Goal: Task Accomplishment & Management: Manage account settings

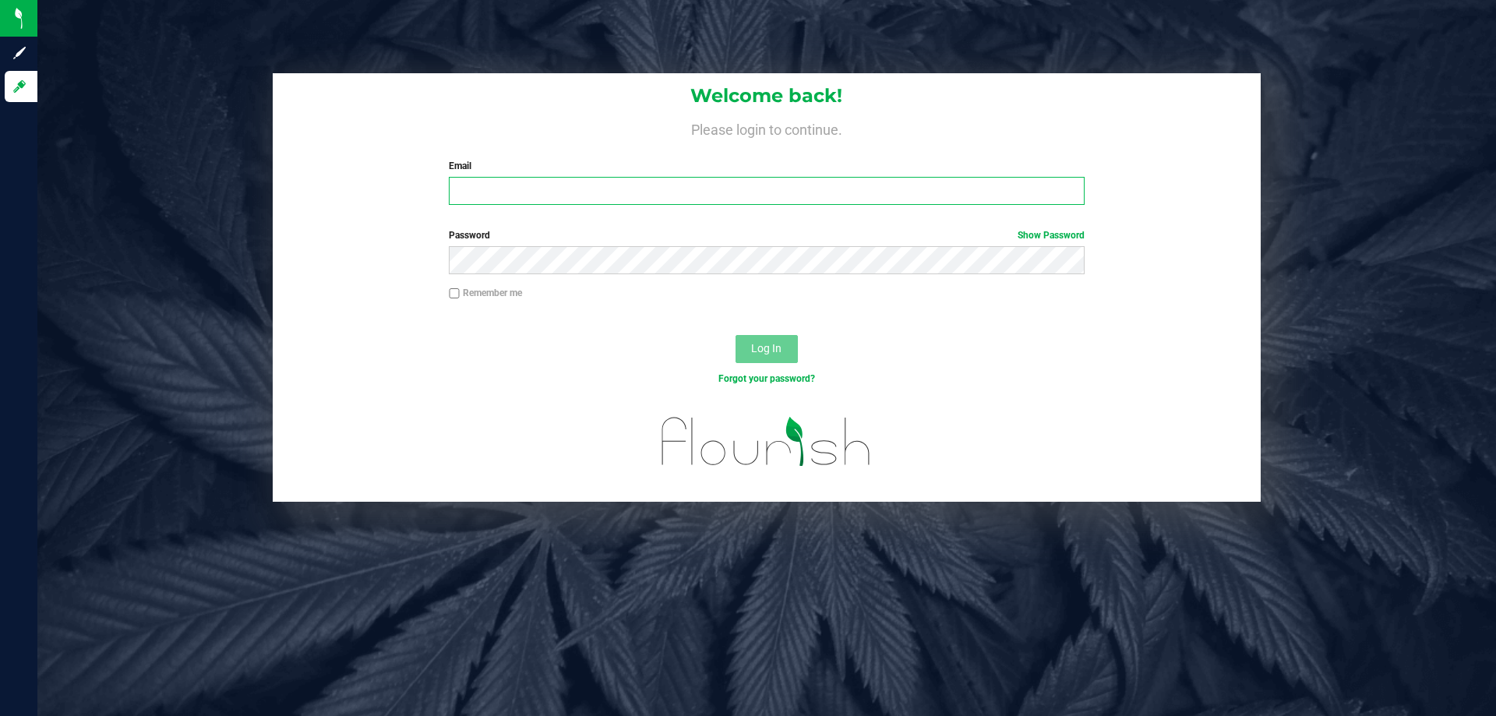
click at [651, 203] on input "Email" at bounding box center [766, 191] width 635 height 28
type input "[EMAIL_ADDRESS][DOMAIN_NAME]"
click at [736, 335] on button "Log In" at bounding box center [767, 349] width 62 height 28
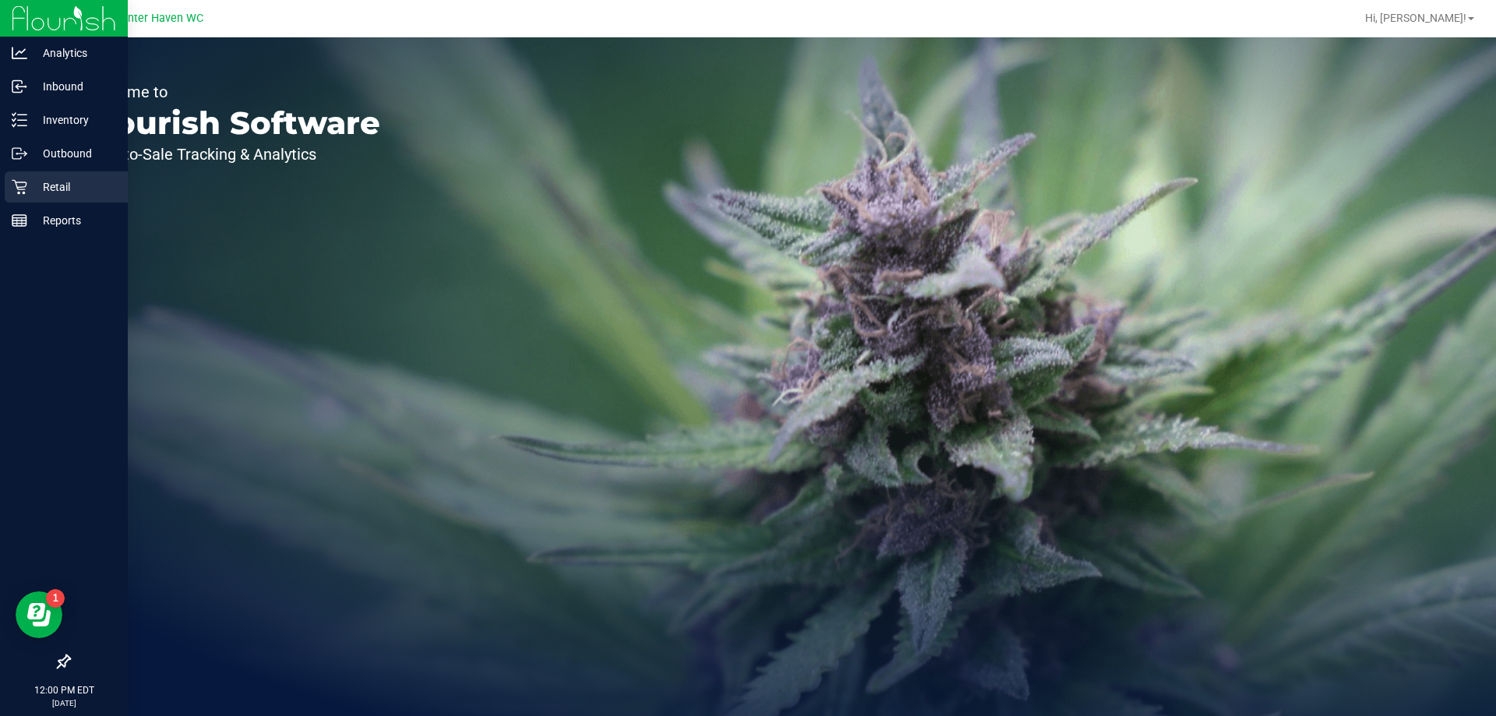
click at [17, 186] on icon at bounding box center [20, 187] width 16 height 16
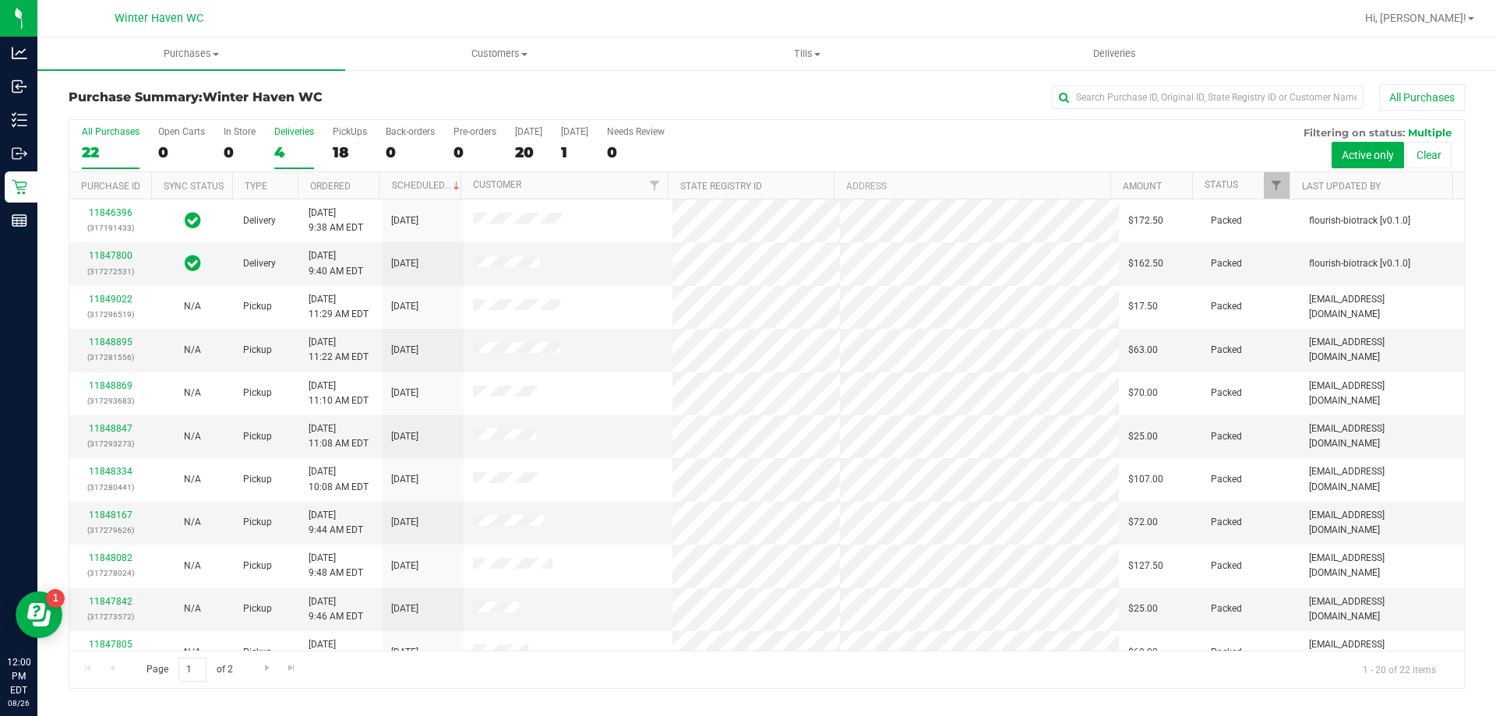
click at [280, 141] on label "Deliveries 4" at bounding box center [294, 147] width 40 height 43
click at [0, 0] on input "Deliveries 4" at bounding box center [0, 0] width 0 height 0
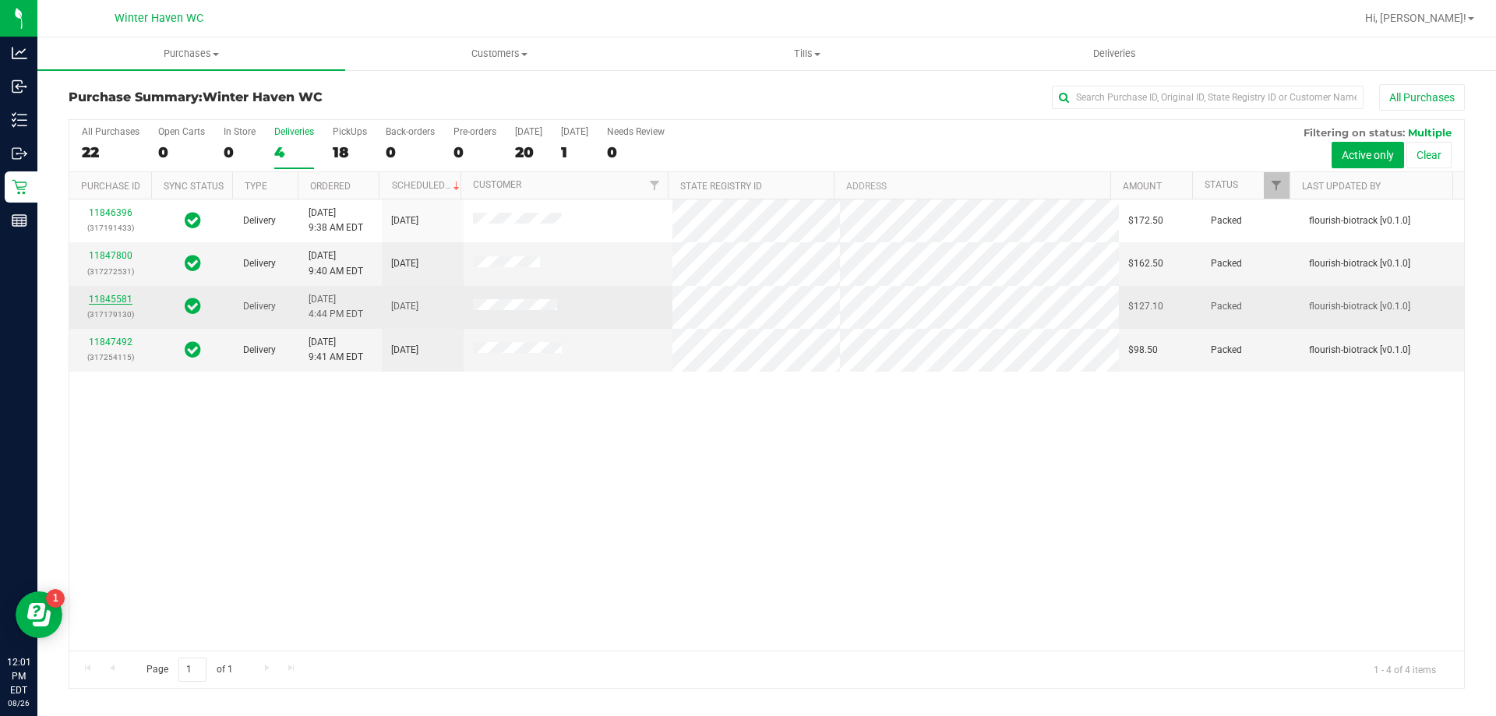
click at [101, 295] on link "11845581" at bounding box center [111, 299] width 44 height 11
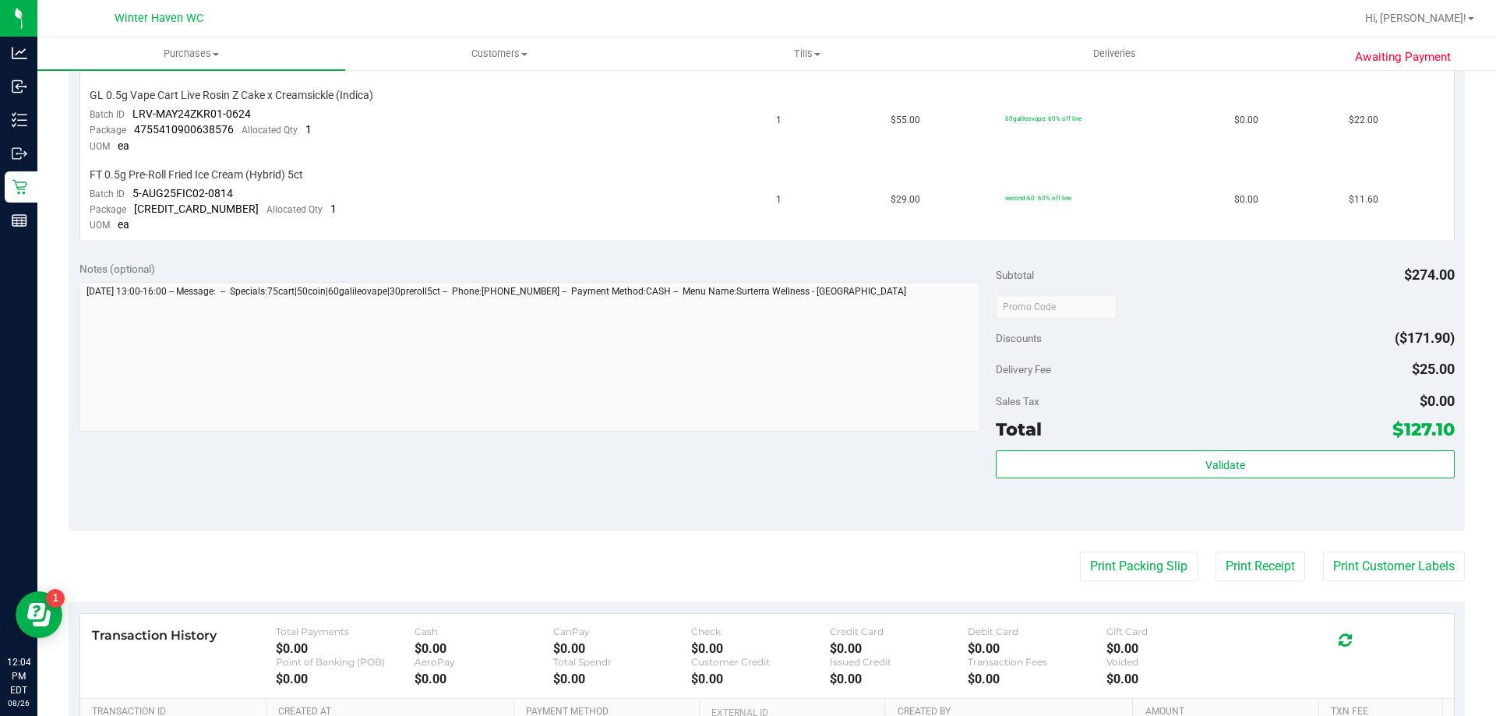
scroll to position [701, 0]
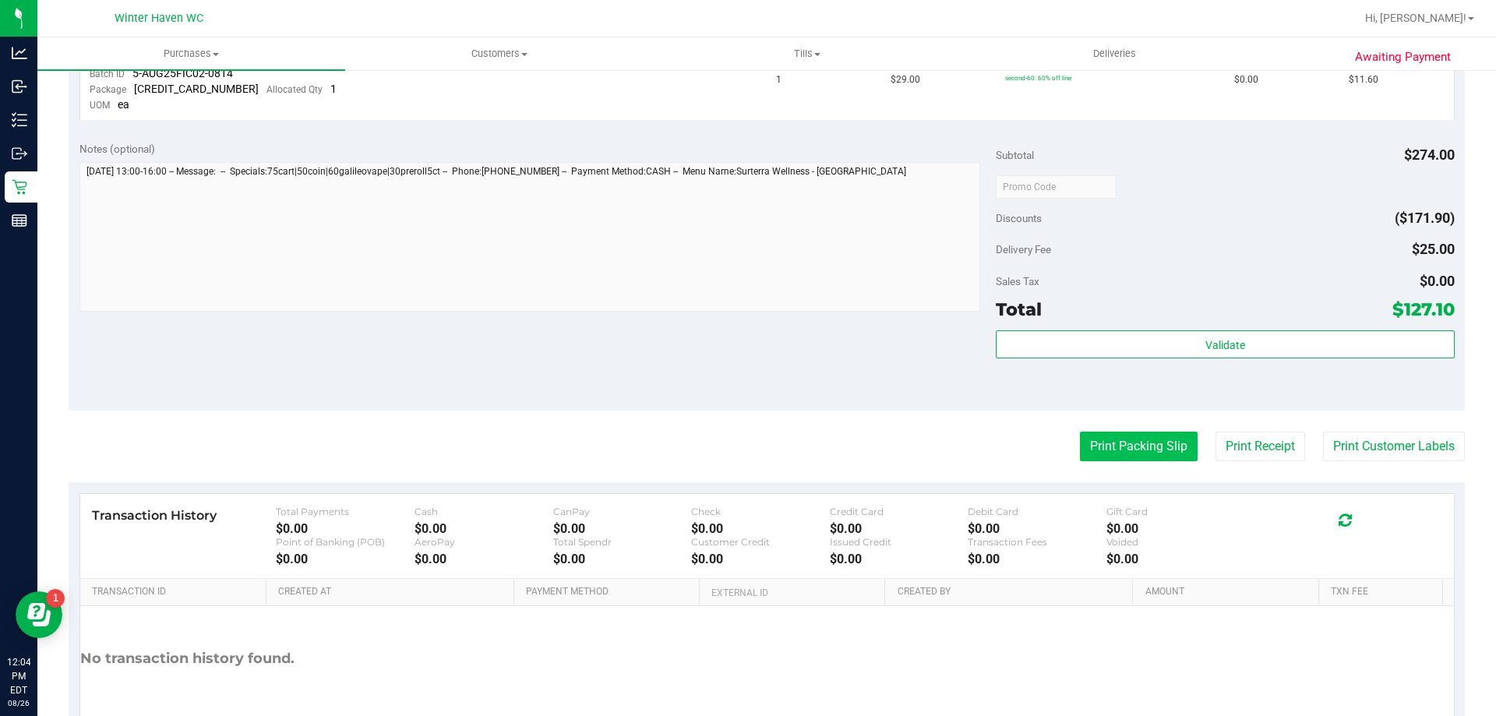
click at [1143, 447] on button "Print Packing Slip" at bounding box center [1139, 447] width 118 height 30
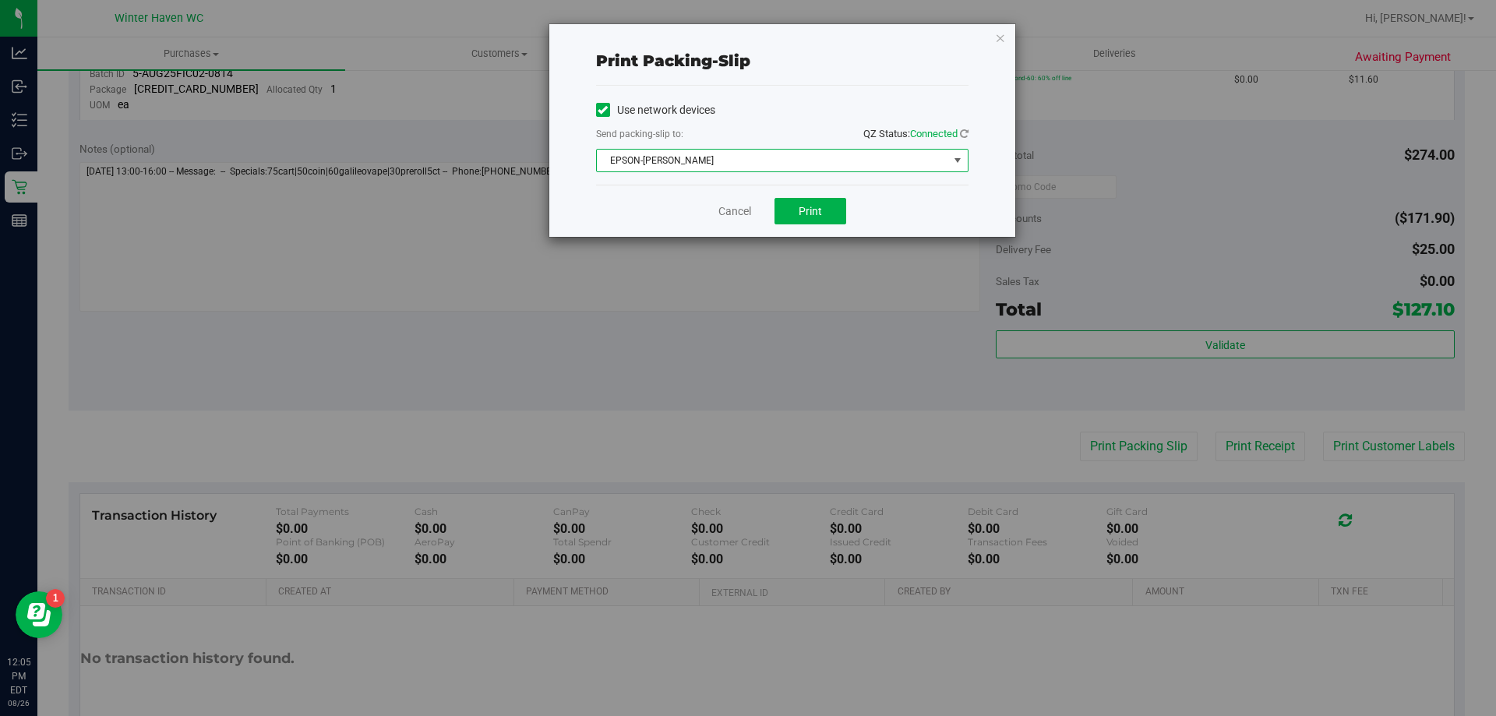
click at [829, 159] on span "EPSON-[PERSON_NAME]" at bounding box center [773, 161] width 352 height 22
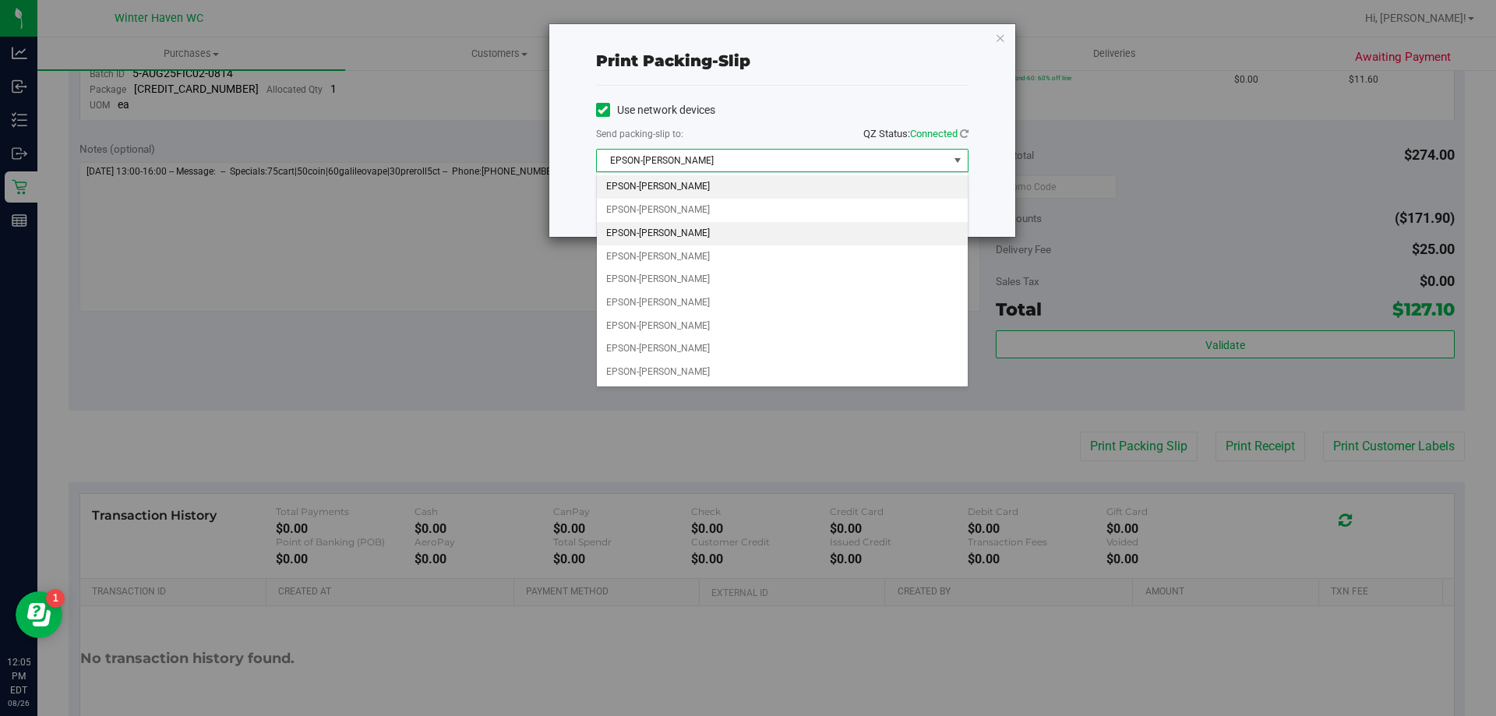
click at [722, 231] on li "EPSON-[PERSON_NAME]" at bounding box center [782, 233] width 371 height 23
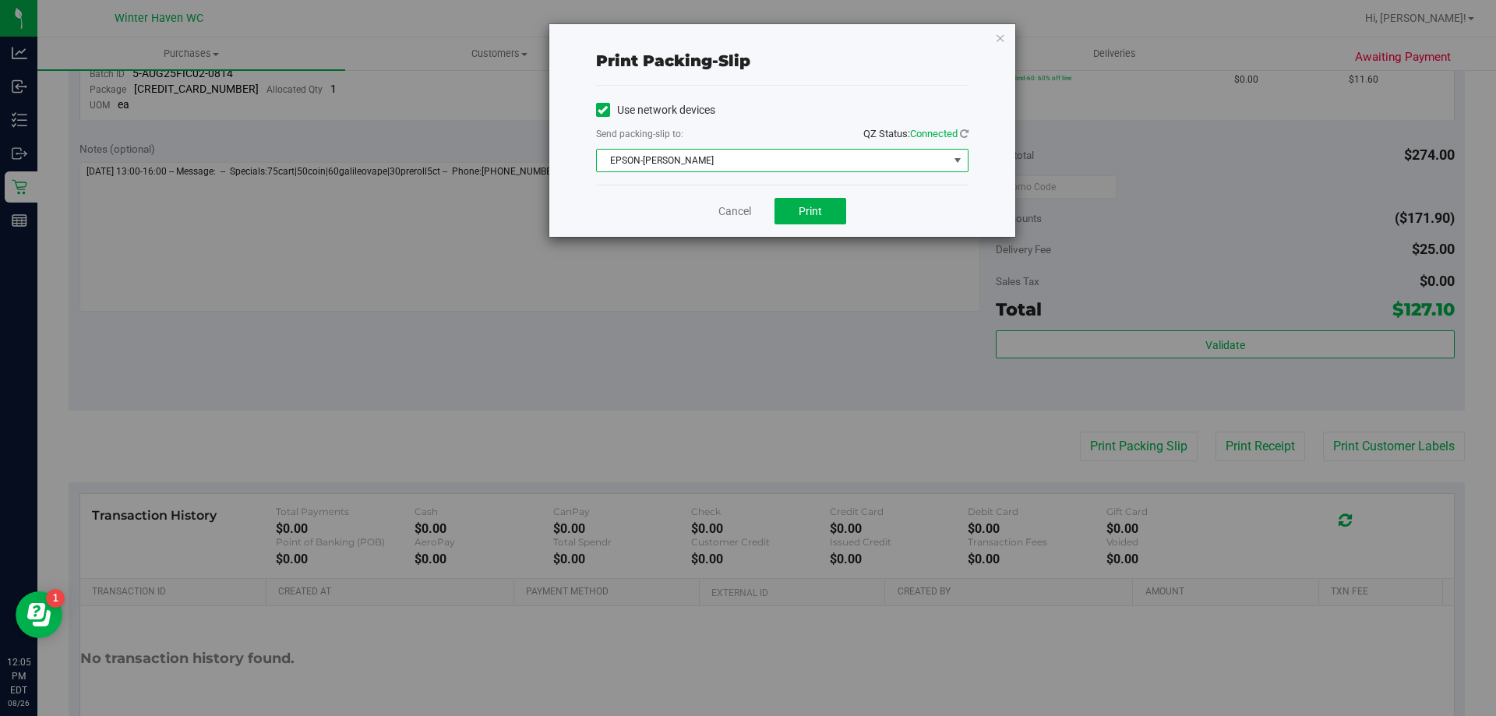
click at [777, 157] on span "EPSON-[PERSON_NAME]" at bounding box center [773, 161] width 352 height 22
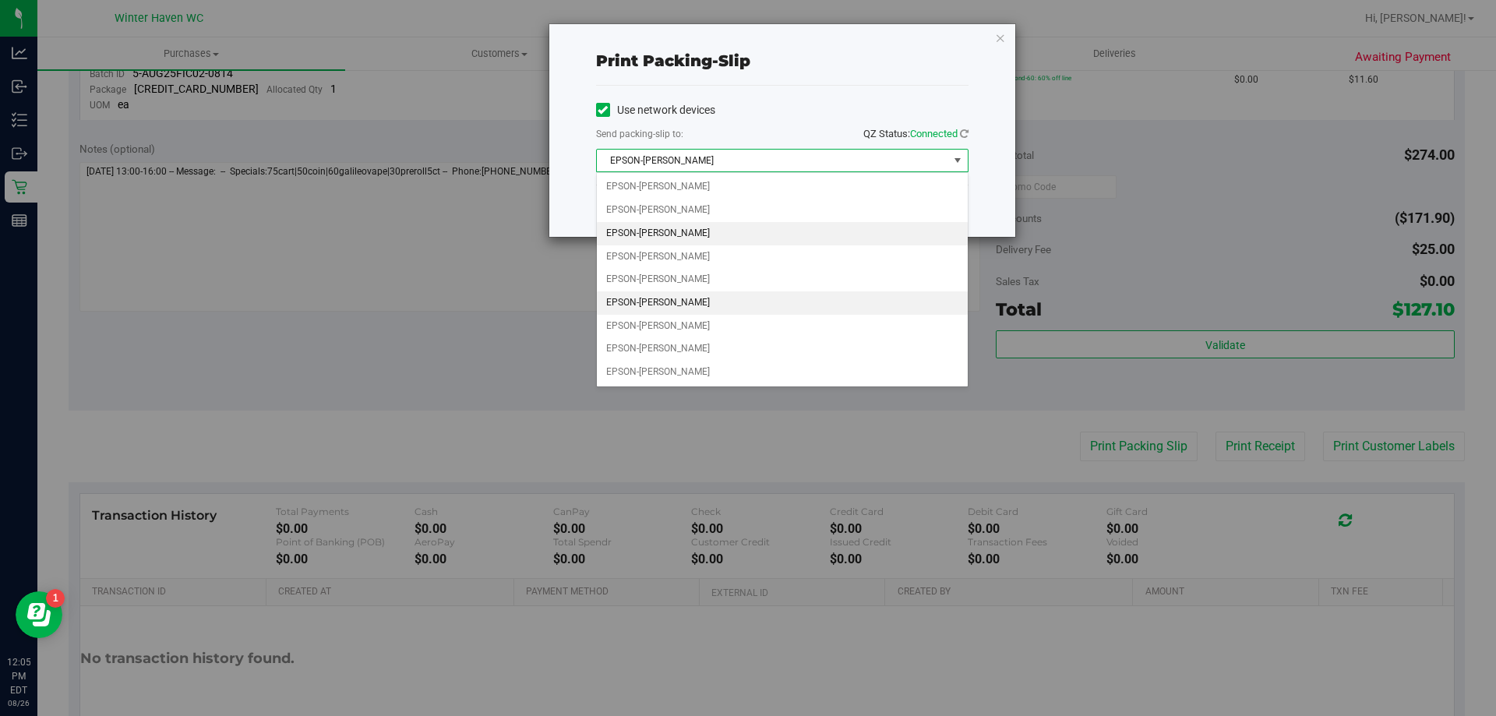
click at [725, 296] on li "EPSON-[PERSON_NAME]" at bounding box center [782, 303] width 371 height 23
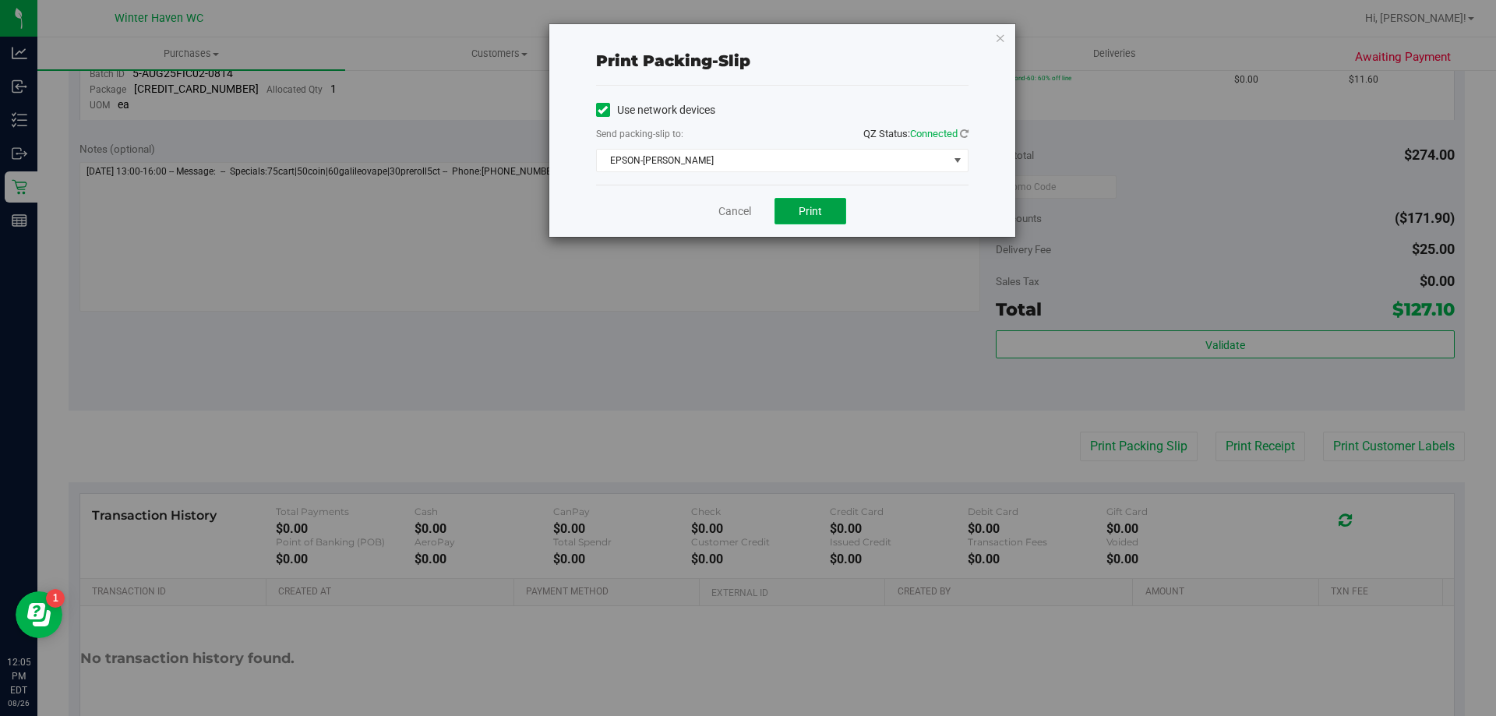
click at [796, 206] on button "Print" at bounding box center [811, 211] width 72 height 27
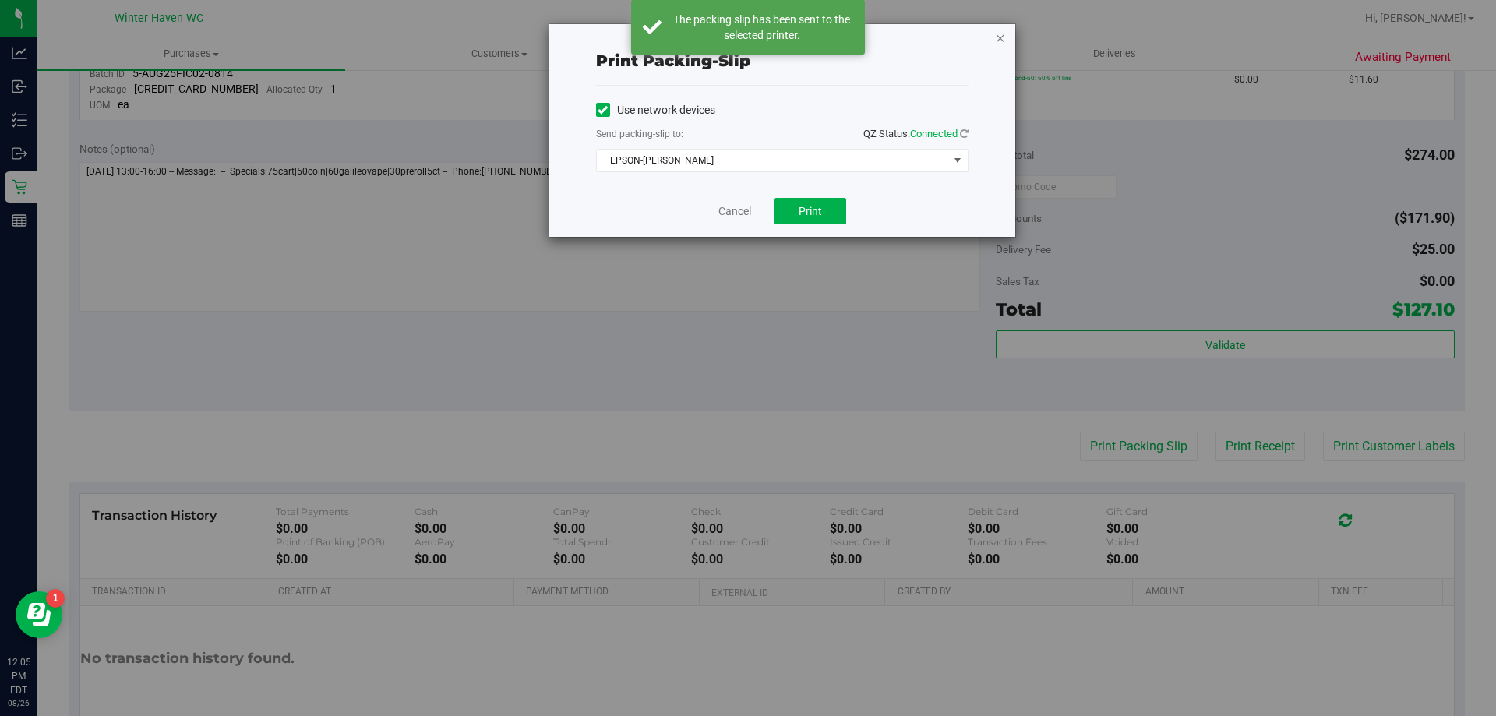
click at [1000, 36] on icon "button" at bounding box center [1000, 37] width 11 height 19
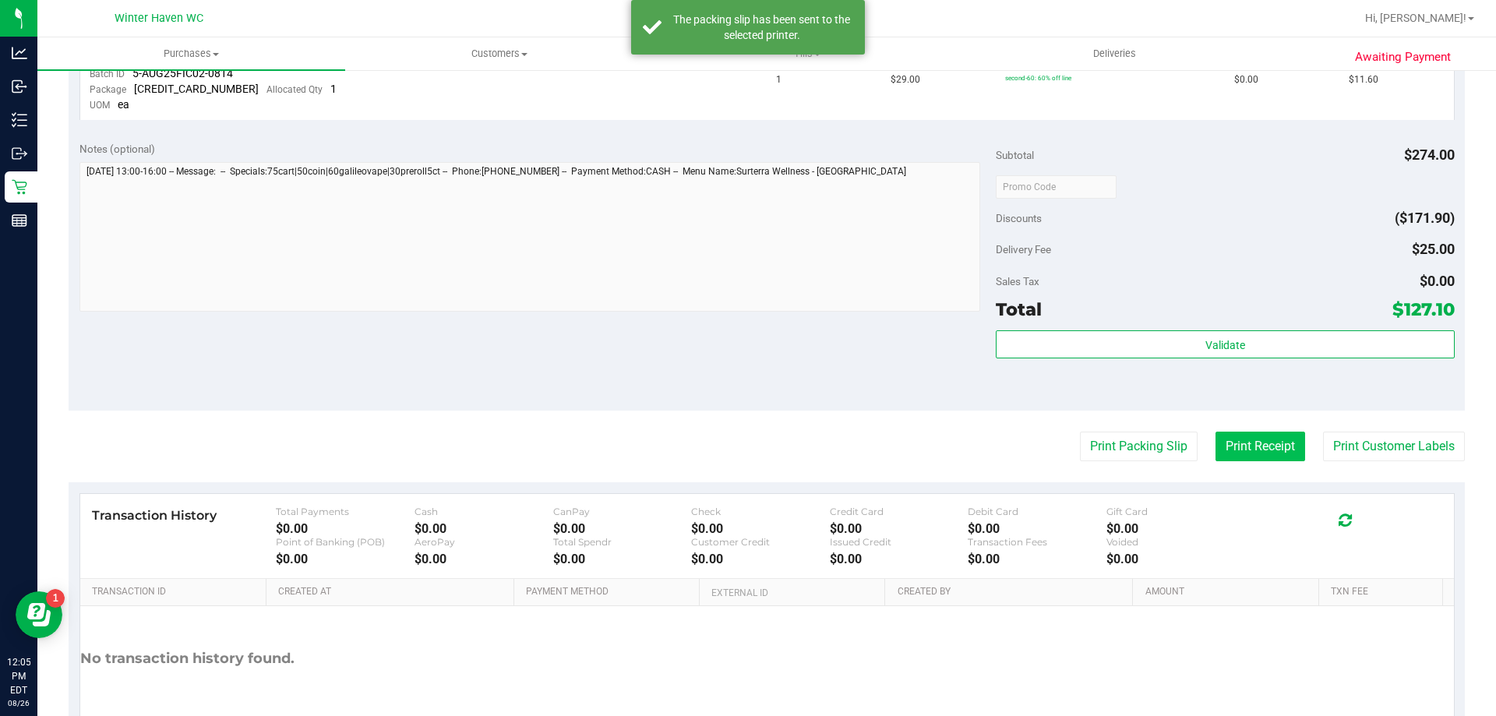
click at [1267, 452] on button "Print Receipt" at bounding box center [1261, 447] width 90 height 30
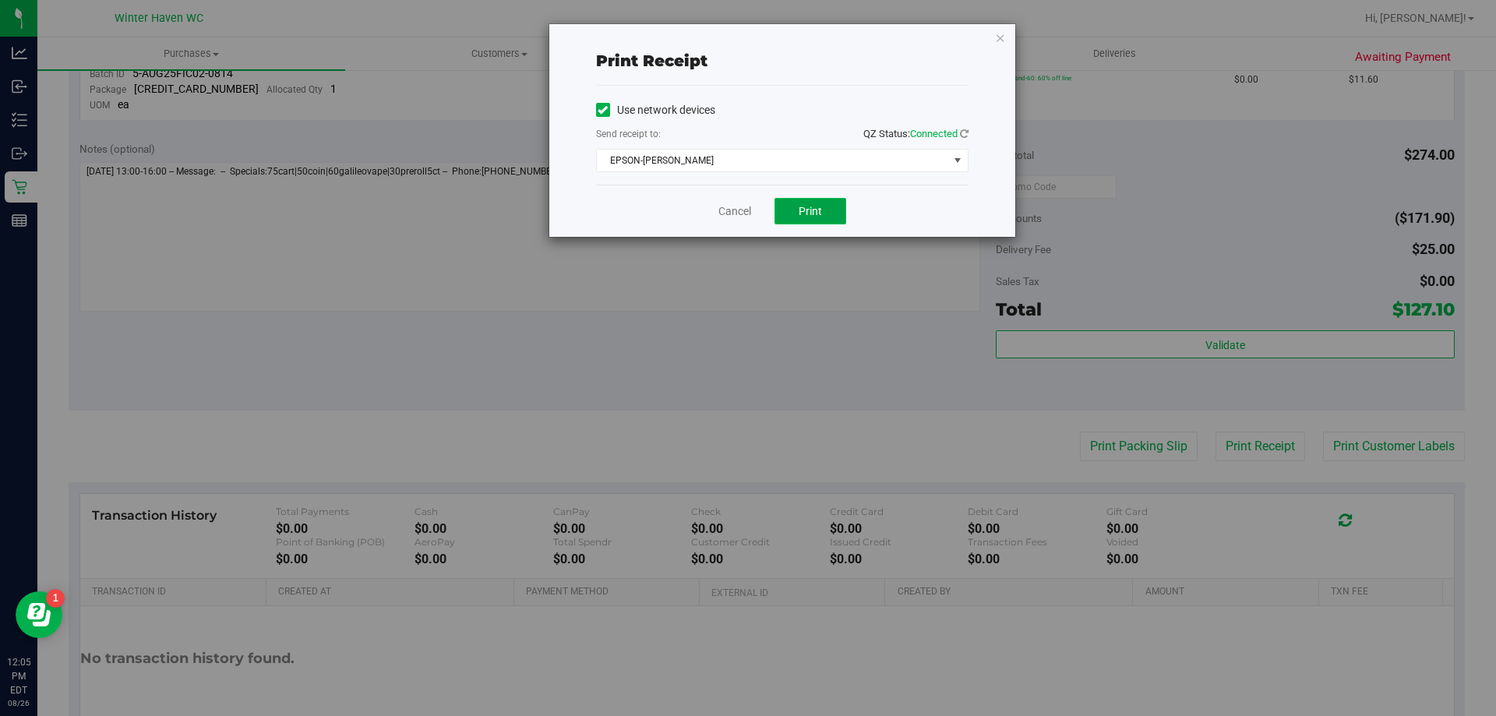
click at [828, 209] on button "Print" at bounding box center [811, 211] width 72 height 27
click at [739, 212] on link "Cancel" at bounding box center [735, 211] width 33 height 16
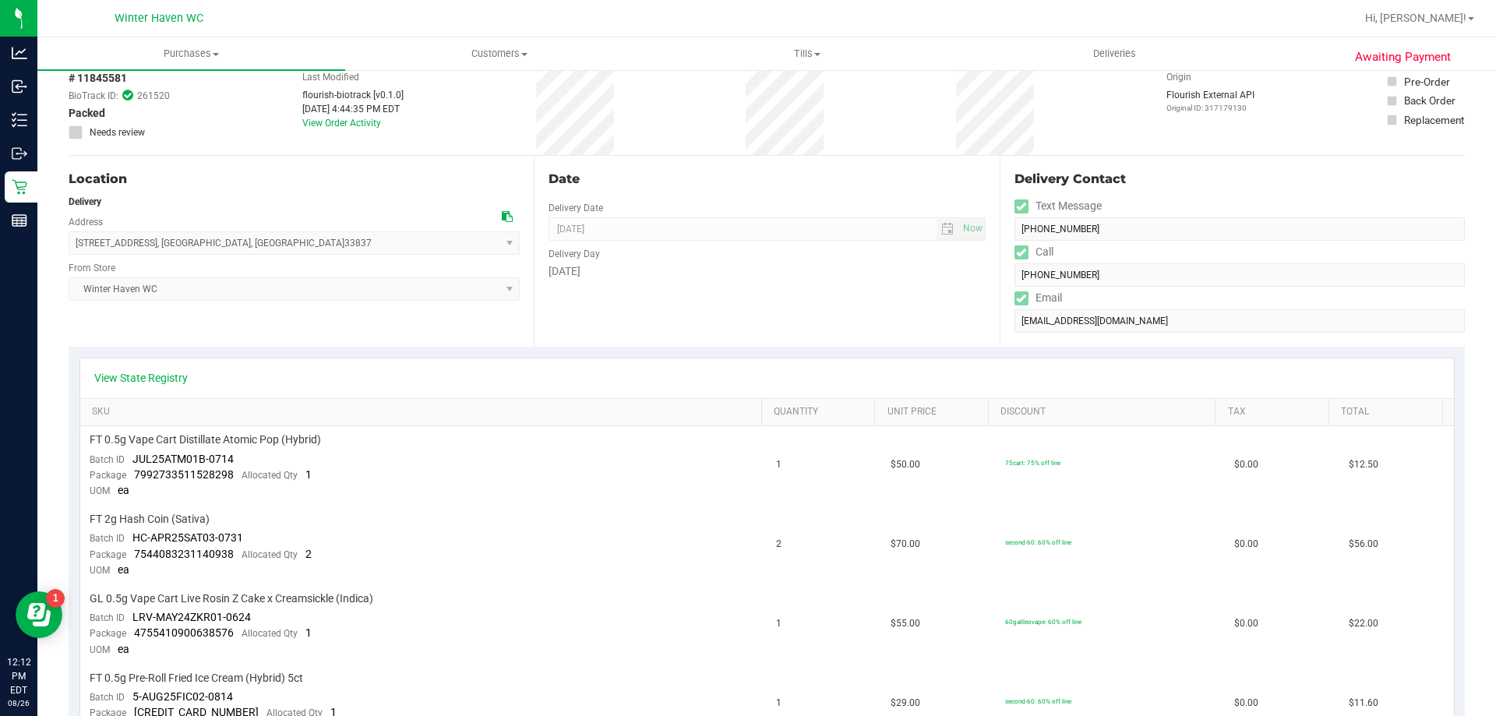
scroll to position [0, 0]
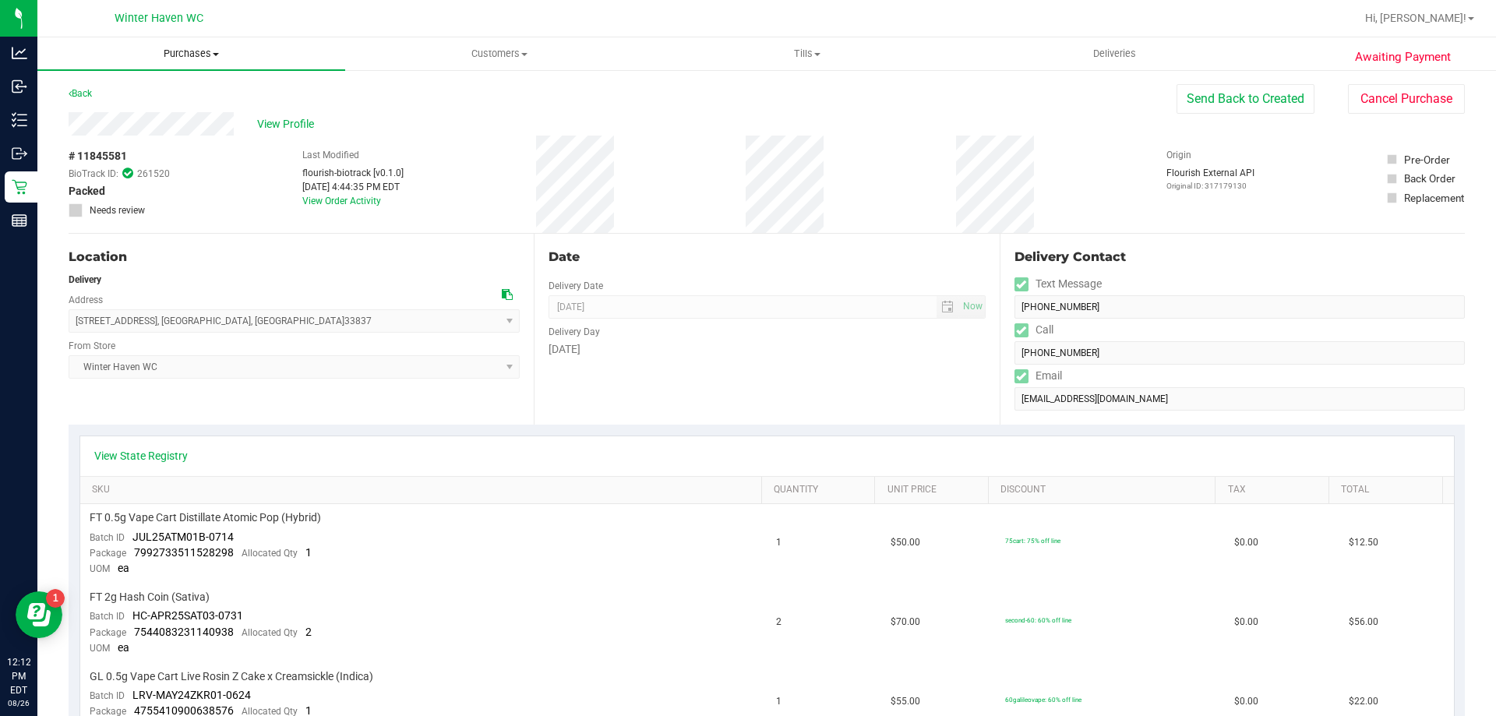
click at [193, 56] on span "Purchases" at bounding box center [191, 54] width 308 height 14
click at [125, 130] on span "All purchases" at bounding box center [92, 131] width 111 height 13
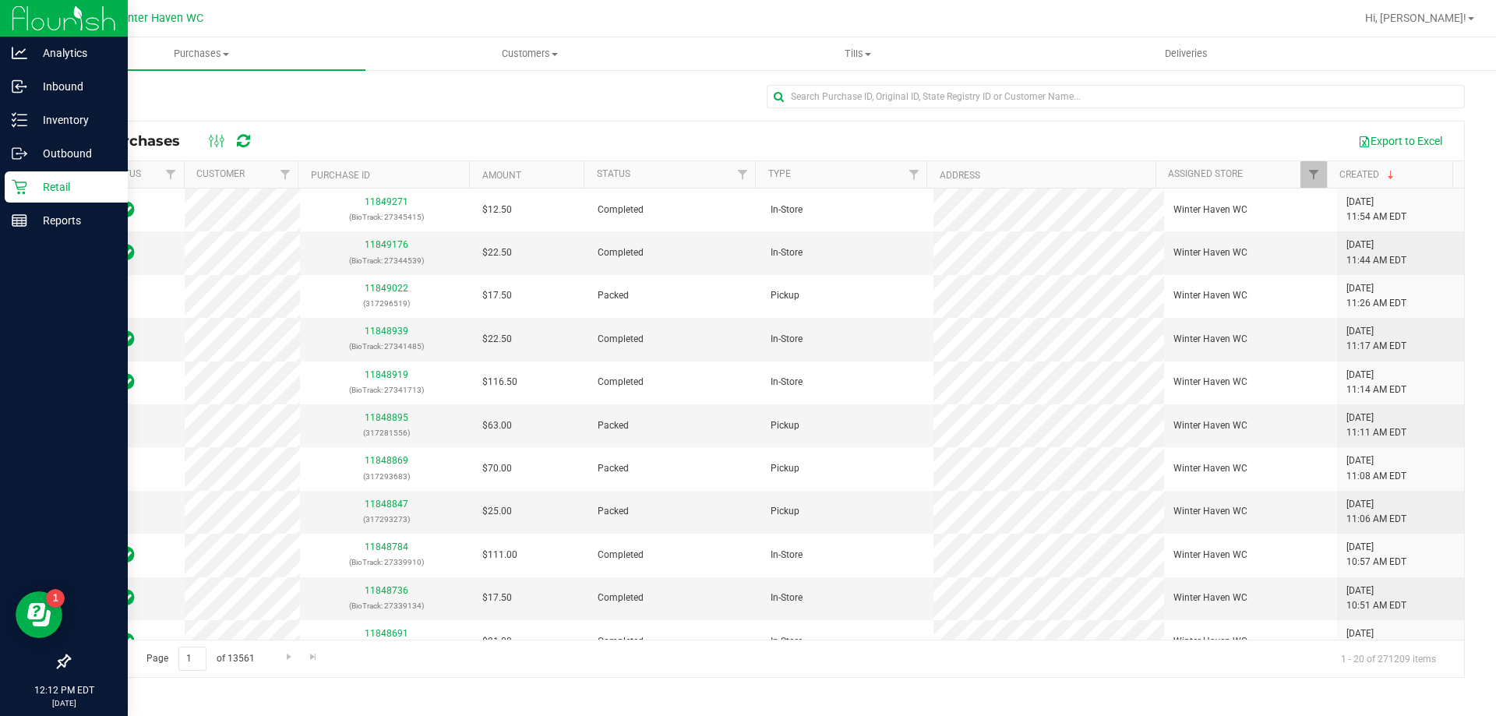
click at [72, 191] on p "Retail" at bounding box center [74, 187] width 94 height 19
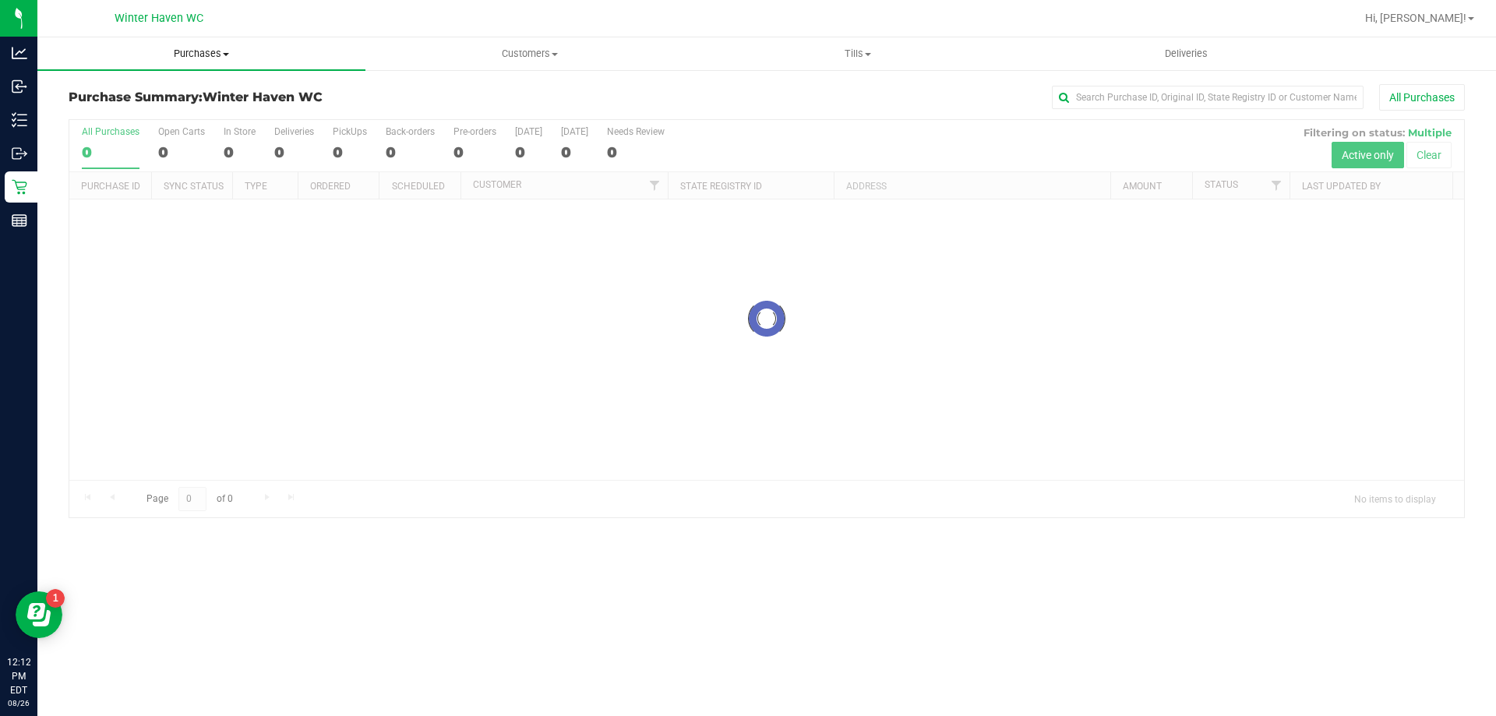
click at [195, 50] on span "Purchases" at bounding box center [201, 54] width 328 height 14
click at [189, 53] on span "Purchases" at bounding box center [201, 54] width 328 height 14
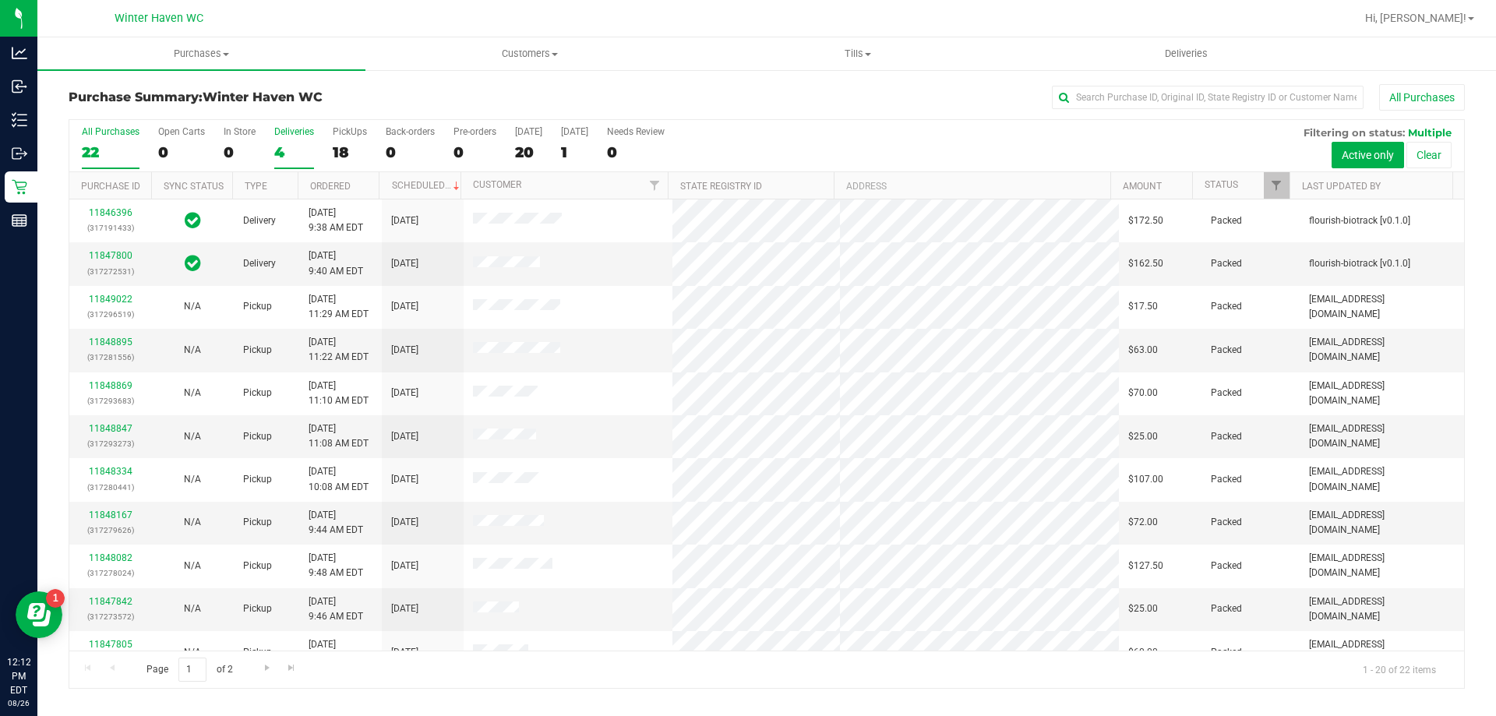
click at [282, 155] on div "4" at bounding box center [294, 152] width 40 height 18
click at [0, 0] on input "Deliveries 4" at bounding box center [0, 0] width 0 height 0
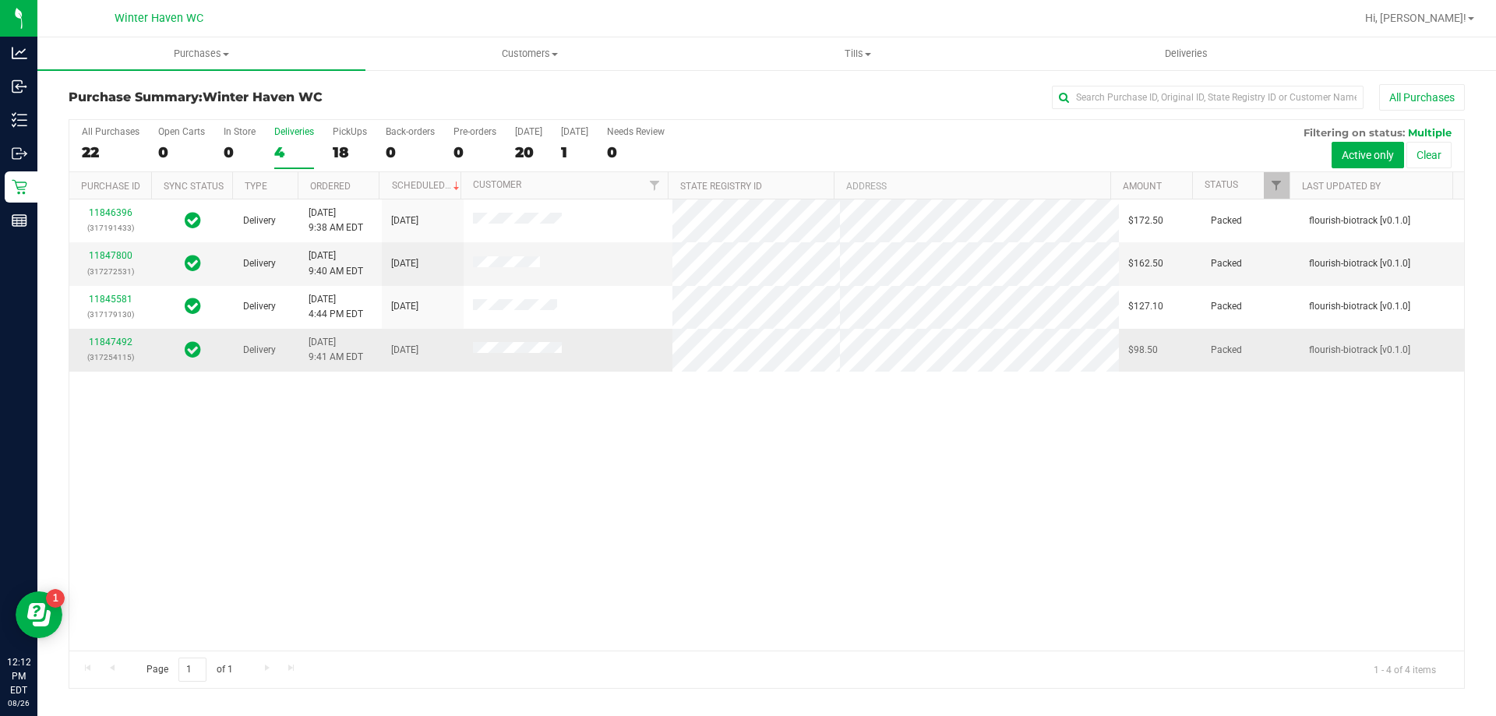
click at [120, 334] on td "11847492 (317254115)" at bounding box center [110, 350] width 82 height 42
click at [115, 341] on link "11847492" at bounding box center [111, 342] width 44 height 11
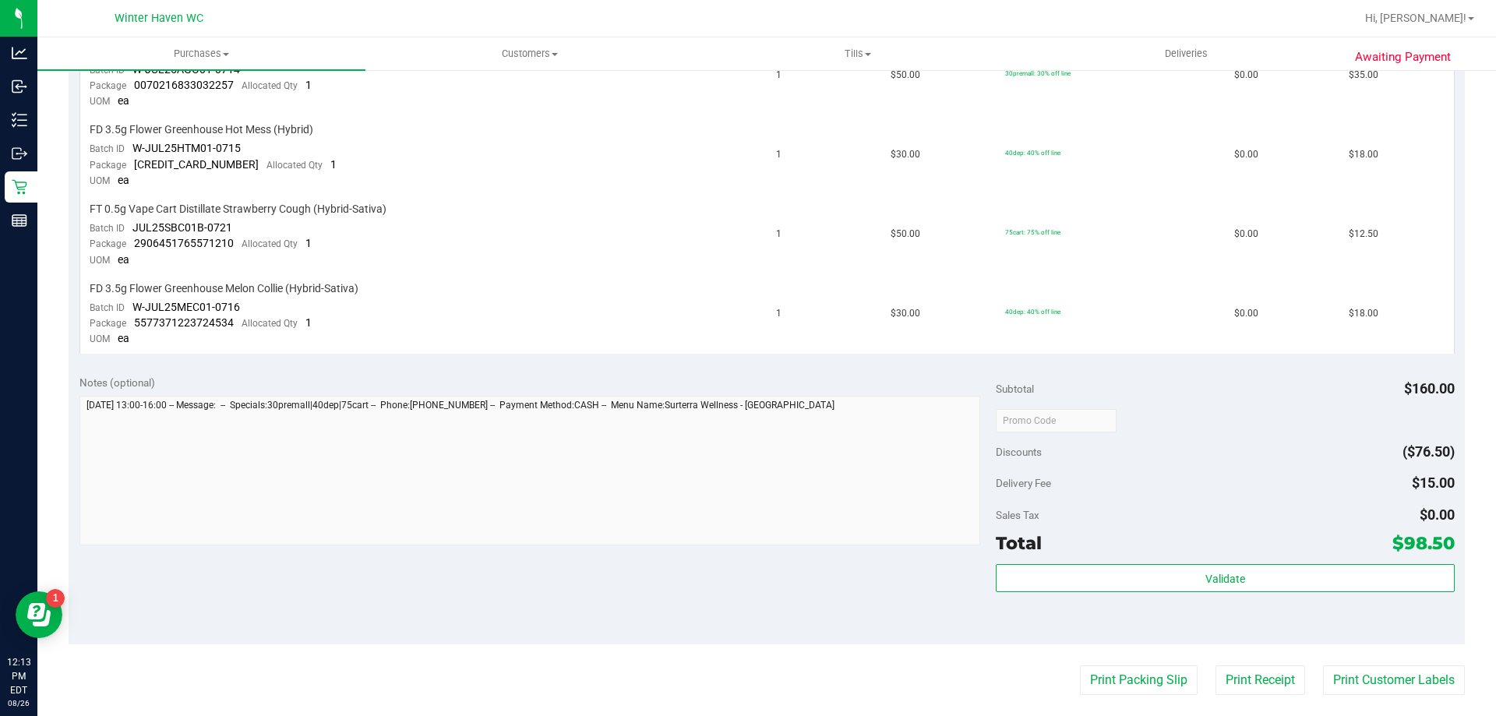
scroll to position [624, 0]
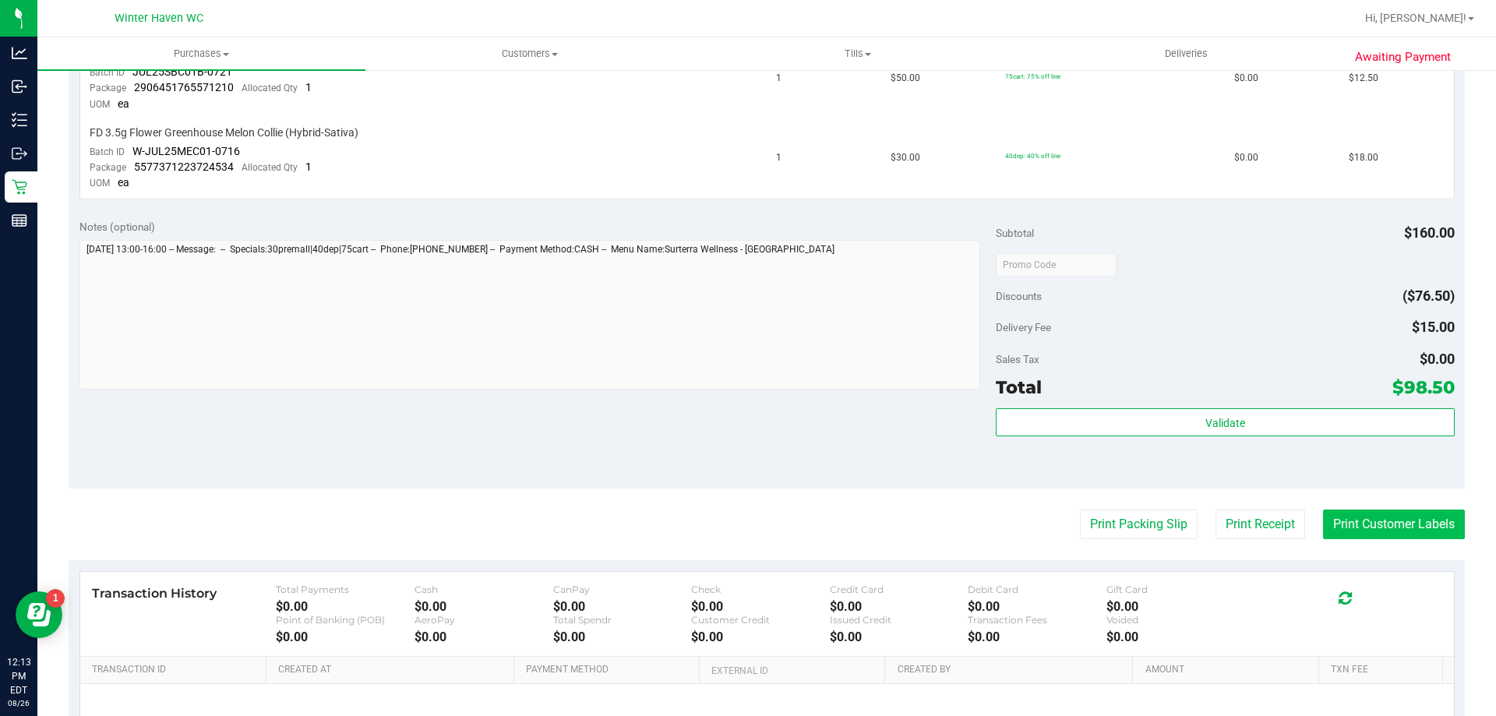
click at [1370, 516] on button "Print Customer Labels" at bounding box center [1394, 525] width 142 height 30
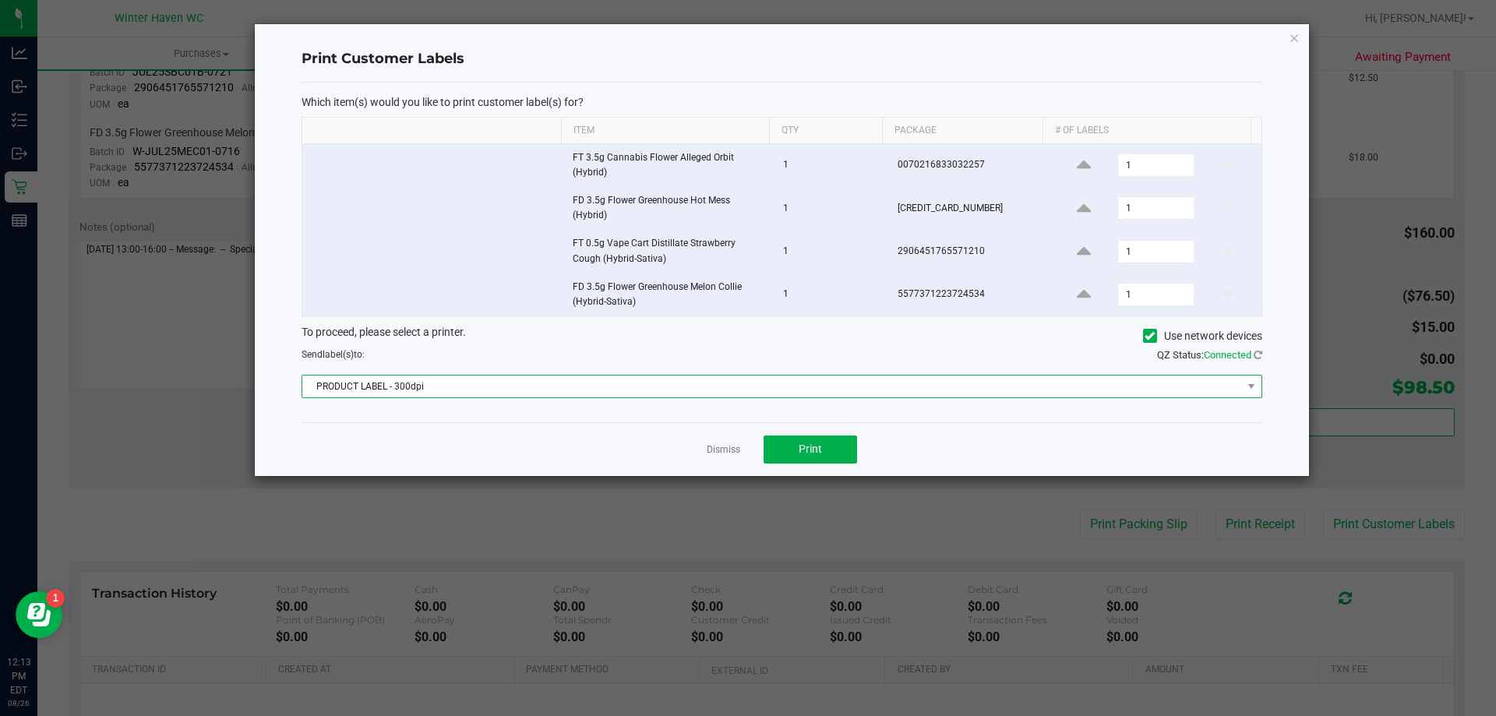
click at [832, 388] on span "PRODUCT LABEL - 300dpi" at bounding box center [772, 387] width 940 height 22
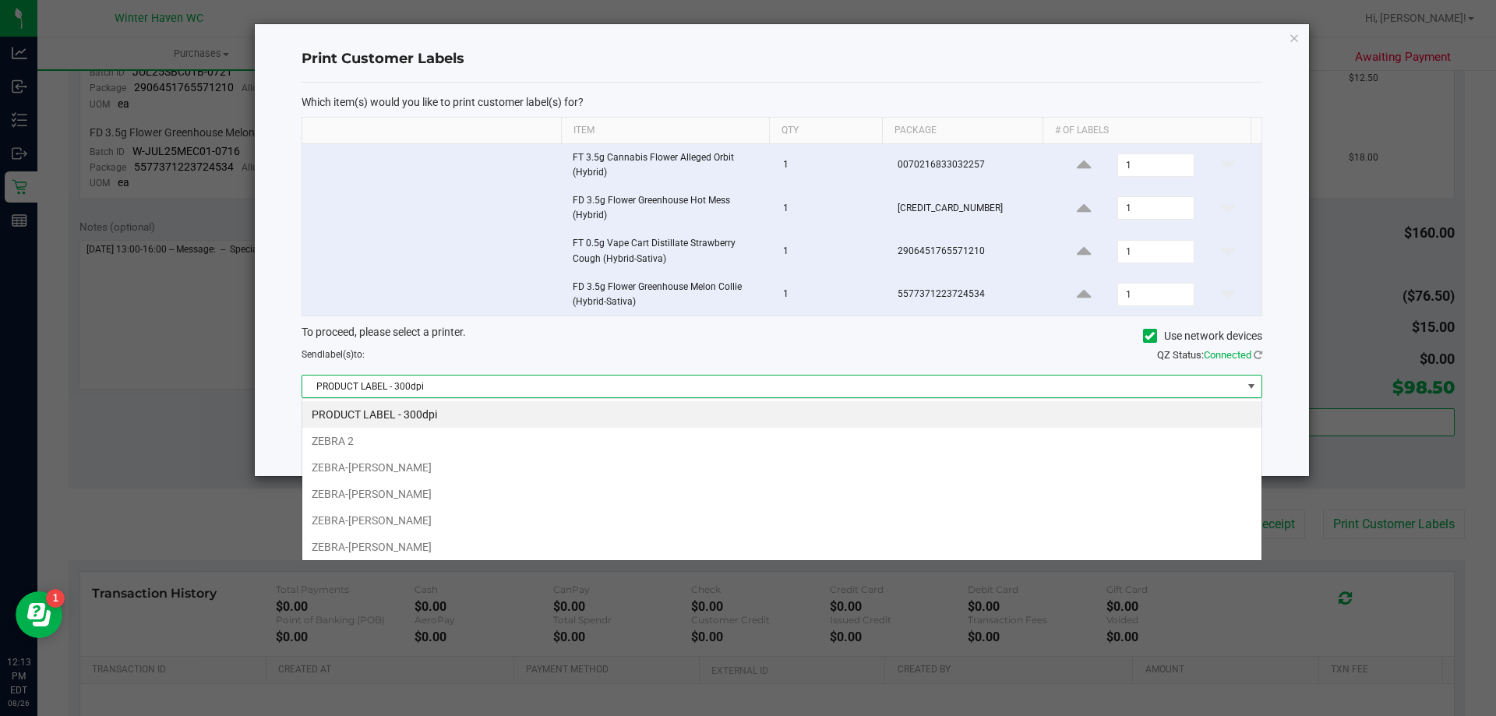
scroll to position [23, 960]
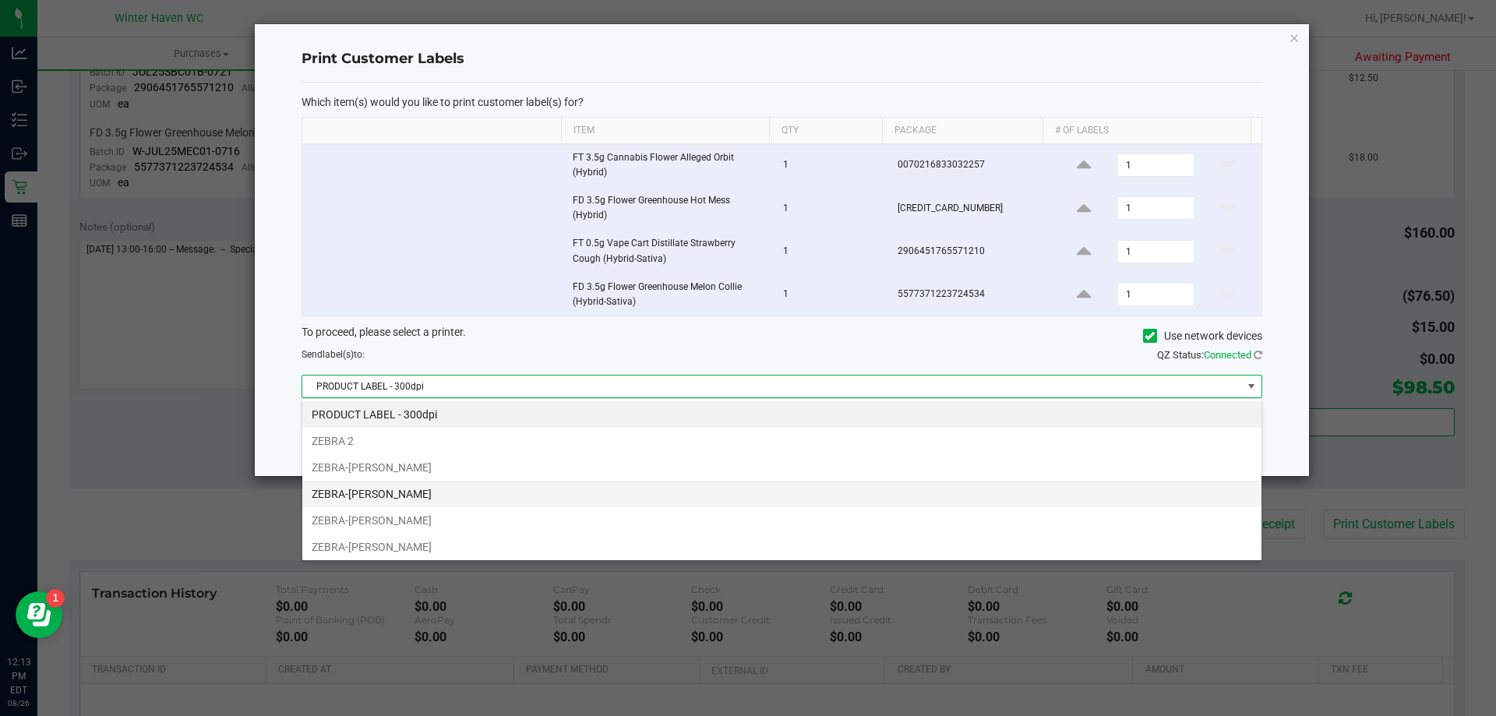
click at [432, 496] on li "ZEBRA-[PERSON_NAME]" at bounding box center [781, 494] width 959 height 27
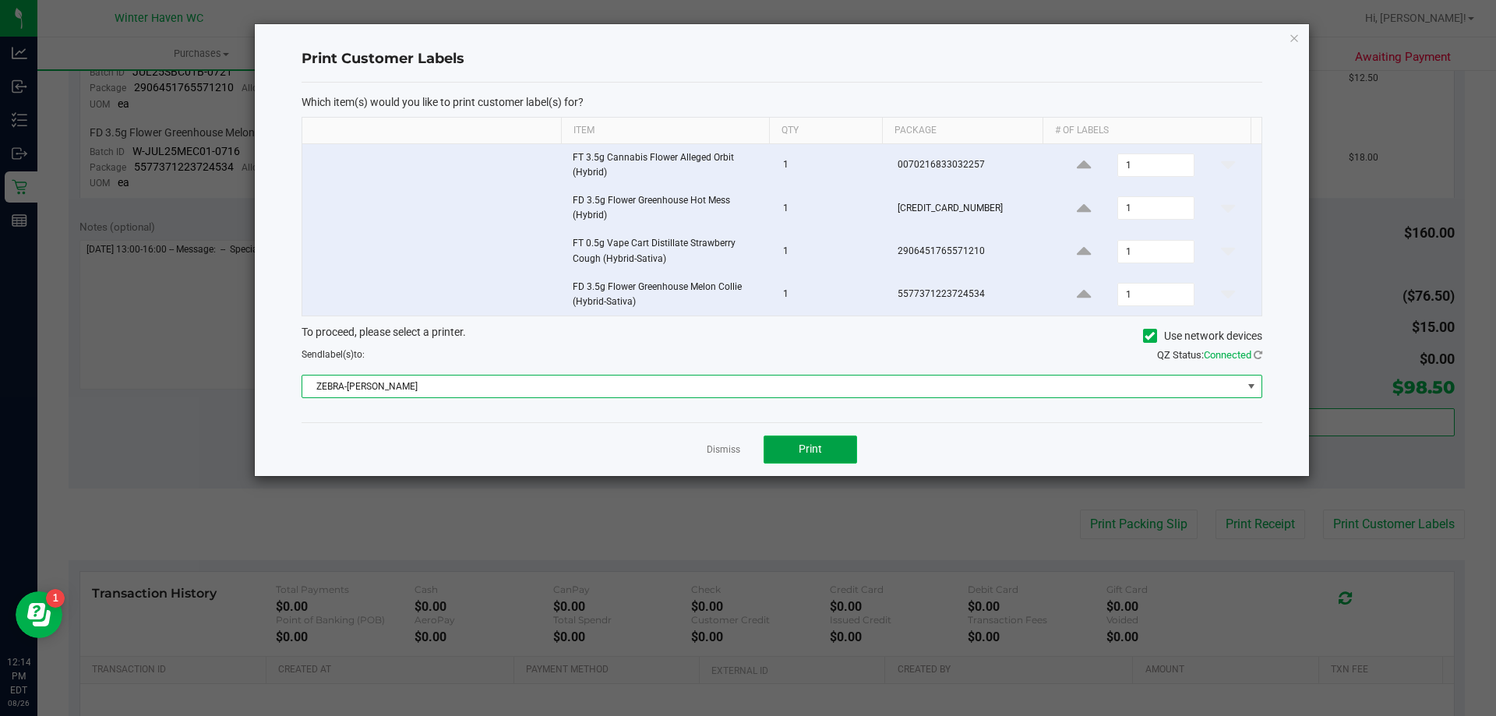
click at [815, 459] on button "Print" at bounding box center [811, 450] width 94 height 28
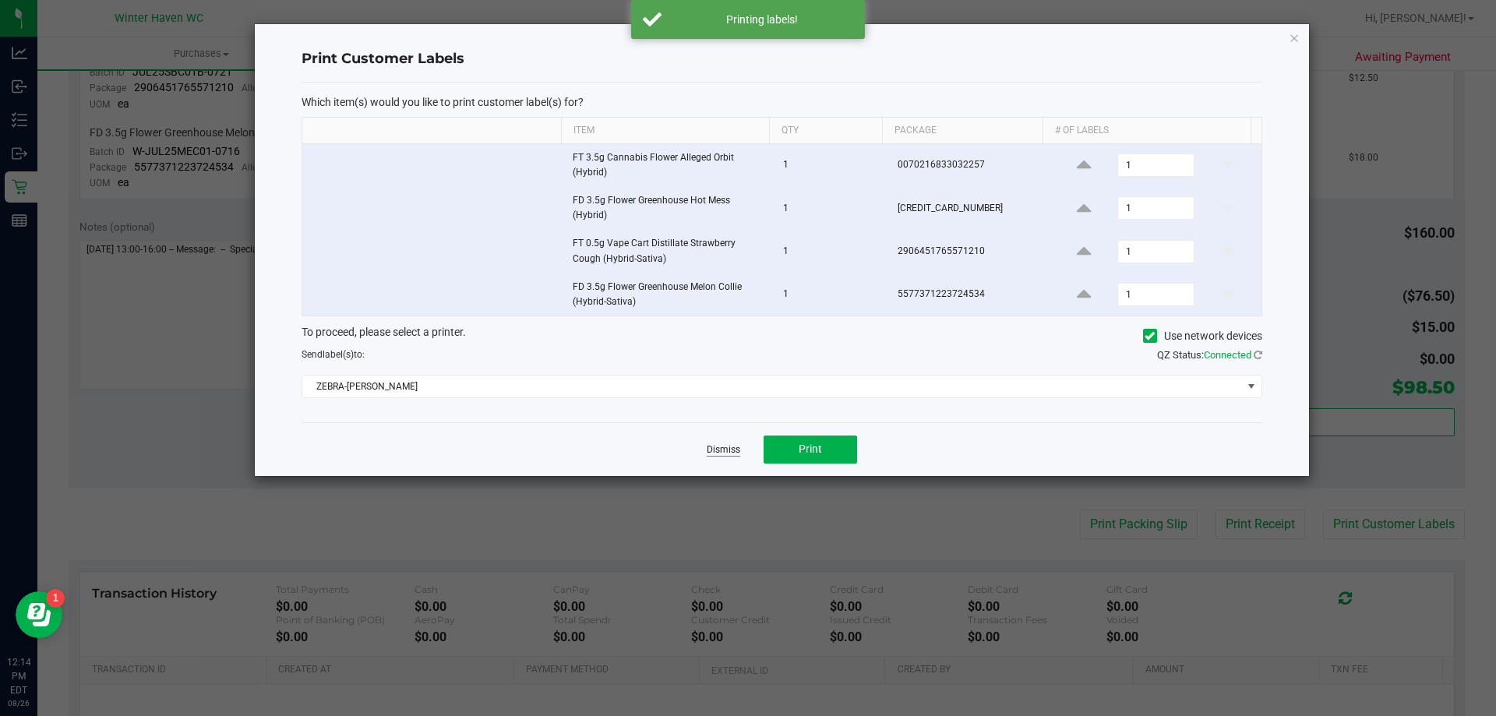
click at [735, 448] on link "Dismiss" at bounding box center [724, 449] width 34 height 13
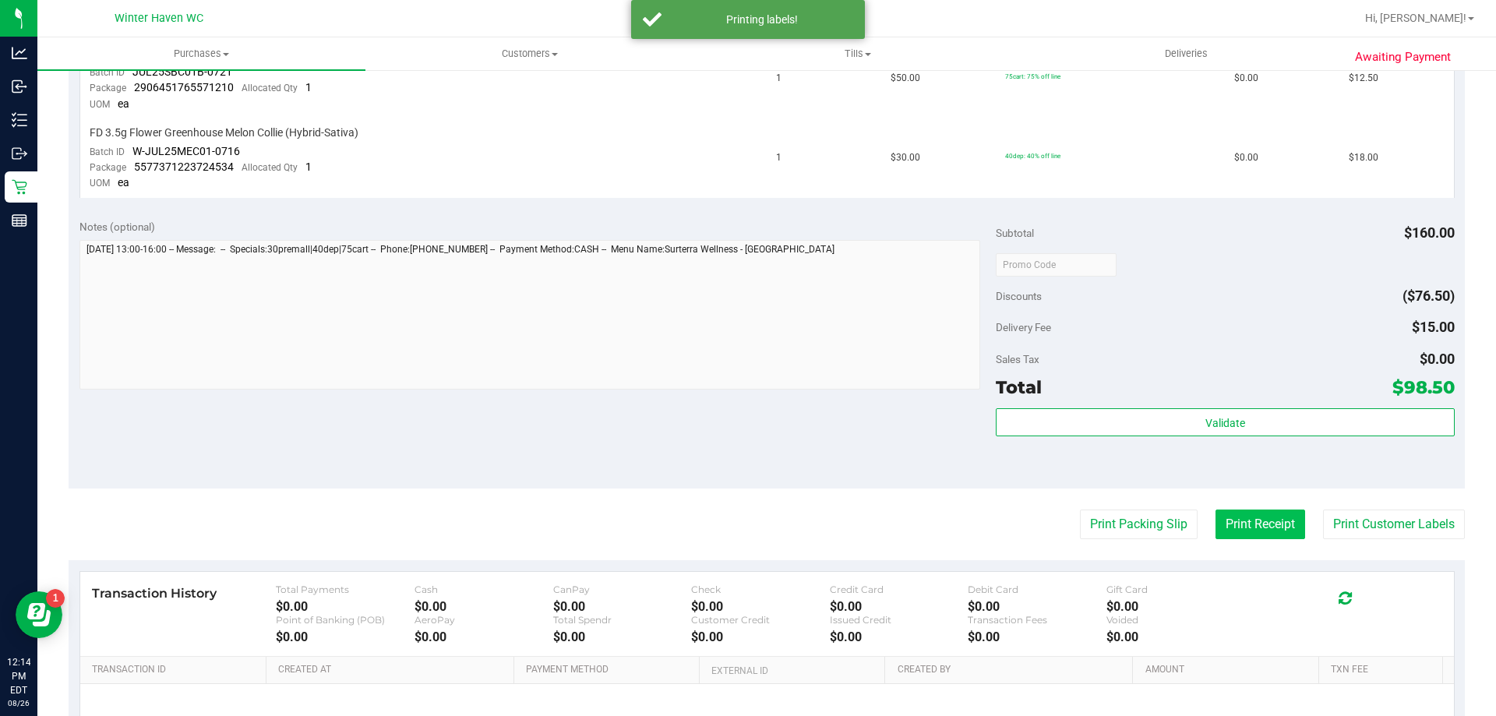
click at [1222, 531] on button "Print Receipt" at bounding box center [1261, 525] width 90 height 30
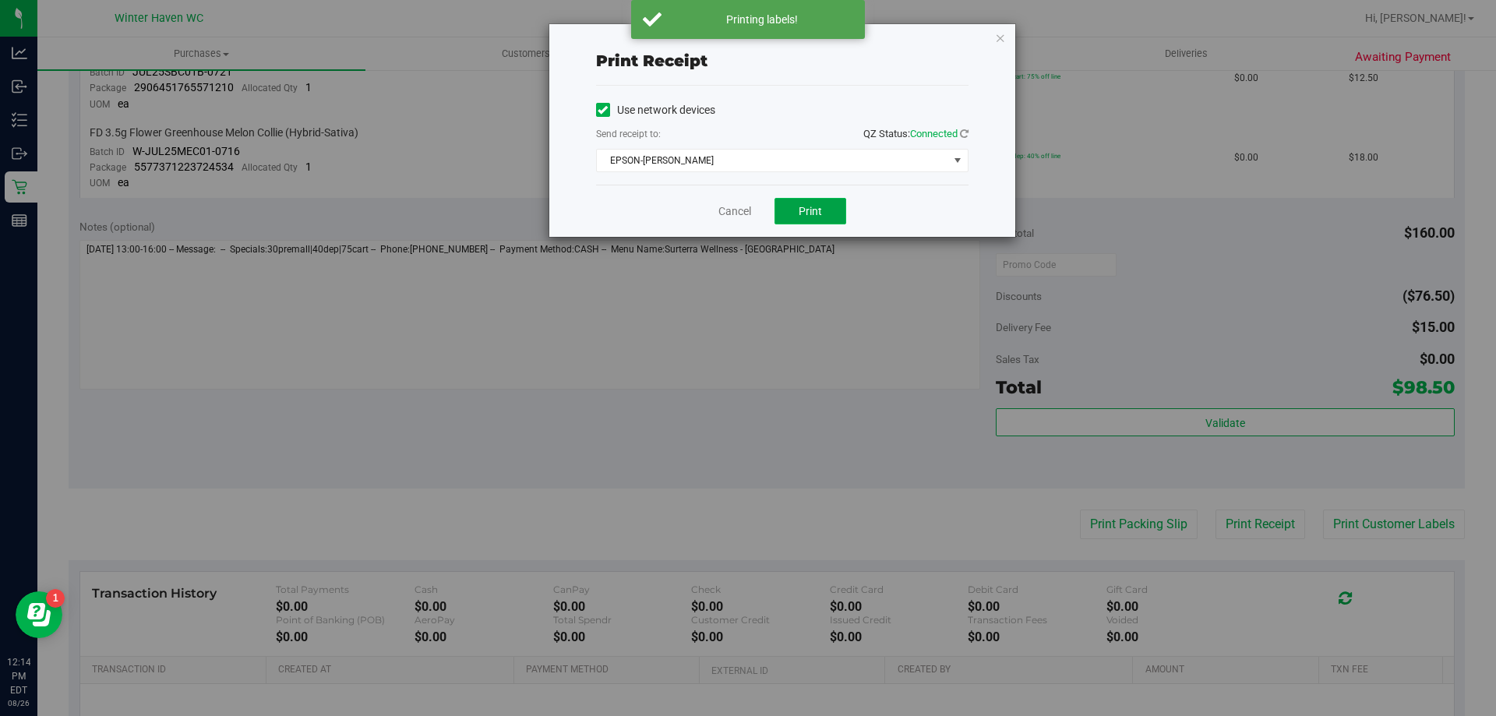
click at [824, 214] on button "Print" at bounding box center [811, 211] width 72 height 27
click at [737, 215] on link "Cancel" at bounding box center [735, 211] width 33 height 16
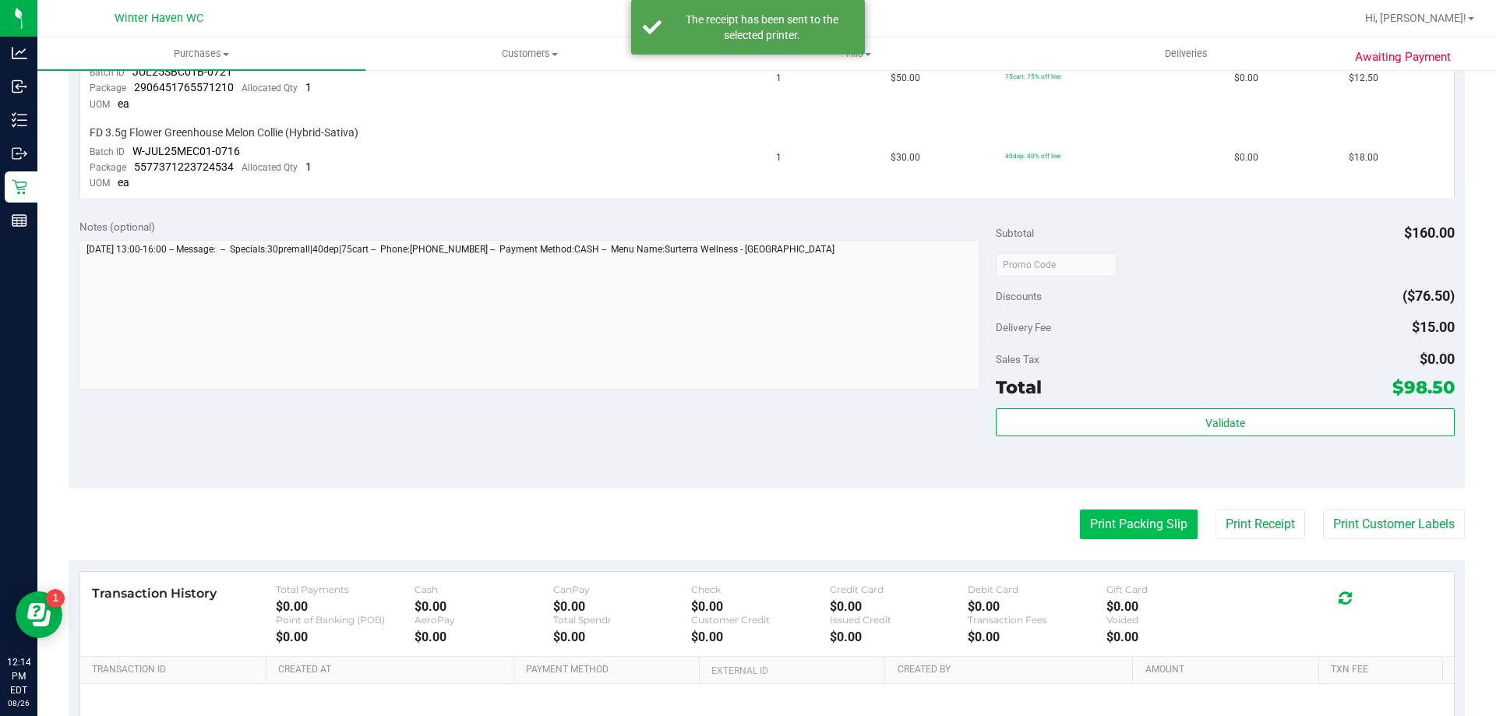
click at [1096, 539] on button "Print Packing Slip" at bounding box center [1139, 525] width 118 height 30
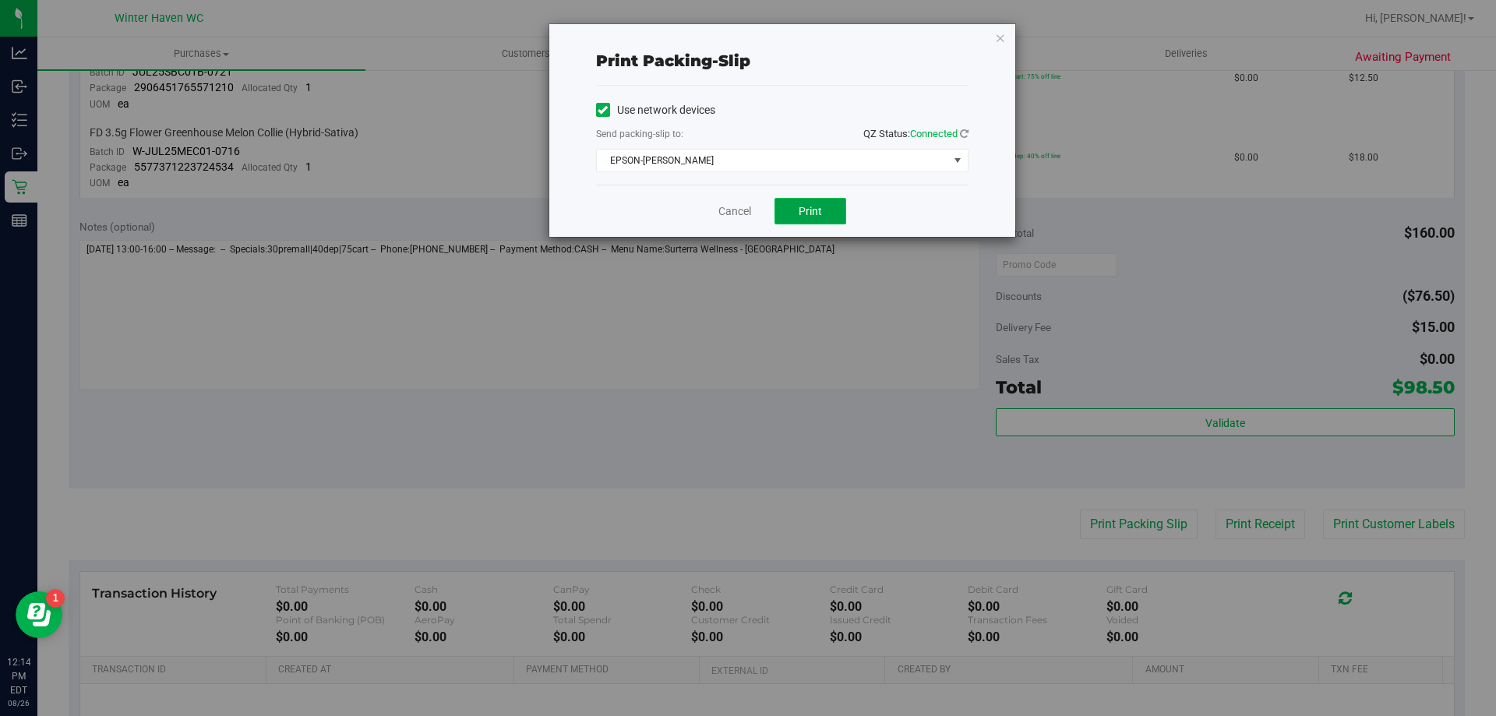
click at [811, 207] on span "Print" at bounding box center [810, 211] width 23 height 12
click at [726, 220] on div "Cancel Print" at bounding box center [782, 211] width 373 height 52
click at [728, 214] on link "Cancel" at bounding box center [735, 211] width 33 height 16
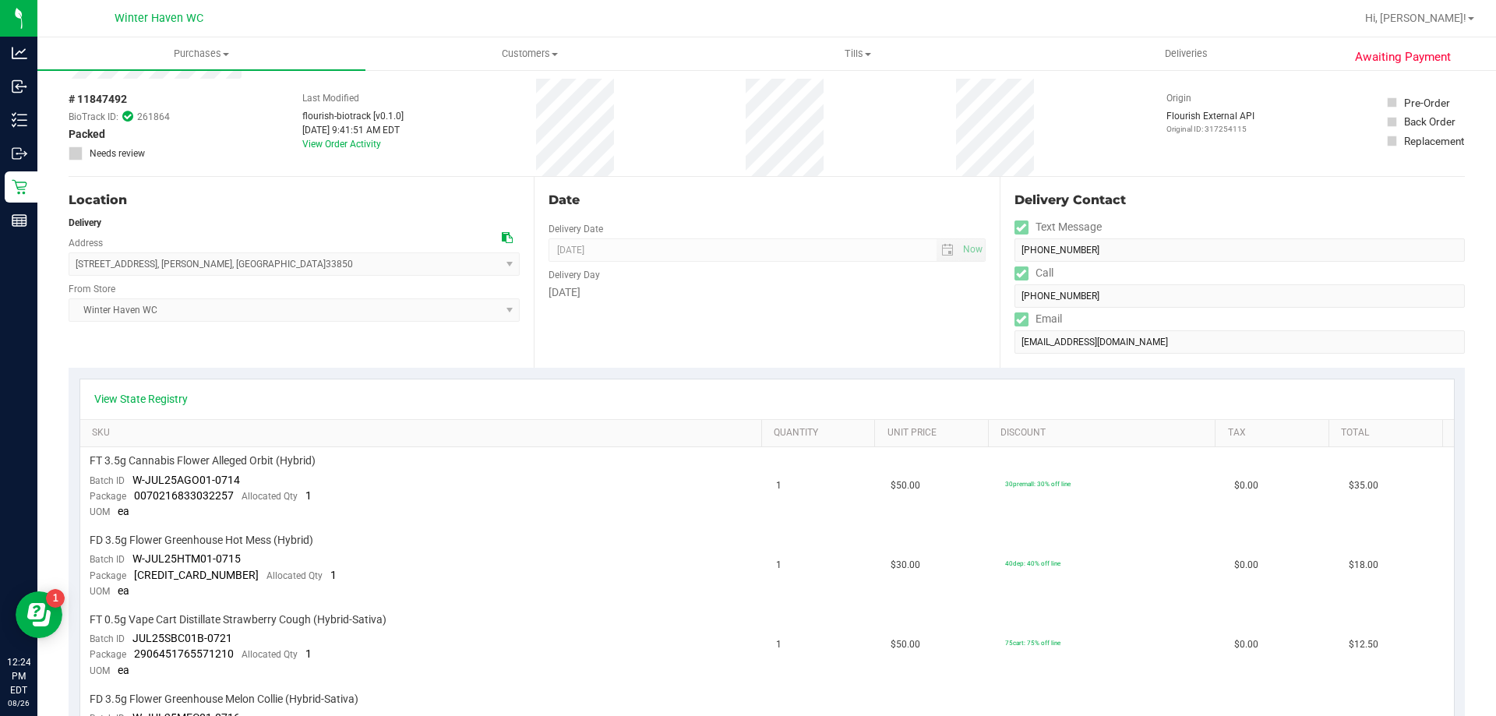
scroll to position [0, 0]
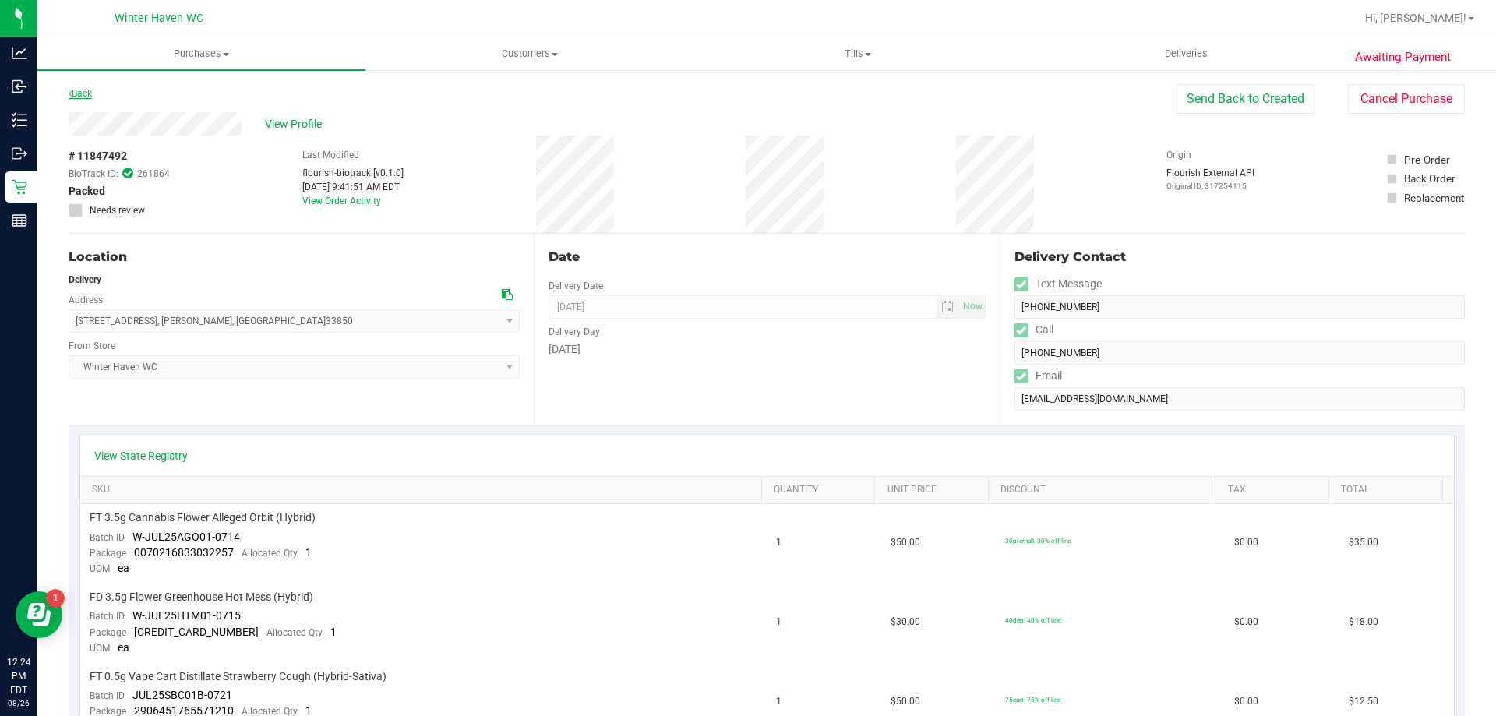
click at [72, 96] on link "Back" at bounding box center [80, 93] width 23 height 11
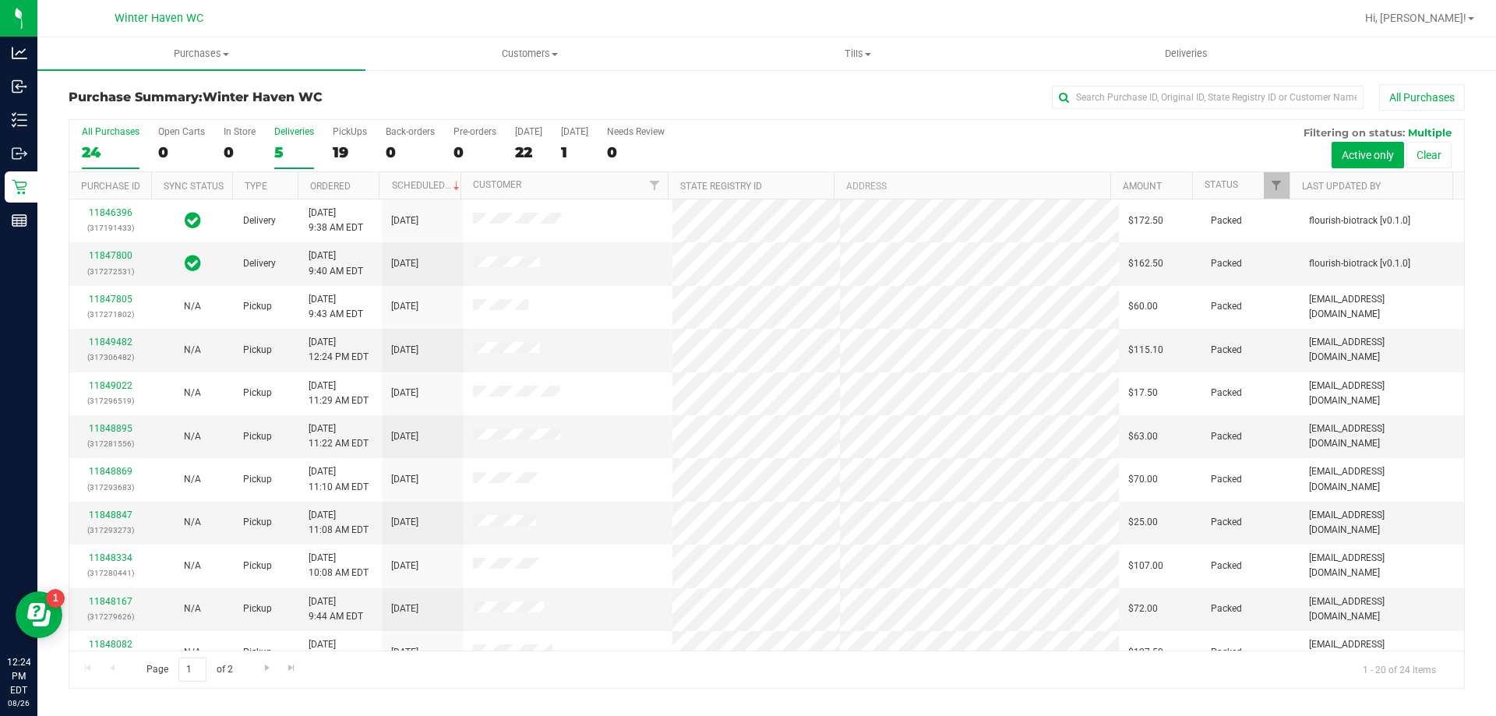
click at [279, 156] on div "5" at bounding box center [294, 152] width 40 height 18
click at [0, 0] on input "Deliveries 5" at bounding box center [0, 0] width 0 height 0
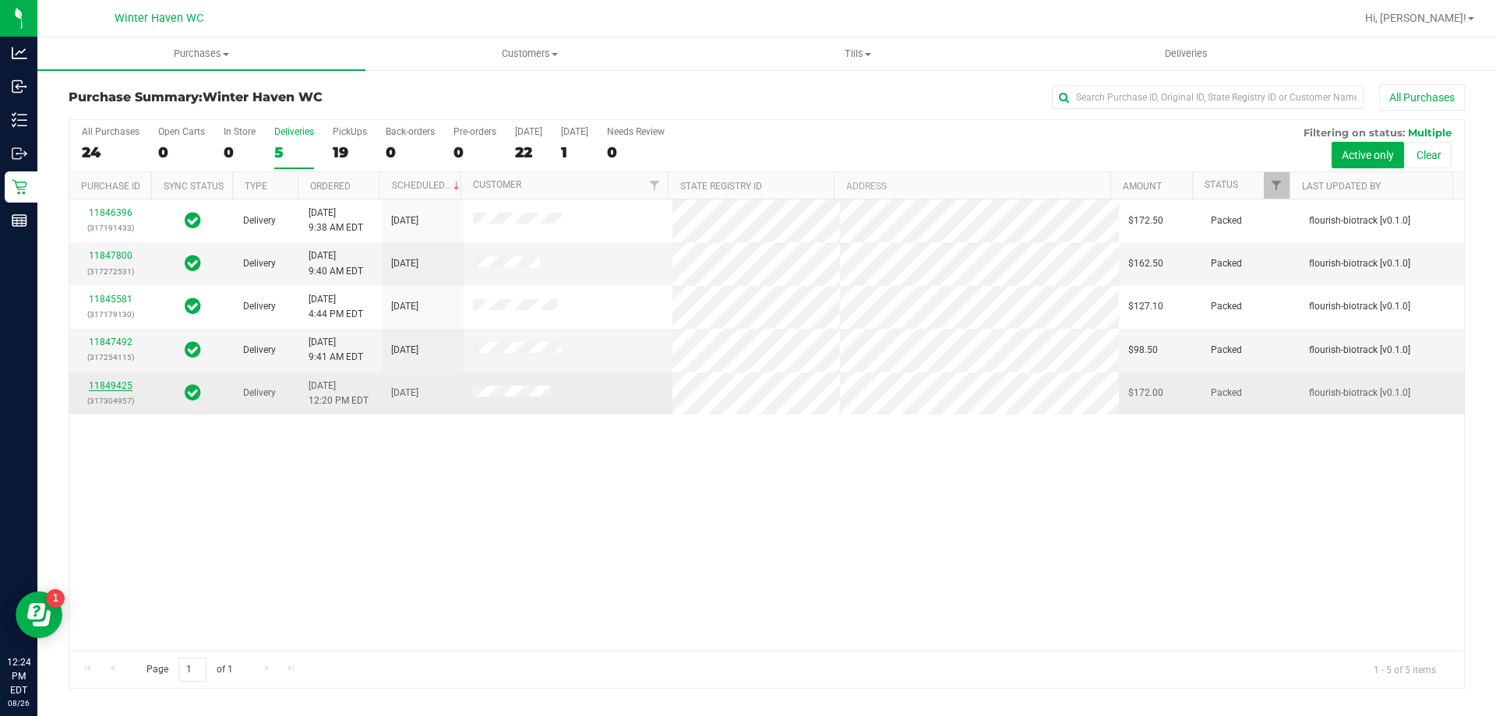
click at [100, 384] on link "11849425" at bounding box center [111, 385] width 44 height 11
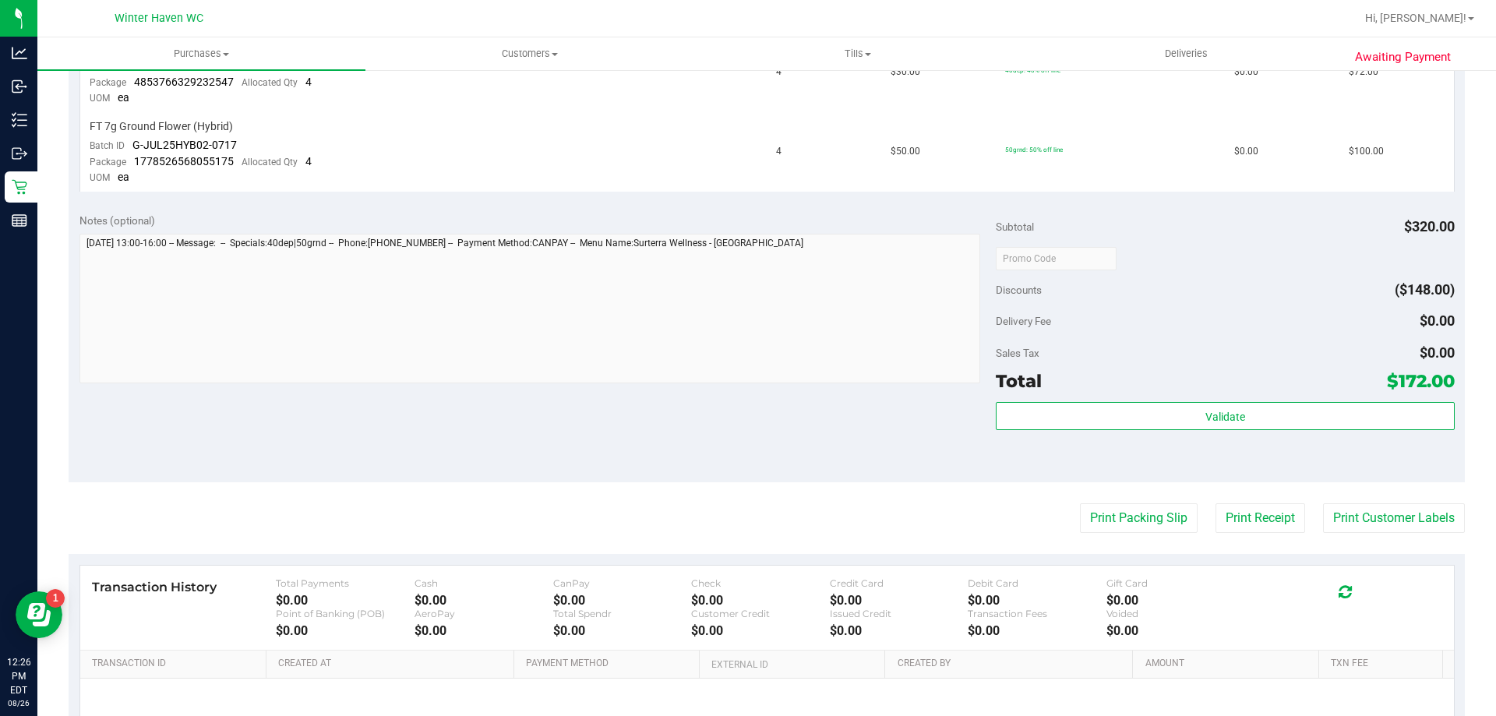
scroll to position [546, 0]
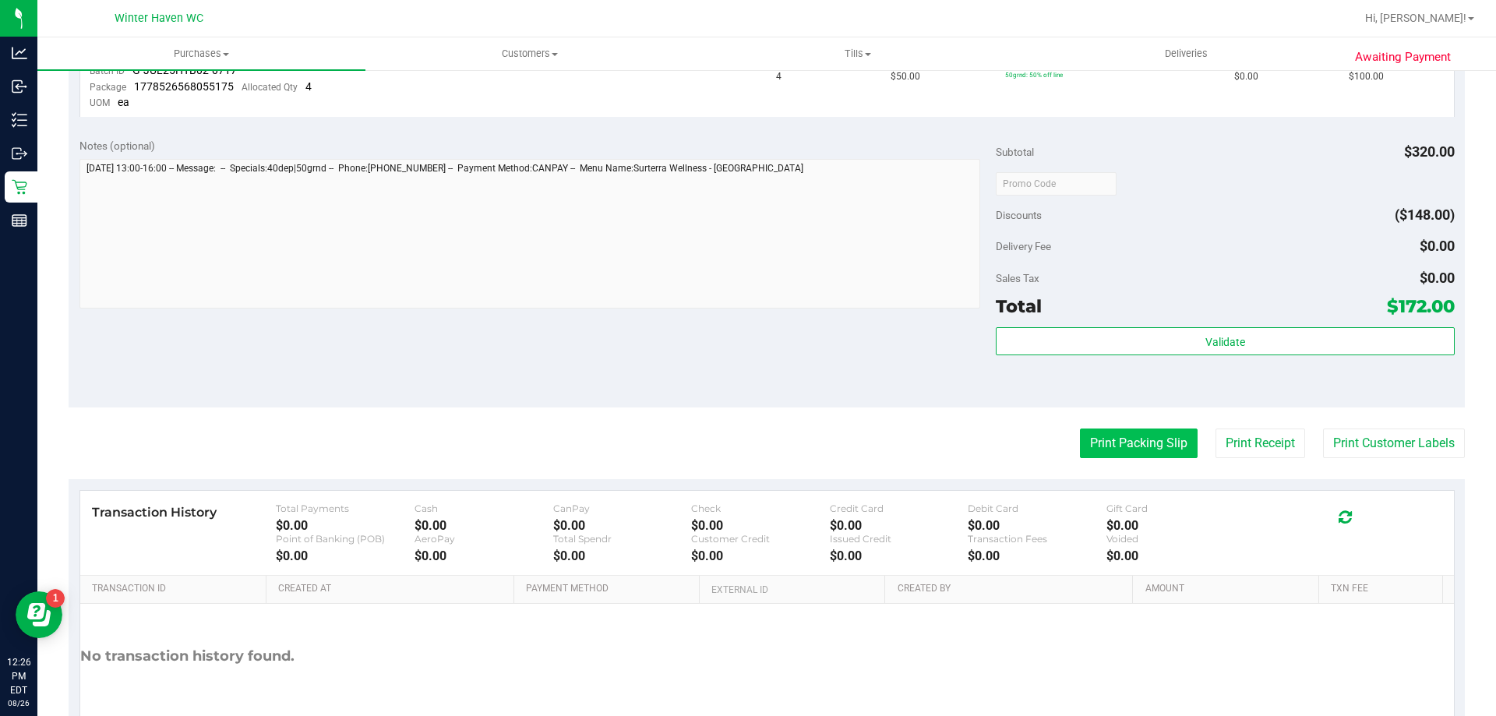
click at [1101, 448] on button "Print Packing Slip" at bounding box center [1139, 444] width 118 height 30
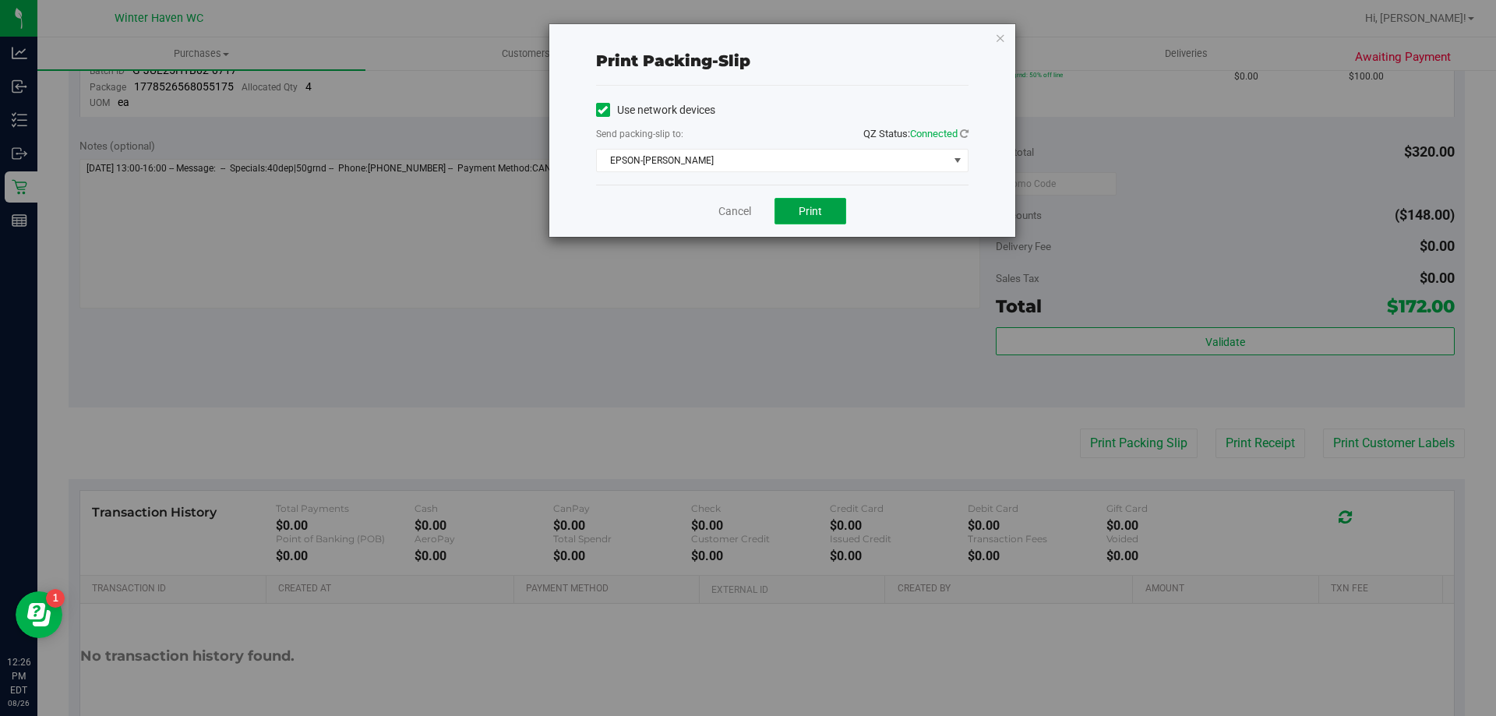
click at [808, 209] on span "Print" at bounding box center [810, 211] width 23 height 12
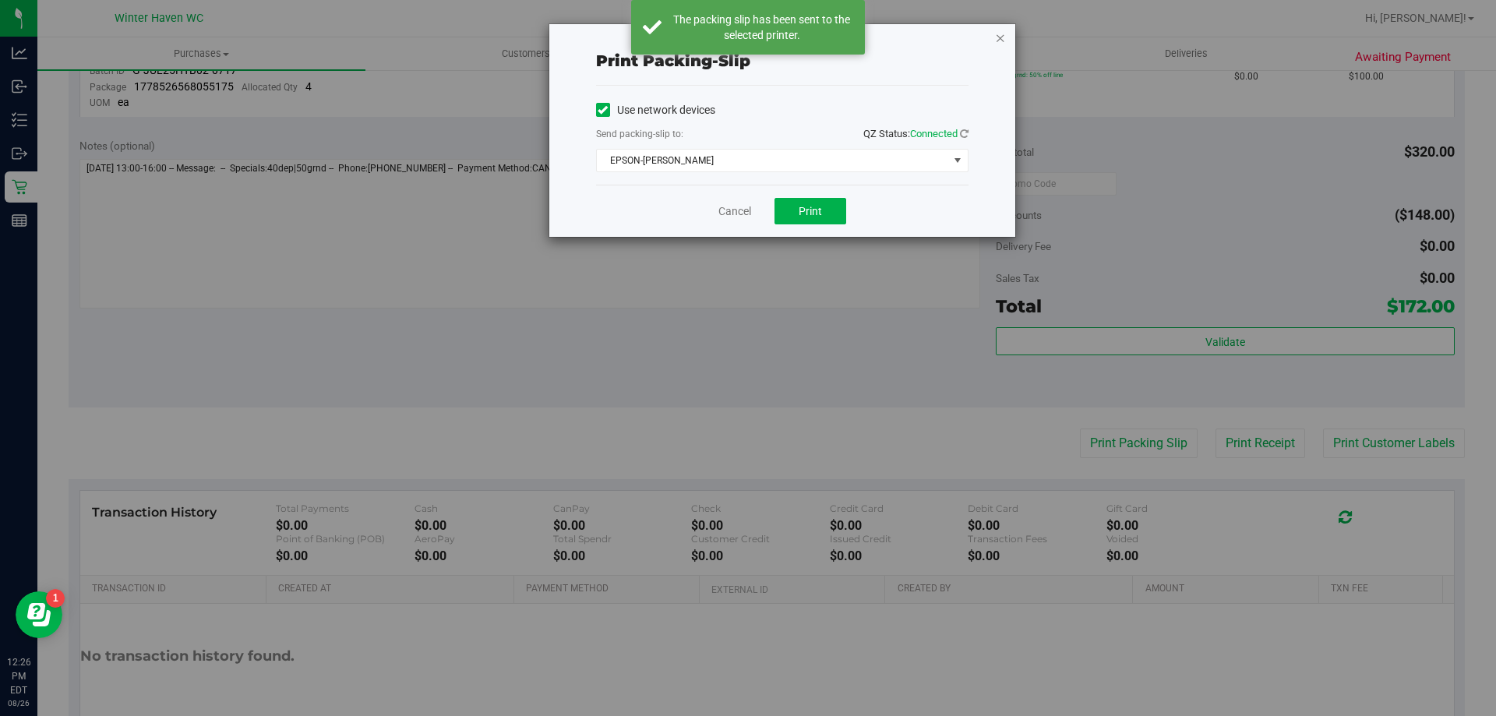
click at [997, 42] on icon "button" at bounding box center [1000, 37] width 11 height 19
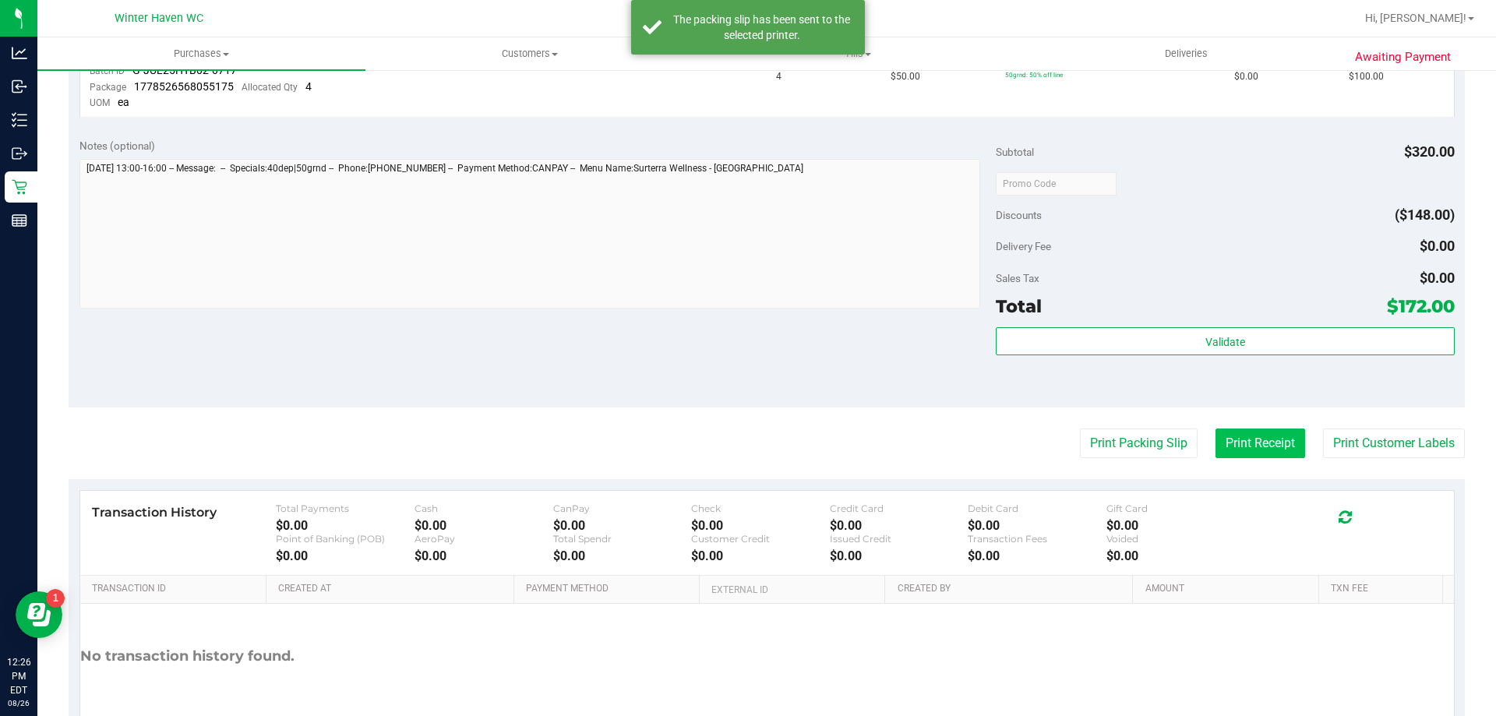
click at [1235, 440] on button "Print Receipt" at bounding box center [1261, 444] width 90 height 30
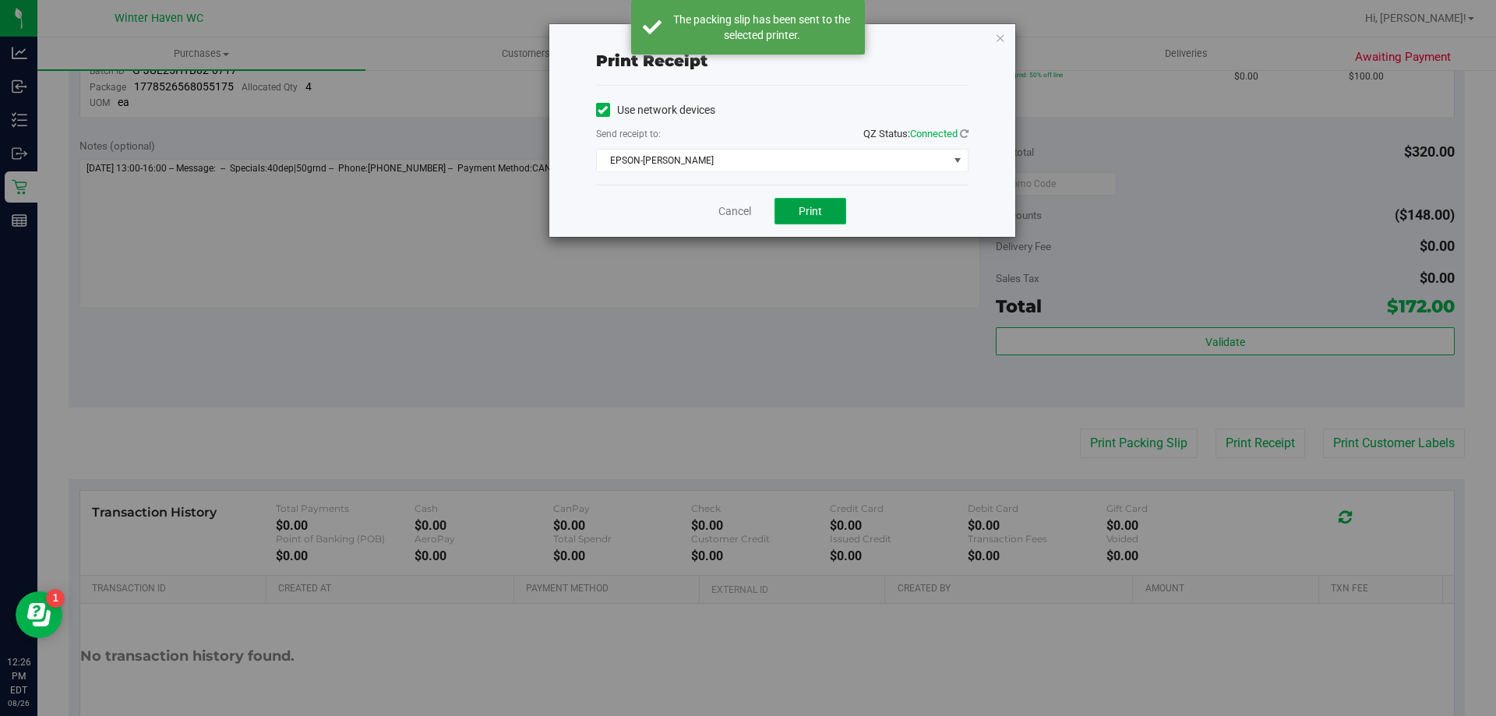
click at [836, 215] on button "Print" at bounding box center [811, 211] width 72 height 27
click at [1002, 38] on icon "button" at bounding box center [1000, 37] width 11 height 19
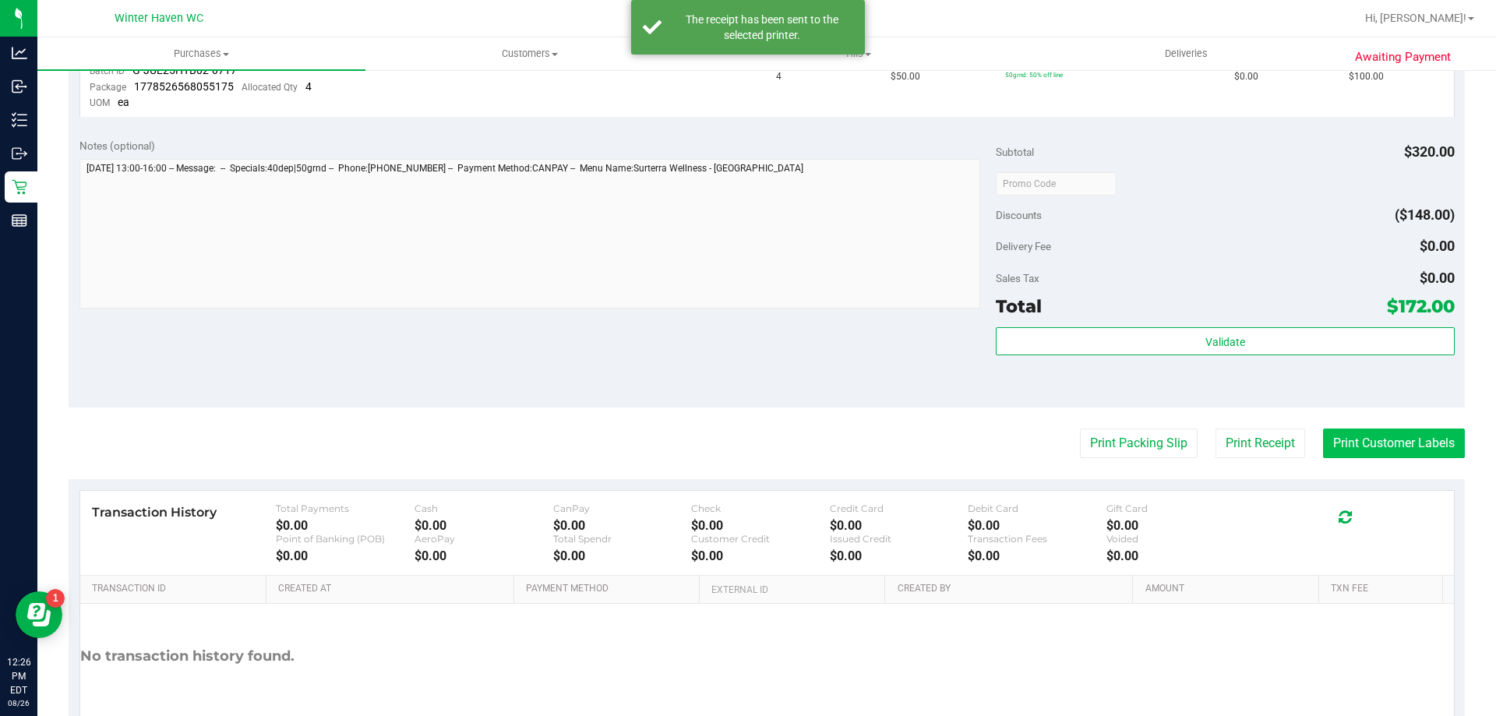
click at [1394, 435] on button "Print Customer Labels" at bounding box center [1394, 444] width 142 height 30
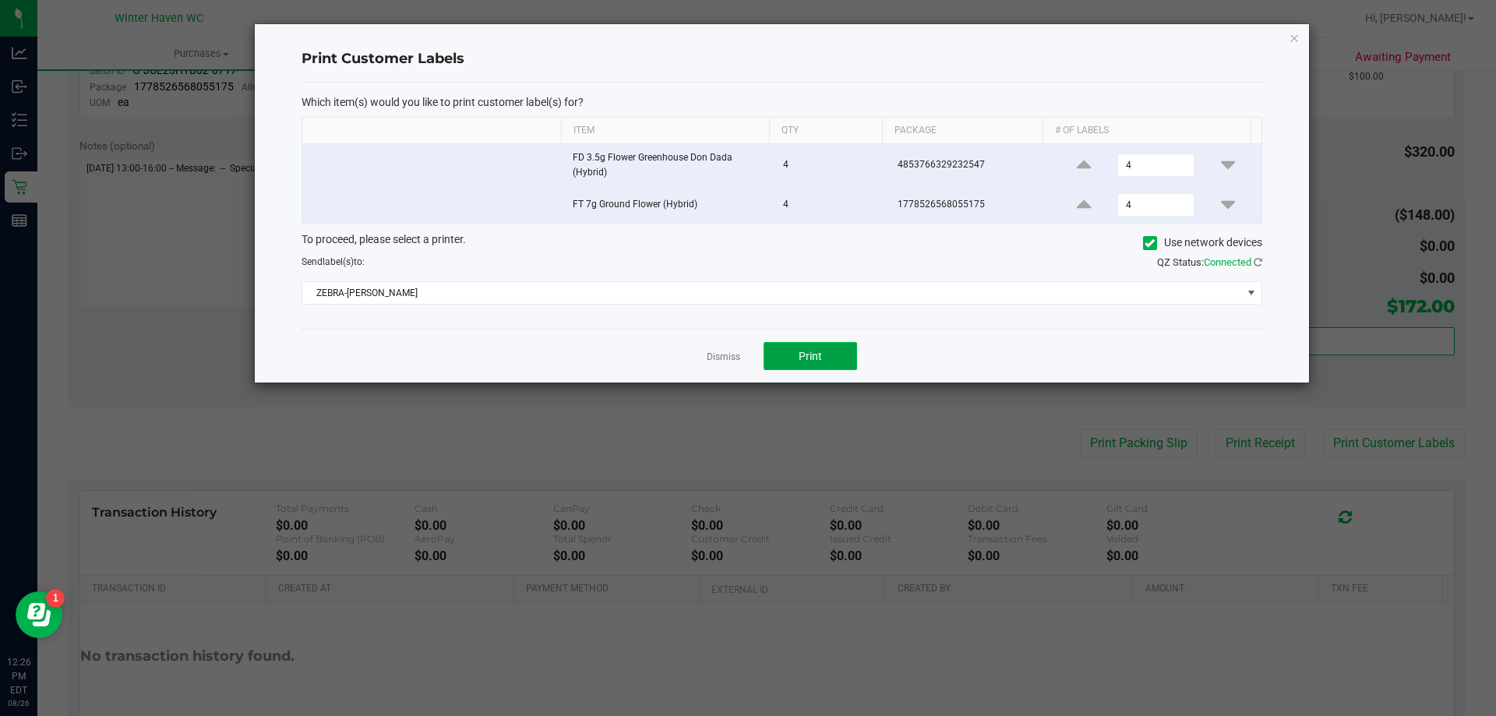
click at [825, 355] on button "Print" at bounding box center [811, 356] width 94 height 28
click at [718, 353] on link "Dismiss" at bounding box center [724, 357] width 34 height 13
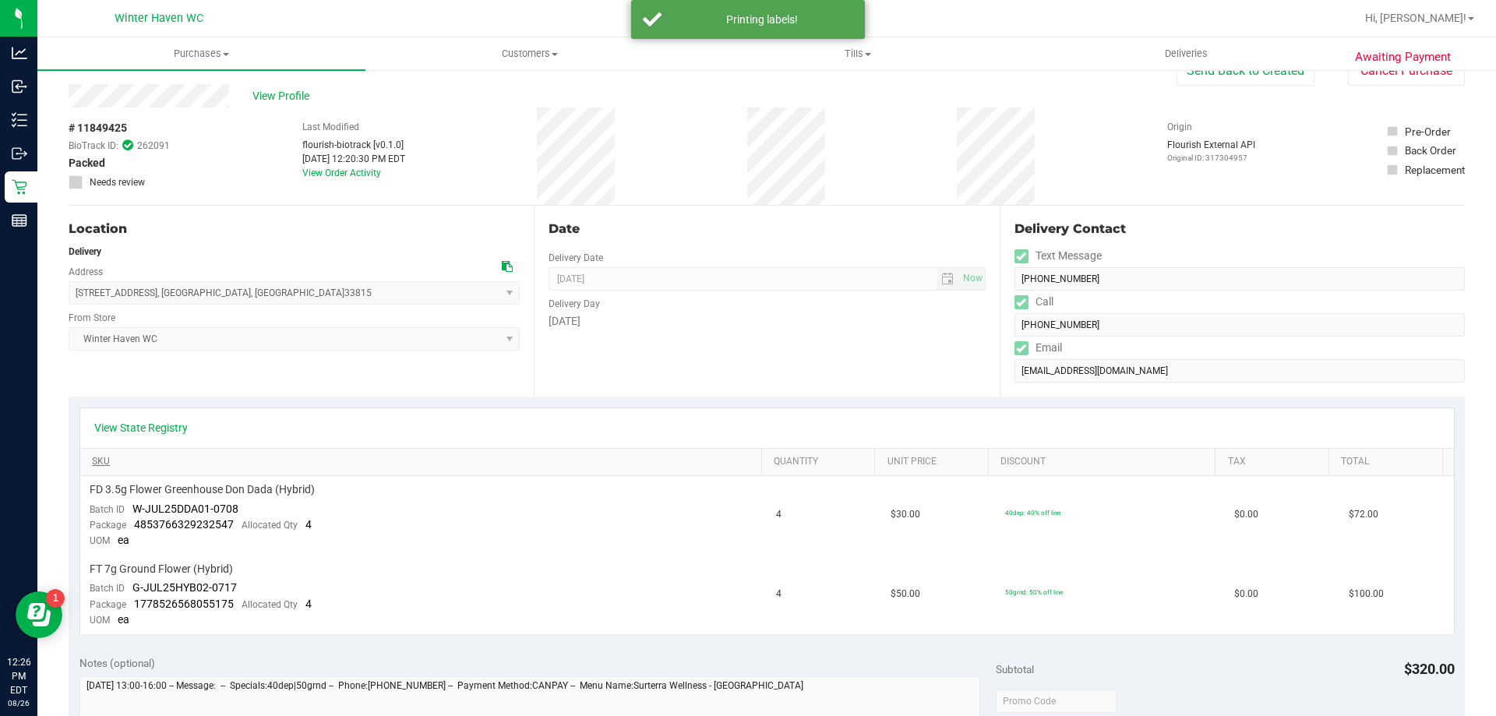
scroll to position [0, 0]
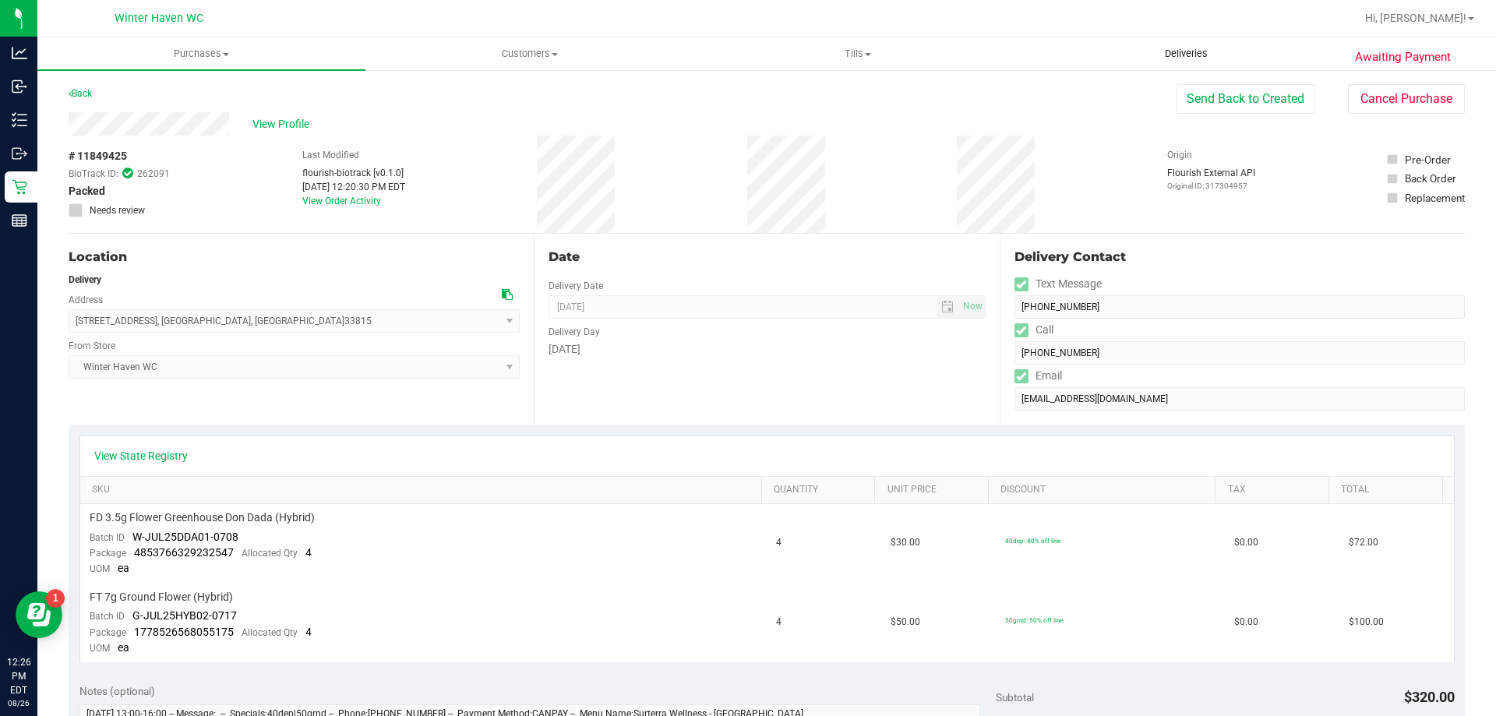
click at [1190, 52] on span "Deliveries" at bounding box center [1186, 54] width 85 height 14
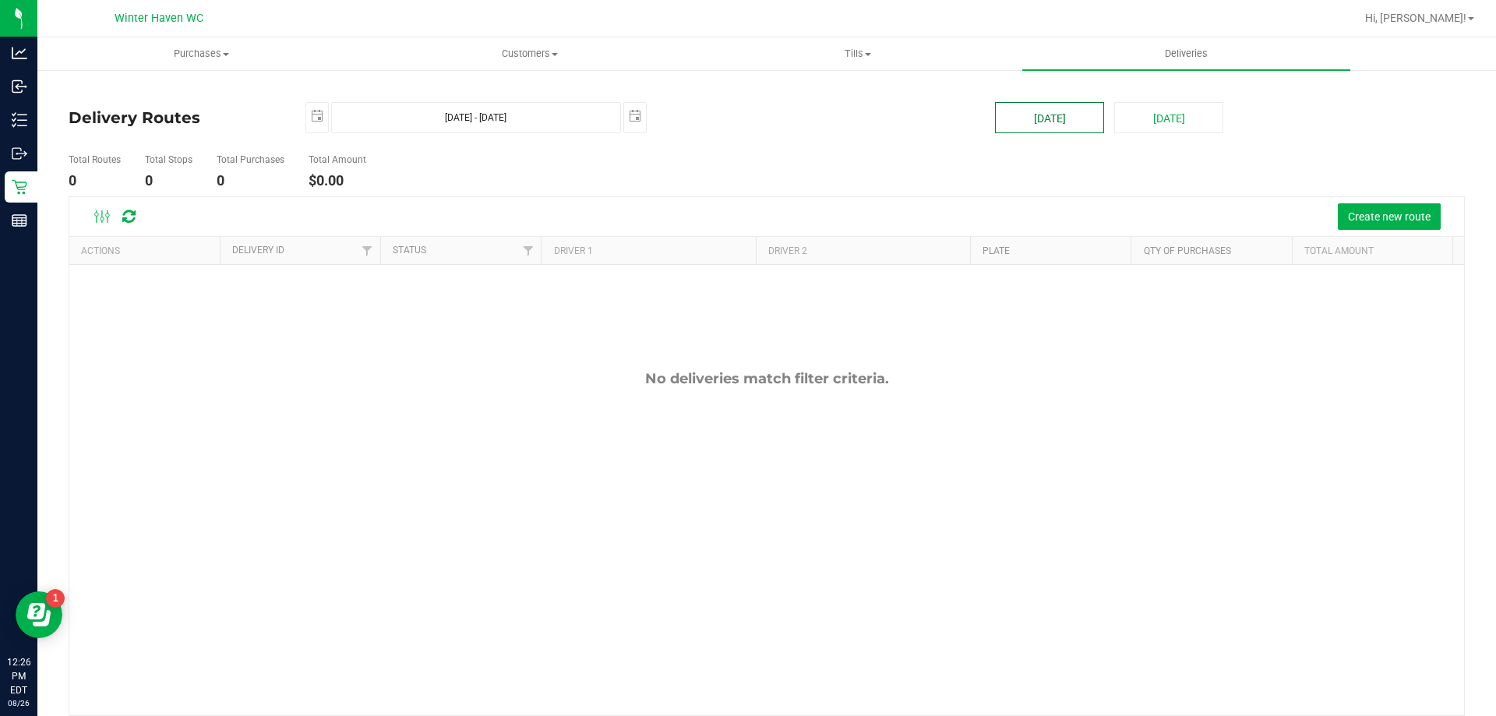
click at [1044, 115] on button "[DATE]" at bounding box center [1049, 117] width 109 height 31
click at [1354, 222] on span "Create new route" at bounding box center [1389, 216] width 83 height 12
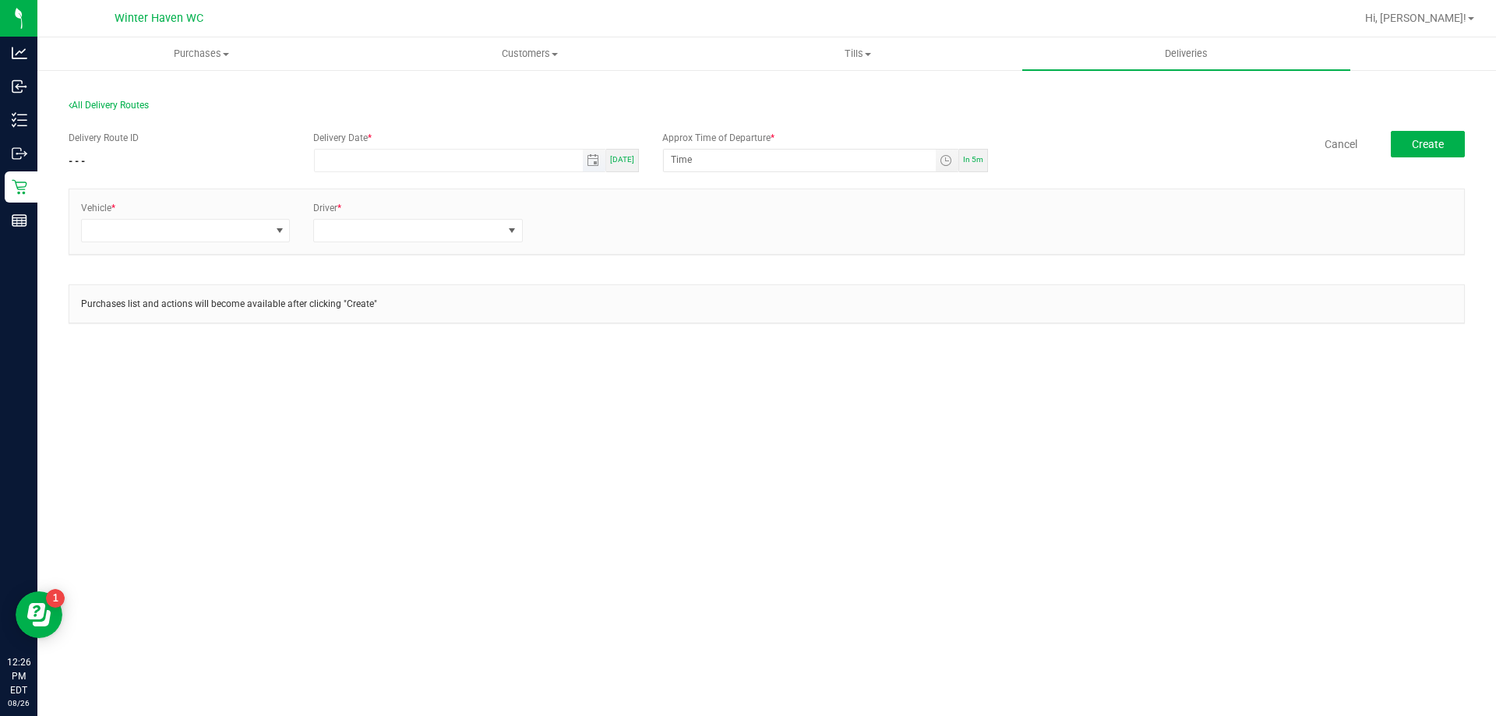
type input "month/day/year"
click at [395, 166] on input "month/day/year" at bounding box center [449, 159] width 268 height 19
click at [631, 160] on span "[DATE]" at bounding box center [622, 159] width 24 height 9
type input "[DATE]"
click at [801, 164] on input "12:31 PM" at bounding box center [800, 159] width 272 height 19
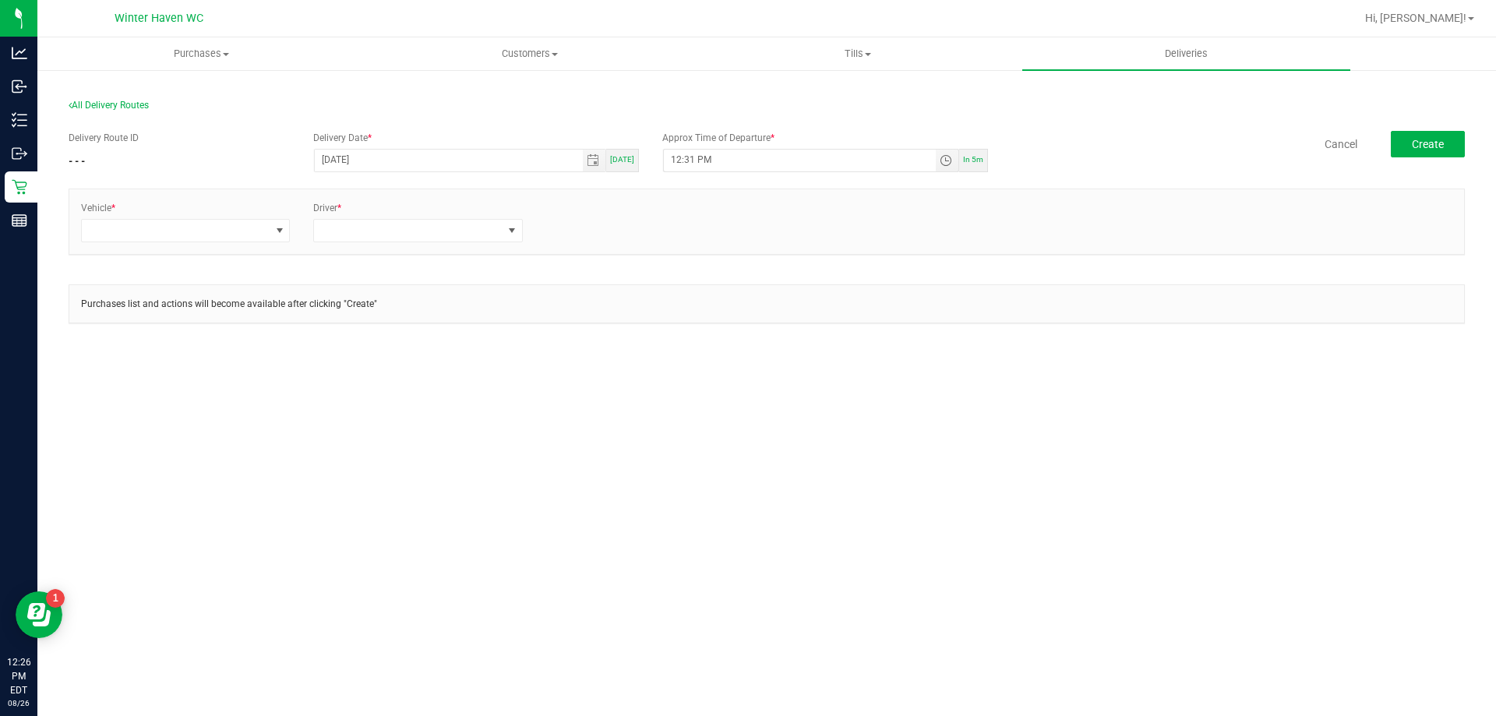
drag, startPoint x: 714, startPoint y: 159, endPoint x: 610, endPoint y: 175, distance: 105.6
click at [610, 175] on div "Delivery Route ID - - - Delivery Date * [DATE] [DATE] Approx Time of Departure …" at bounding box center [767, 234] width 1397 height 231
click at [691, 157] on input "12:31 PM" at bounding box center [800, 159] width 272 height 19
click at [693, 158] on input "12:31 PM" at bounding box center [800, 159] width 272 height 19
click at [680, 161] on input "12:31 PM" at bounding box center [800, 159] width 272 height 19
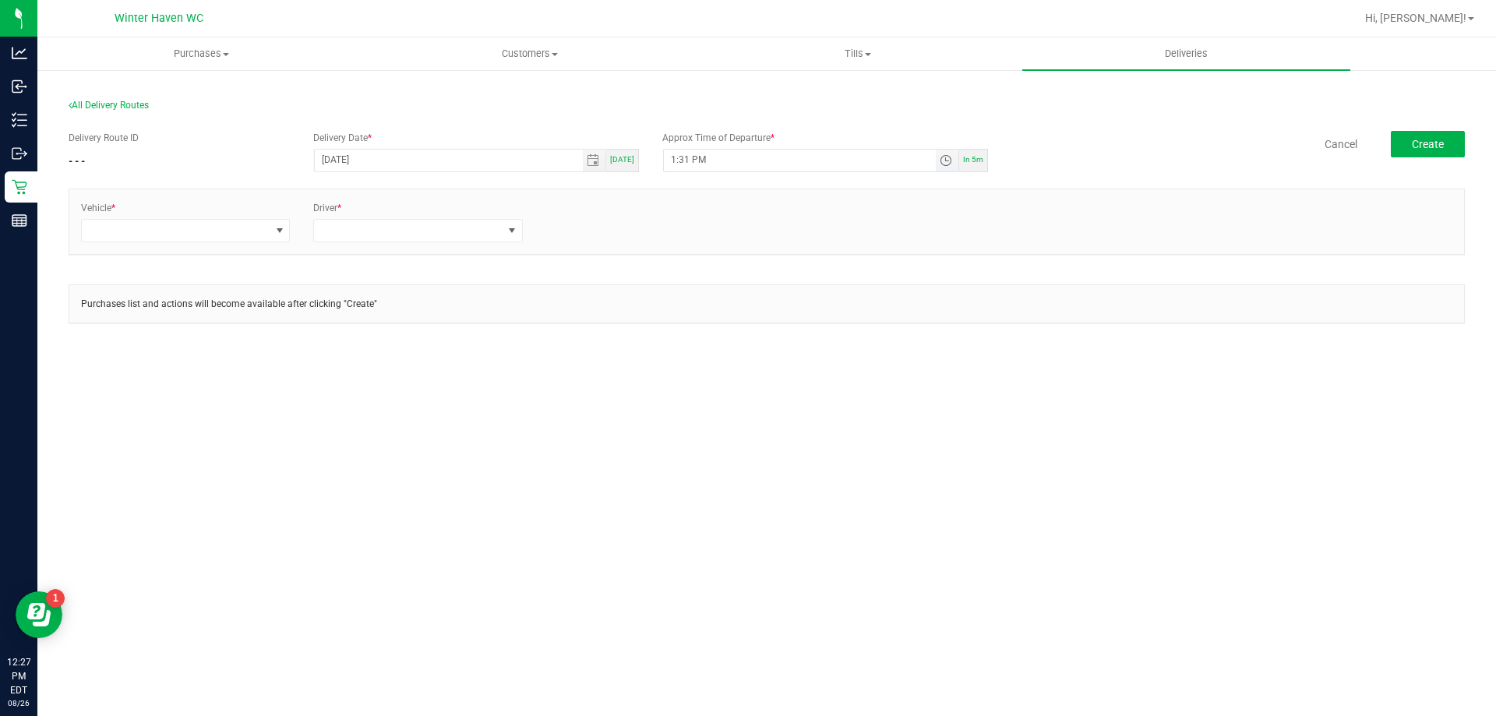
click at [687, 159] on input "1:31 PM" at bounding box center [800, 159] width 272 height 19
click at [683, 159] on input "1:10 PM" at bounding box center [800, 159] width 272 height 19
click at [718, 159] on input "1:00 PM" at bounding box center [800, 159] width 272 height 19
type input "1:00 PM"
click at [163, 235] on span at bounding box center [176, 231] width 188 height 22
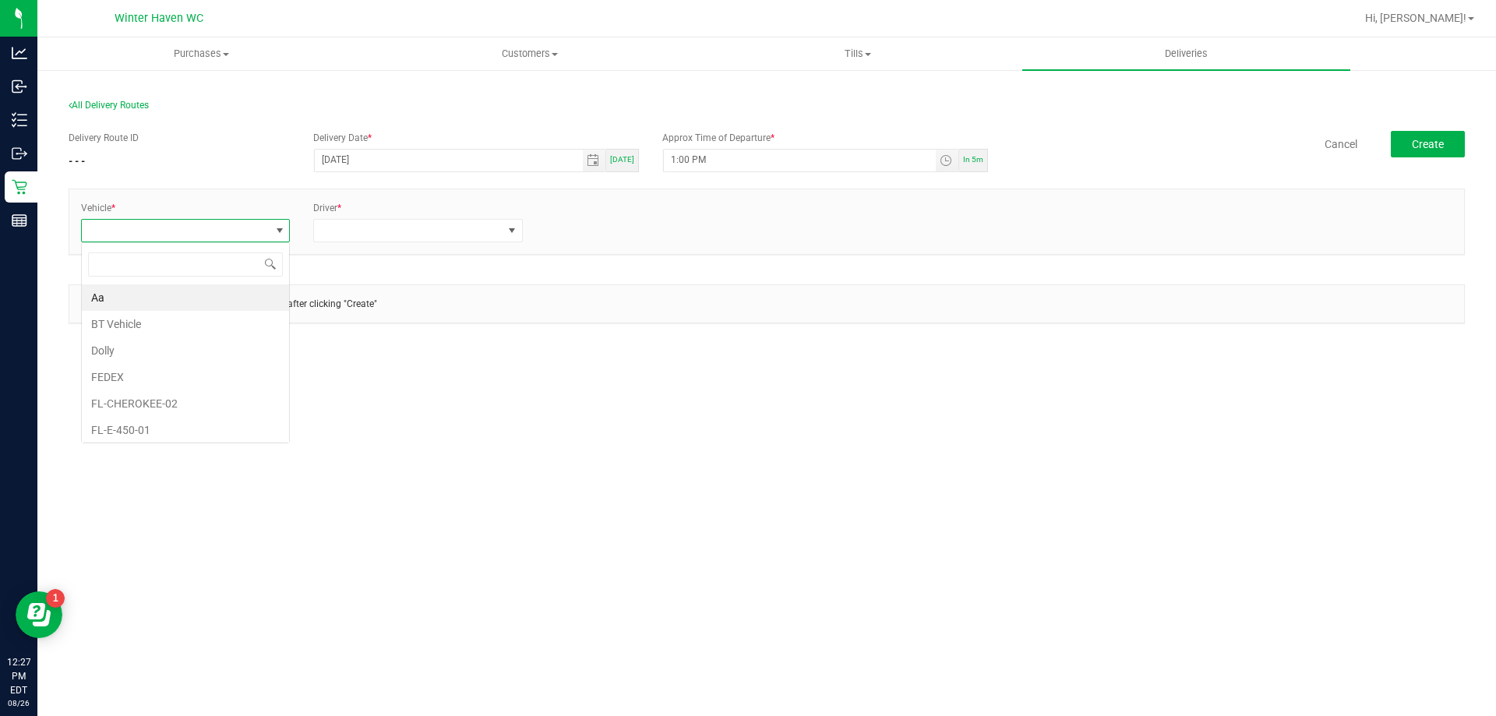
scroll to position [23, 210]
type input "f"
type input "e"
type input "esca"
click at [159, 374] on li "FL-ESCAPE-31" at bounding box center [185, 377] width 207 height 27
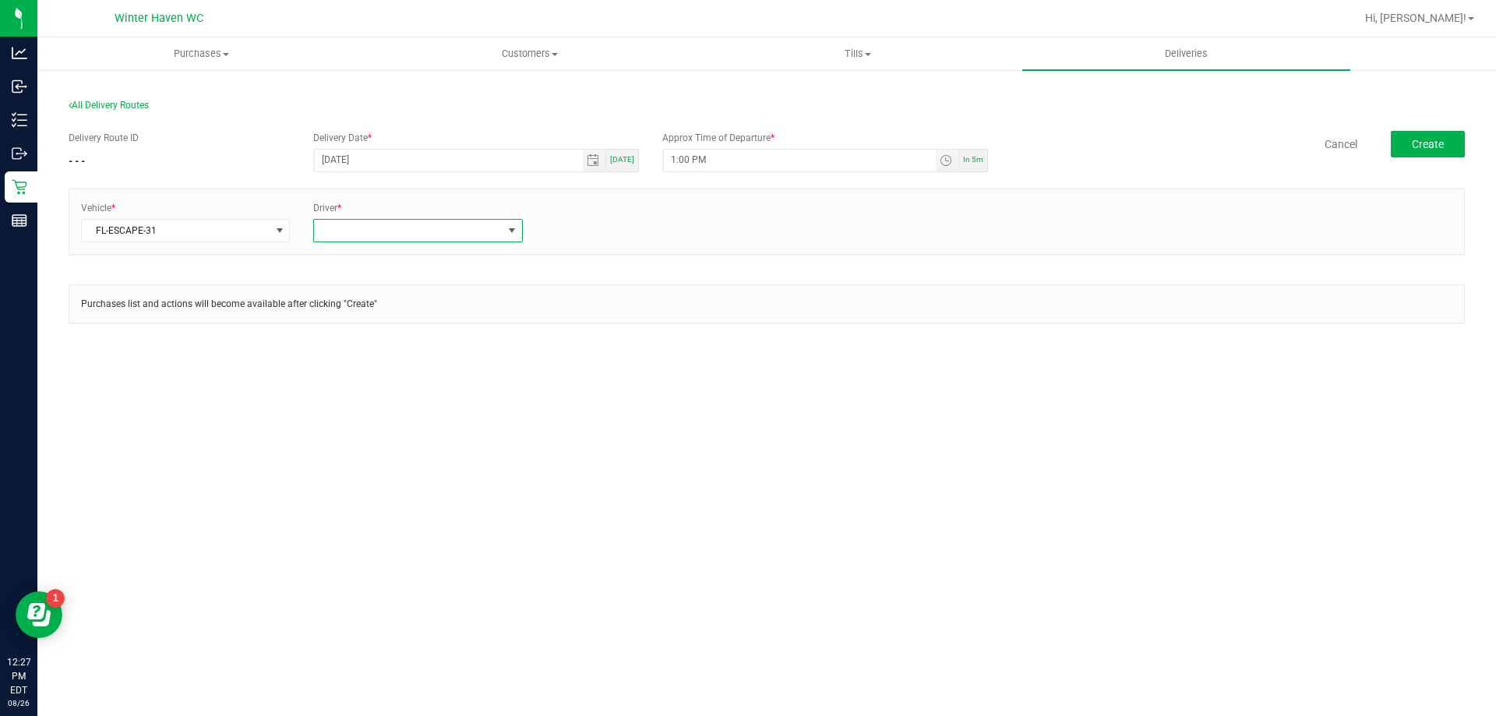
click at [482, 238] on span at bounding box center [408, 231] width 188 height 22
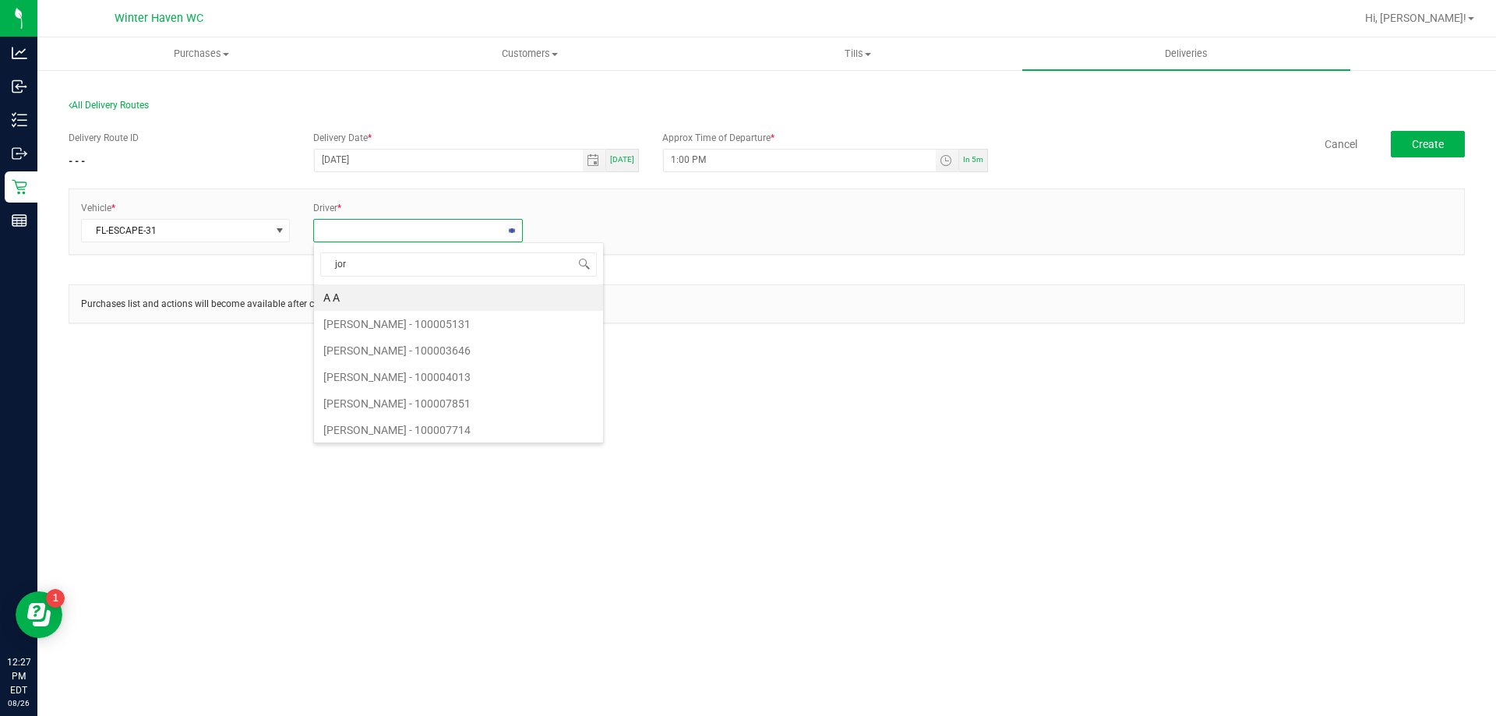
type input "jord"
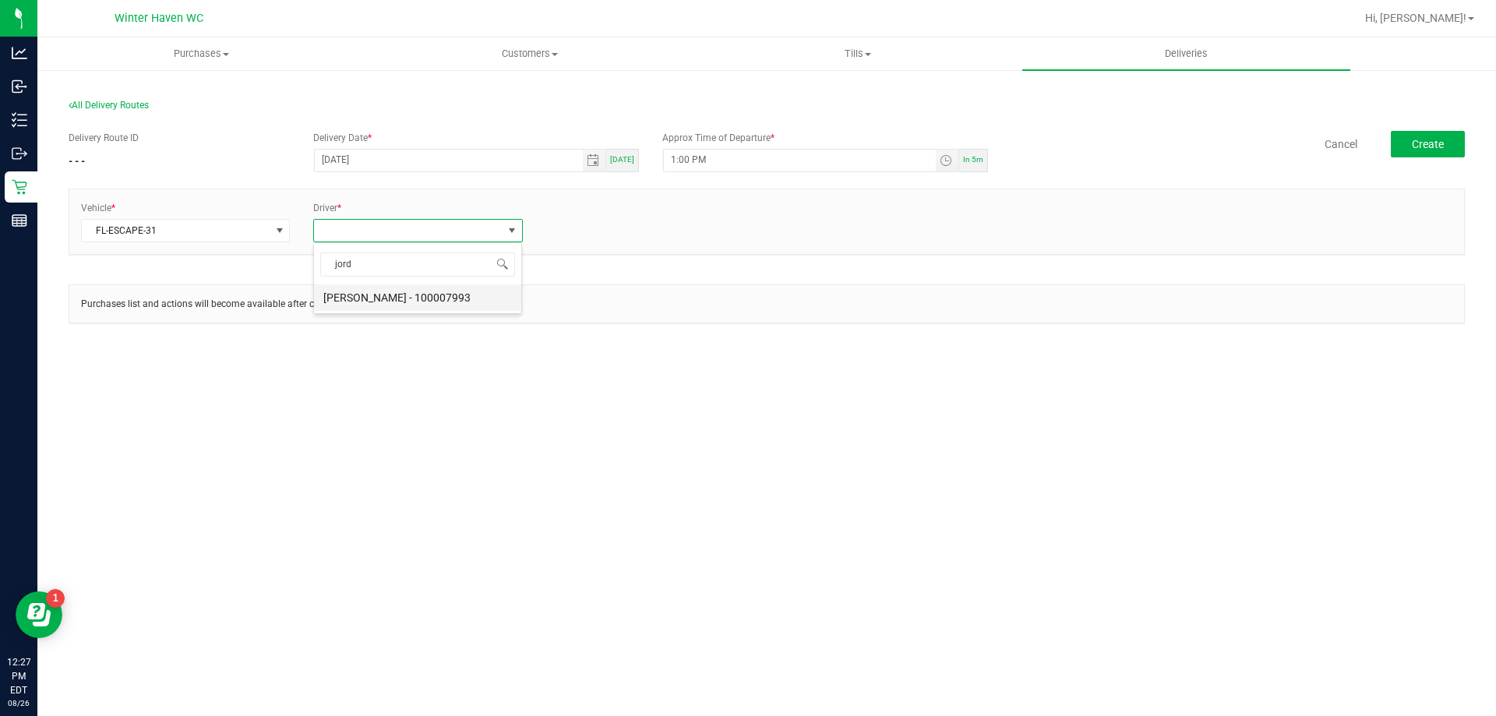
click at [334, 289] on li "[PERSON_NAME] - 100007993" at bounding box center [417, 297] width 207 height 27
click at [585, 232] on div "+ Add Driver" at bounding box center [650, 226] width 209 height 14
click at [585, 224] on link "+ Add Driver" at bounding box center [571, 226] width 51 height 11
click at [616, 237] on span at bounding box center [641, 231] width 188 height 22
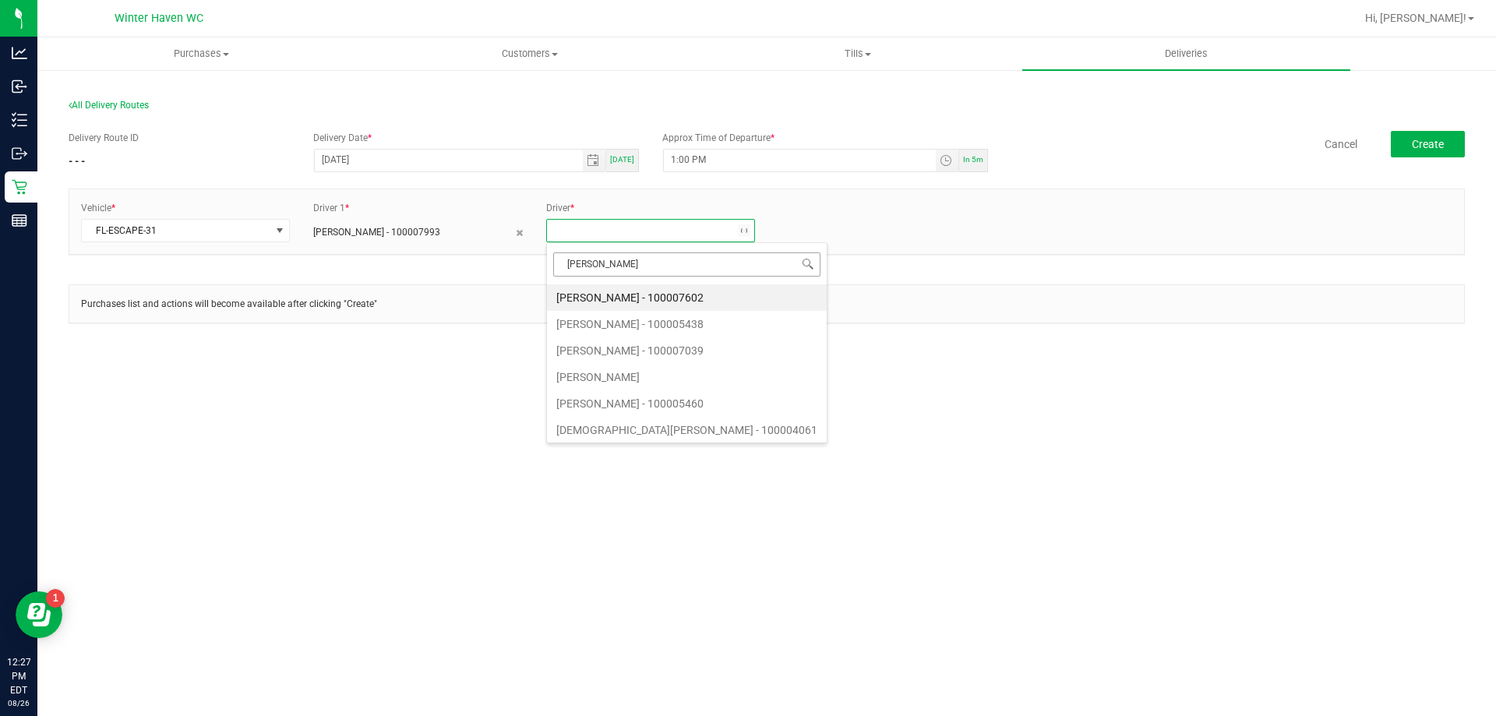
type input "[PERSON_NAME]"
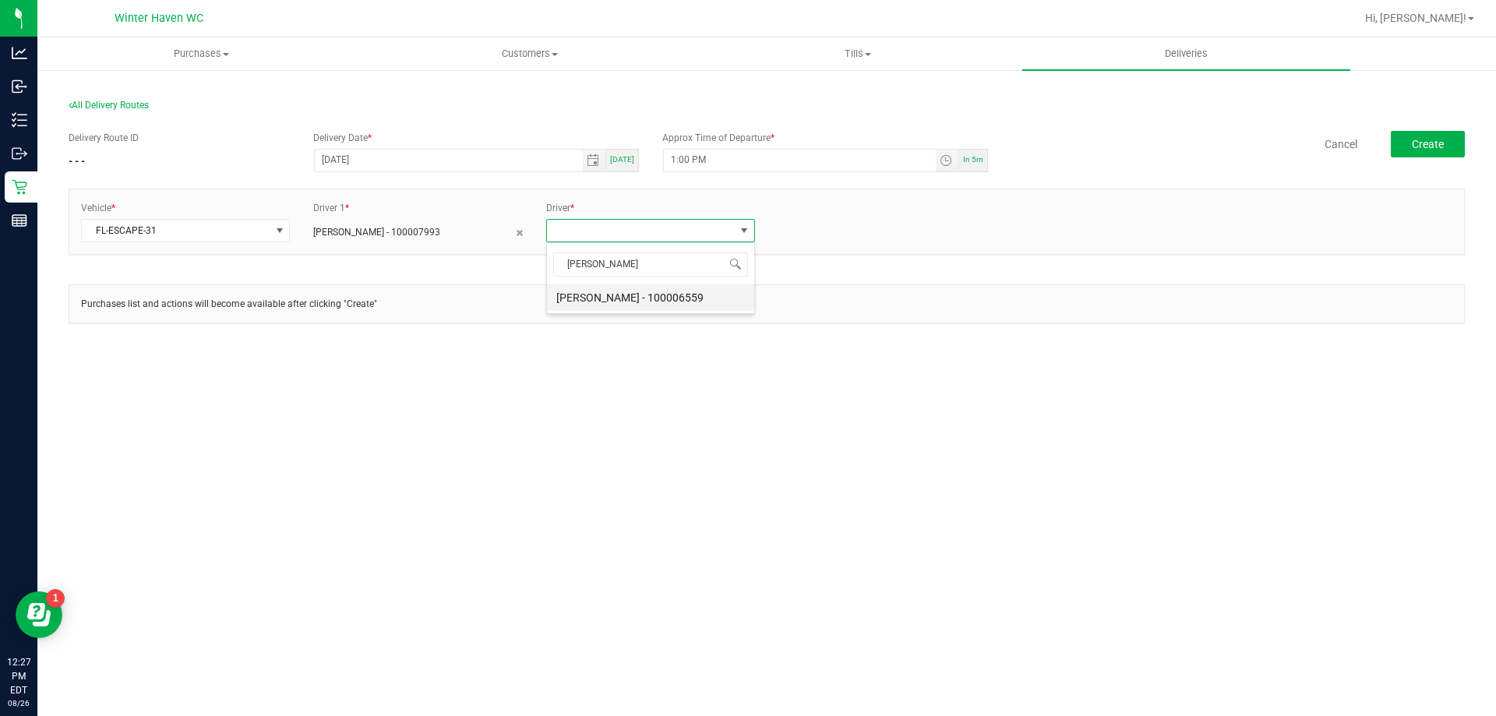
click at [676, 299] on li "[PERSON_NAME] - 100006559" at bounding box center [650, 297] width 207 height 27
click at [1443, 138] on span "Create" at bounding box center [1428, 144] width 32 height 12
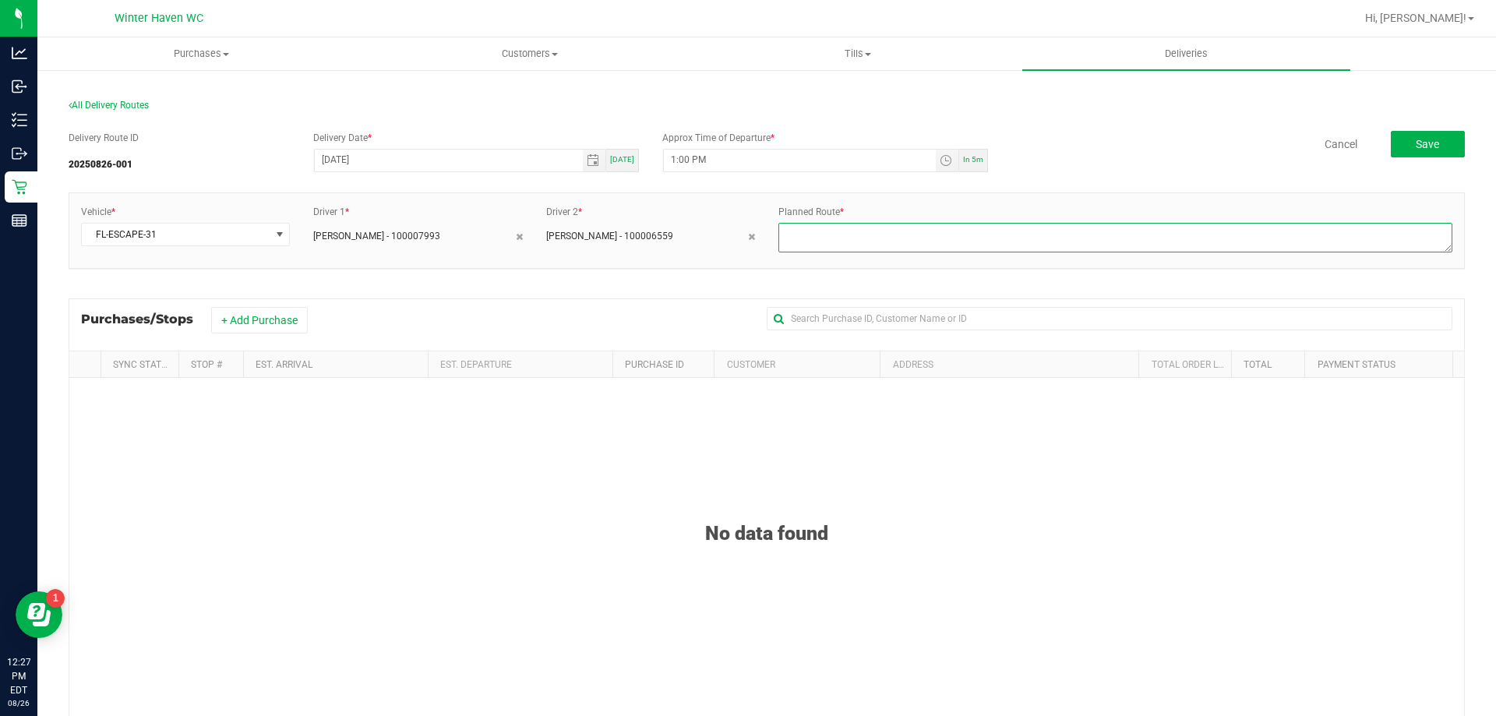
click at [870, 237] on textarea at bounding box center [1116, 238] width 674 height 30
type textarea "route 1"
click at [225, 317] on button "+ Add Purchase" at bounding box center [259, 320] width 97 height 27
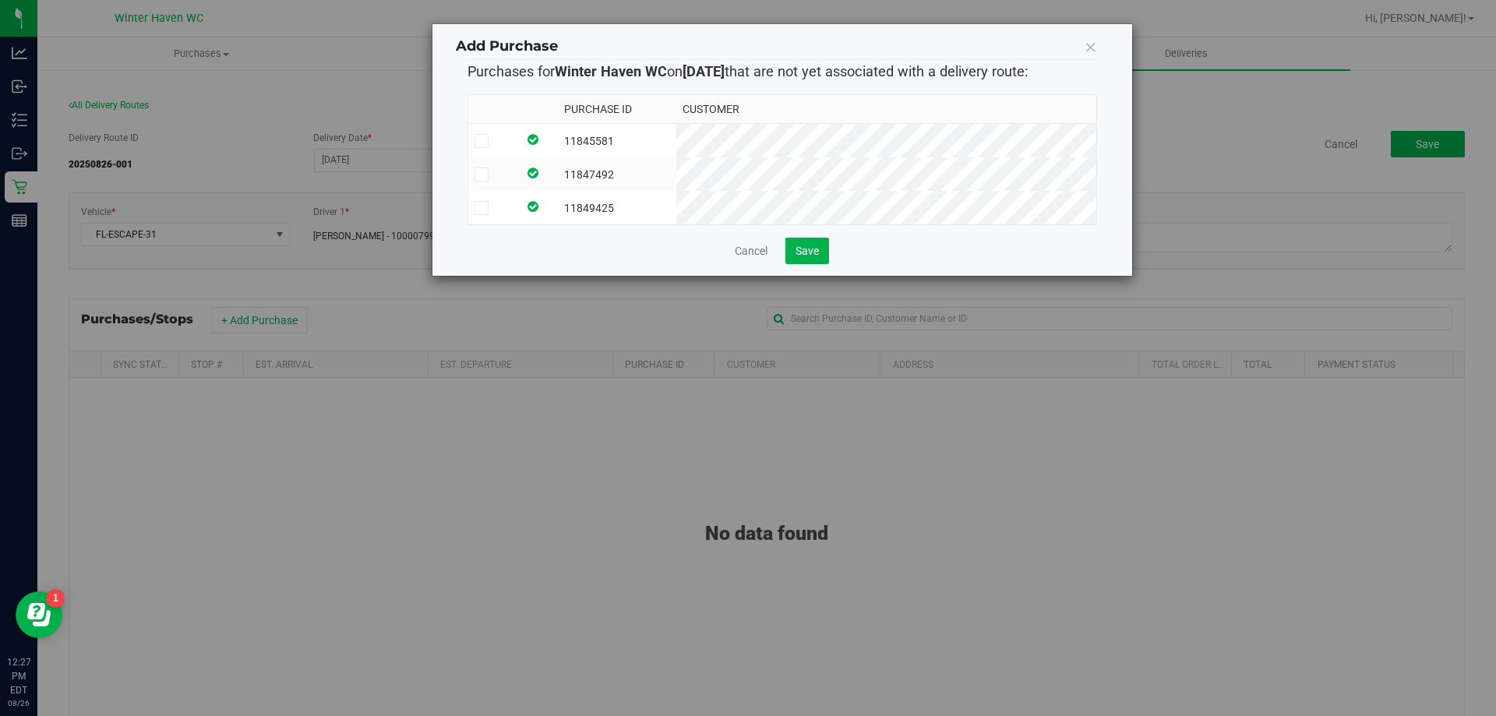
click at [480, 141] on icon at bounding box center [481, 141] width 10 height 0
click at [0, 0] on input "checkbox" at bounding box center [0, 0] width 0 height 0
click at [478, 164] on td at bounding box center [493, 174] width 50 height 34
click at [482, 208] on icon at bounding box center [481, 208] width 10 height 0
click at [0, 0] on input "checkbox" at bounding box center [0, 0] width 0 height 0
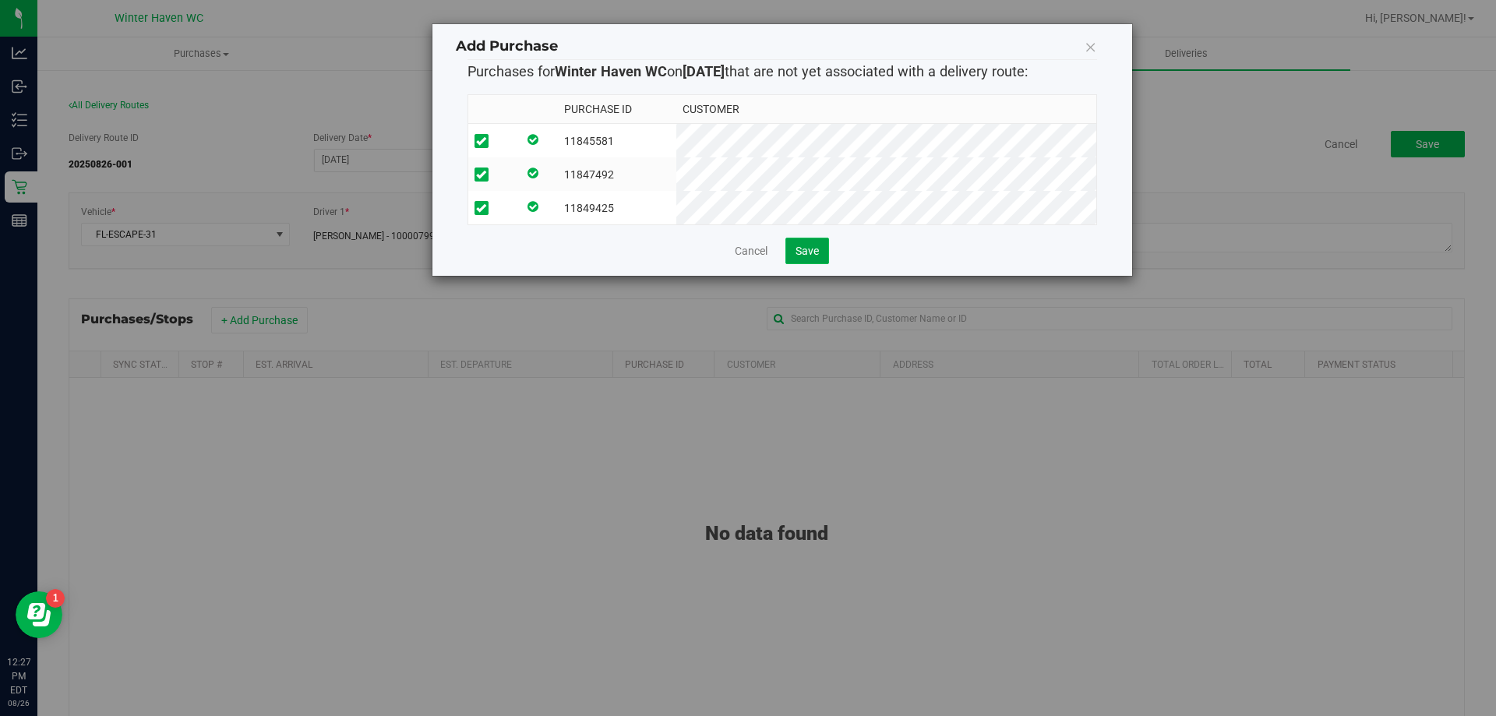
click at [809, 256] on span "Save" at bounding box center [807, 251] width 23 height 12
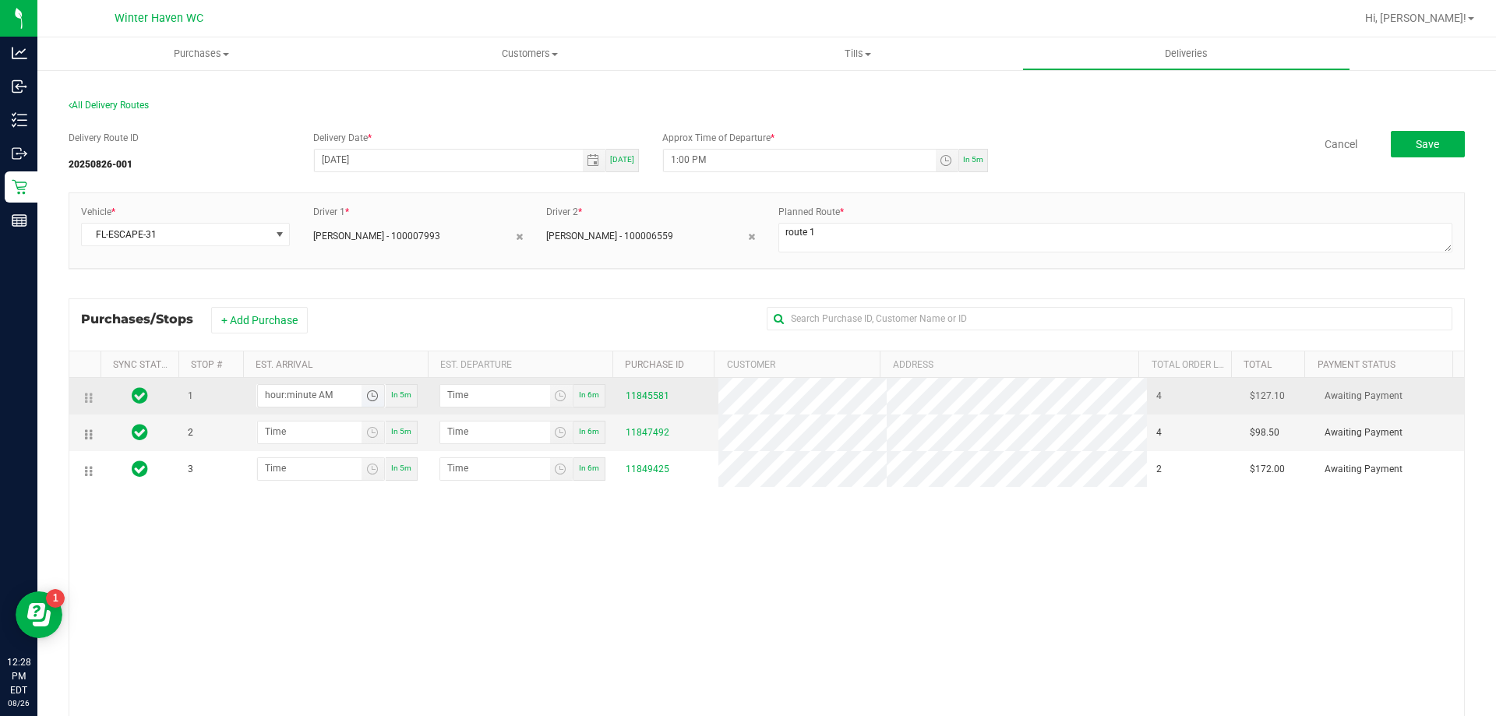
click at [322, 399] on input "hour:minute AM" at bounding box center [310, 394] width 104 height 19
type input "1:04 AM"
type input "1:05 AM"
type input "1:40 AM"
type input "1:41 AM"
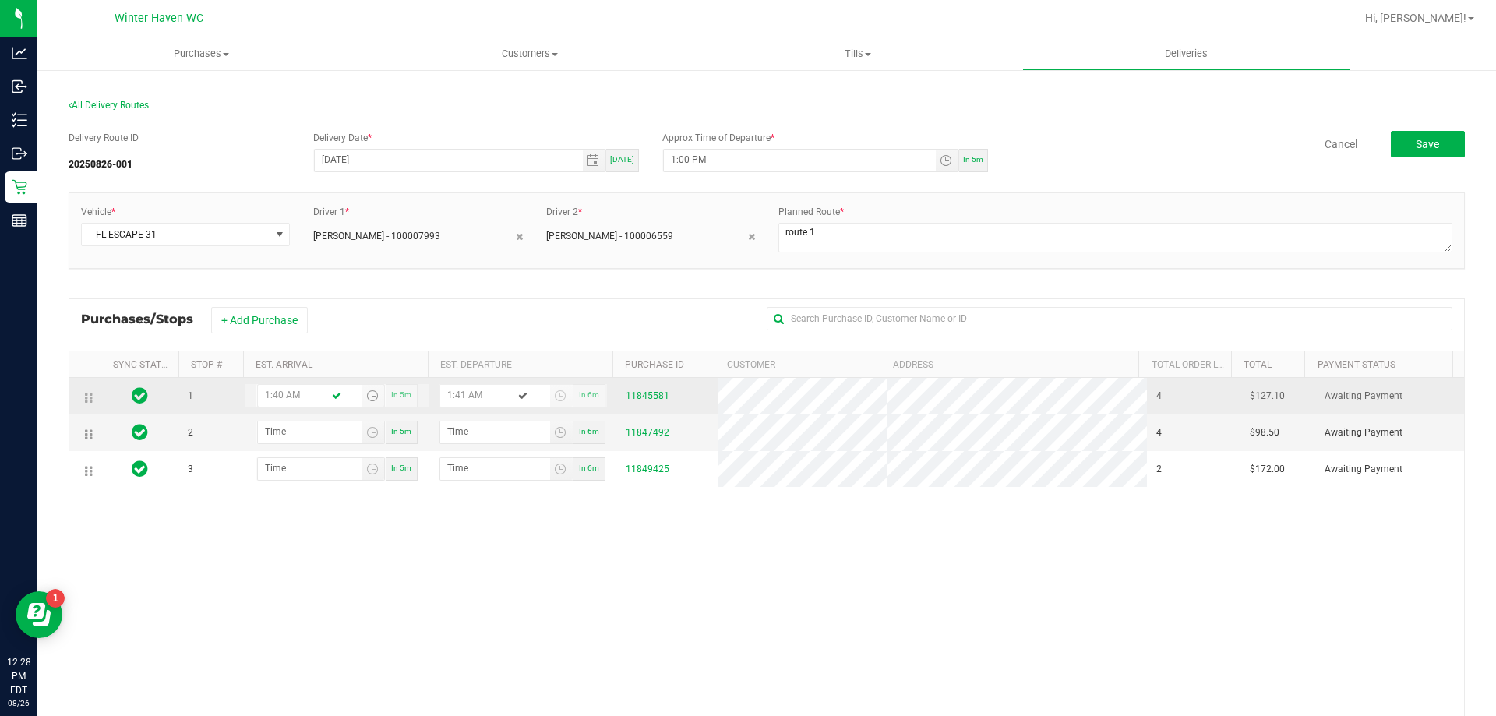
type input "1:40 PM"
type input "1:41 PM"
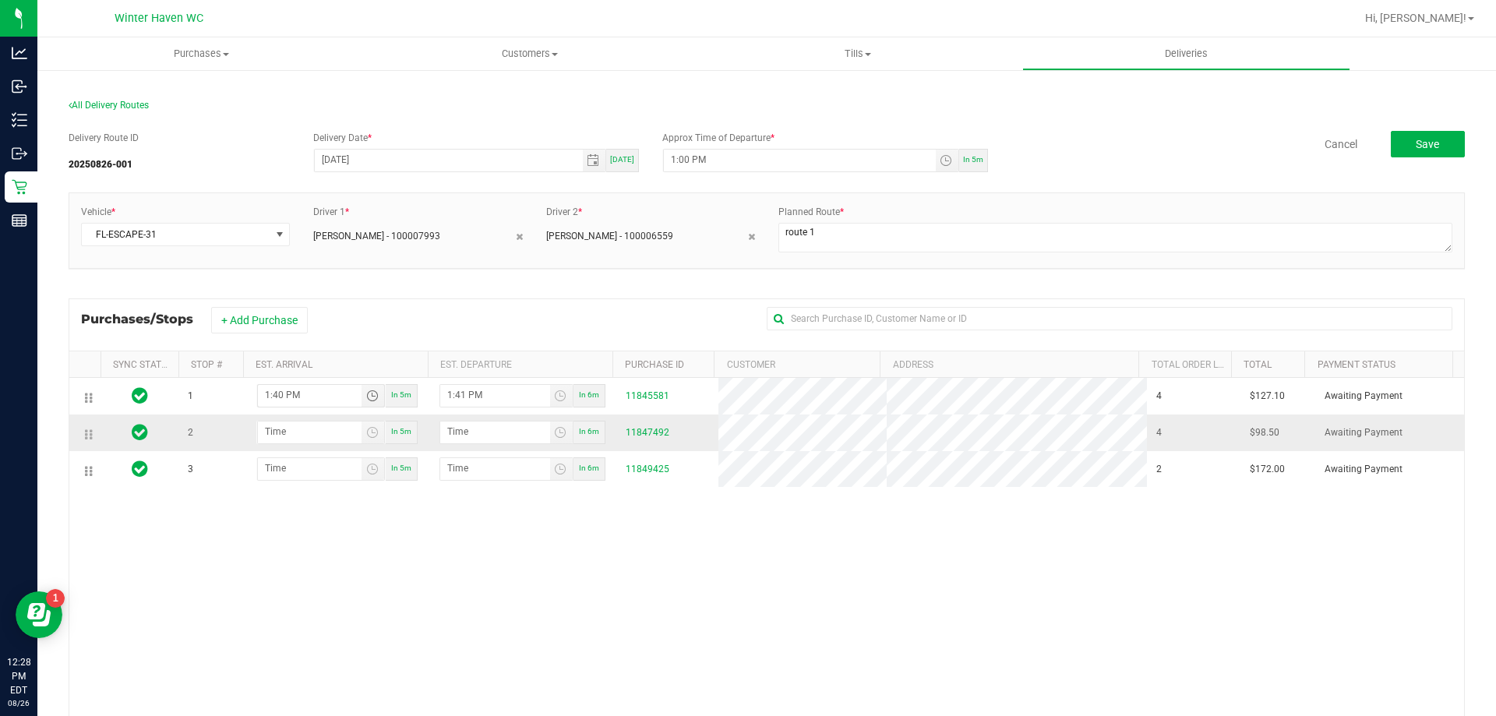
type input "1:40 PM"
drag, startPoint x: 292, startPoint y: 447, endPoint x: 296, endPoint y: 433, distance: 14.6
click at [295, 437] on td "In 5m" at bounding box center [337, 433] width 186 height 37
click at [296, 433] on input "hour:minute AM" at bounding box center [310, 431] width 104 height 19
type input "2:01 AM"
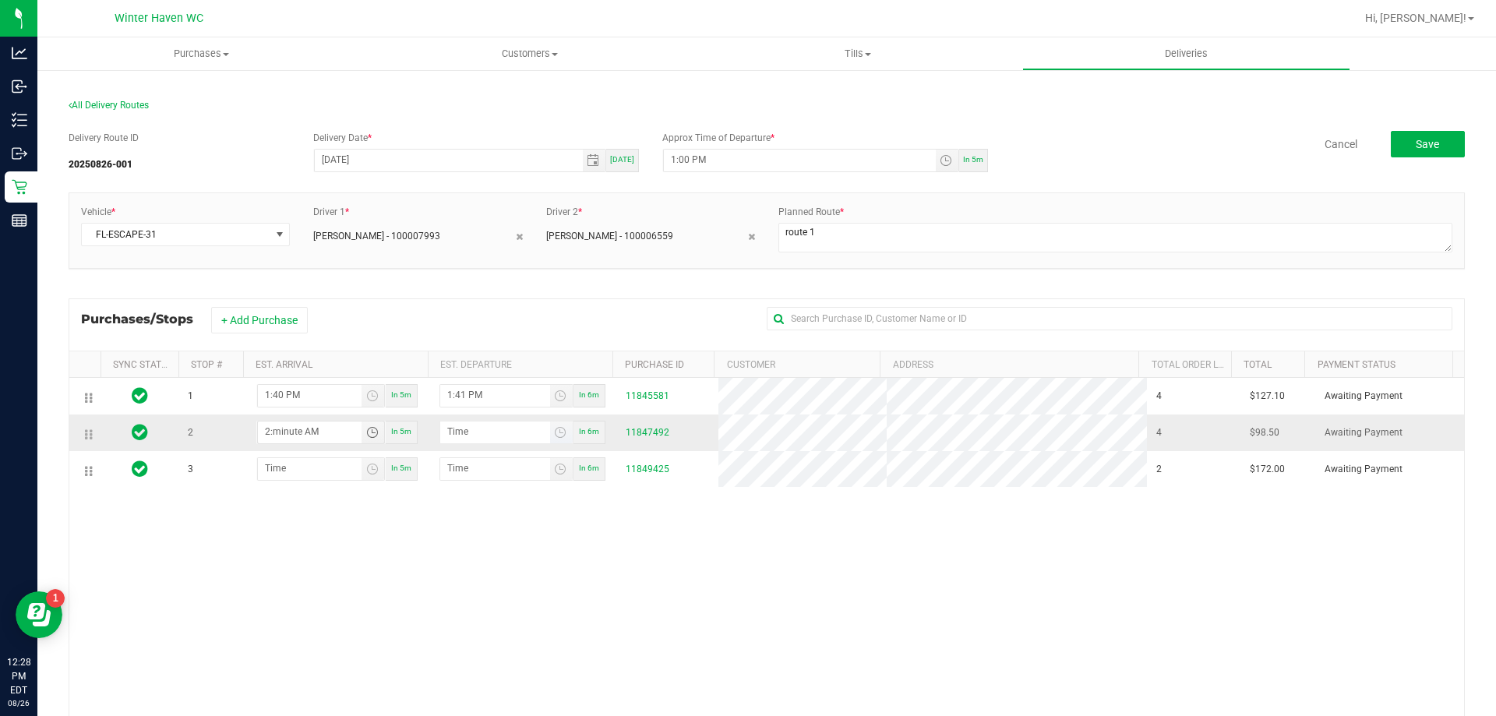
type input "2:02 AM"
type input "2:15 AM"
type input "2:16 AM"
type input "2:15 PM"
type input "2:16 PM"
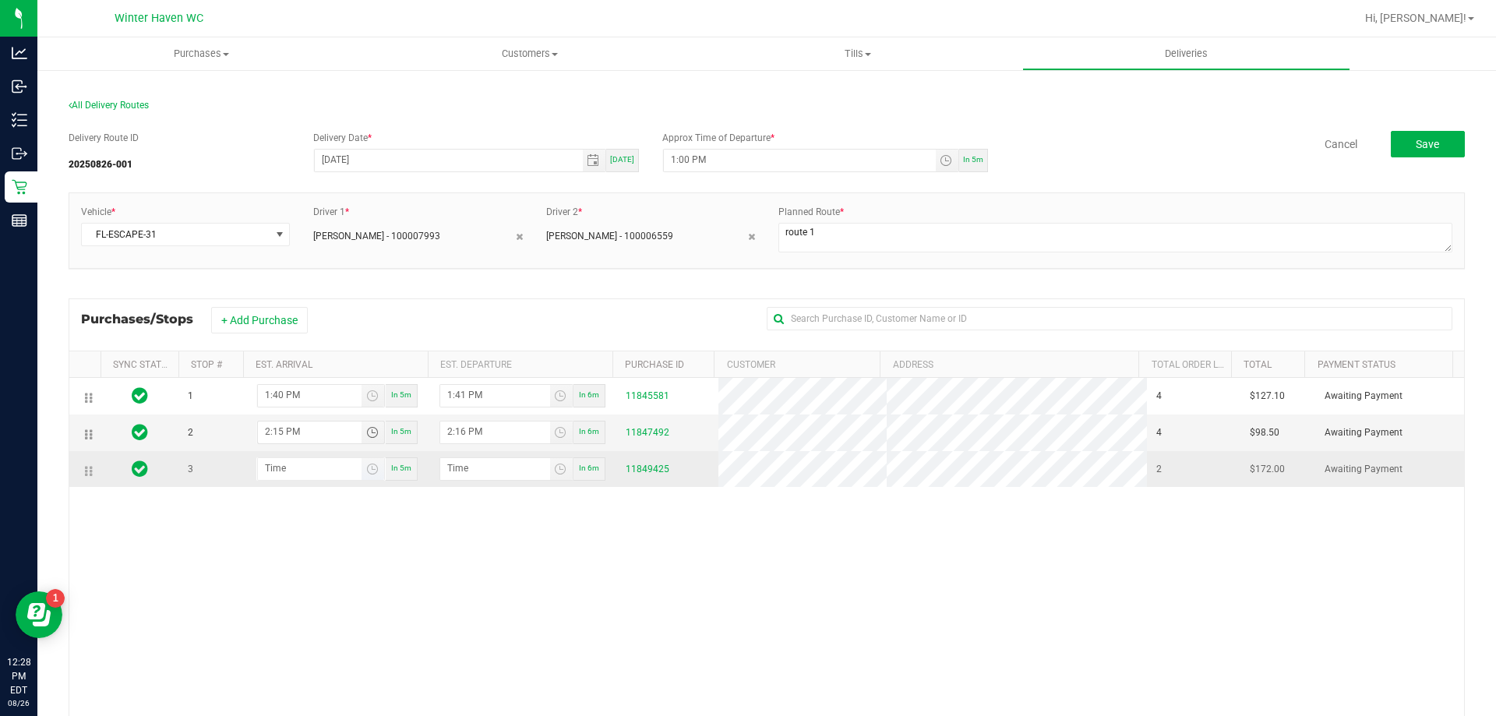
type input "2:15 PM"
click at [329, 468] on input "hour:minute AM" at bounding box center [310, 467] width 104 height 19
type input "2:04 AM"
type input "2:05 AM"
type input "2:45 AM"
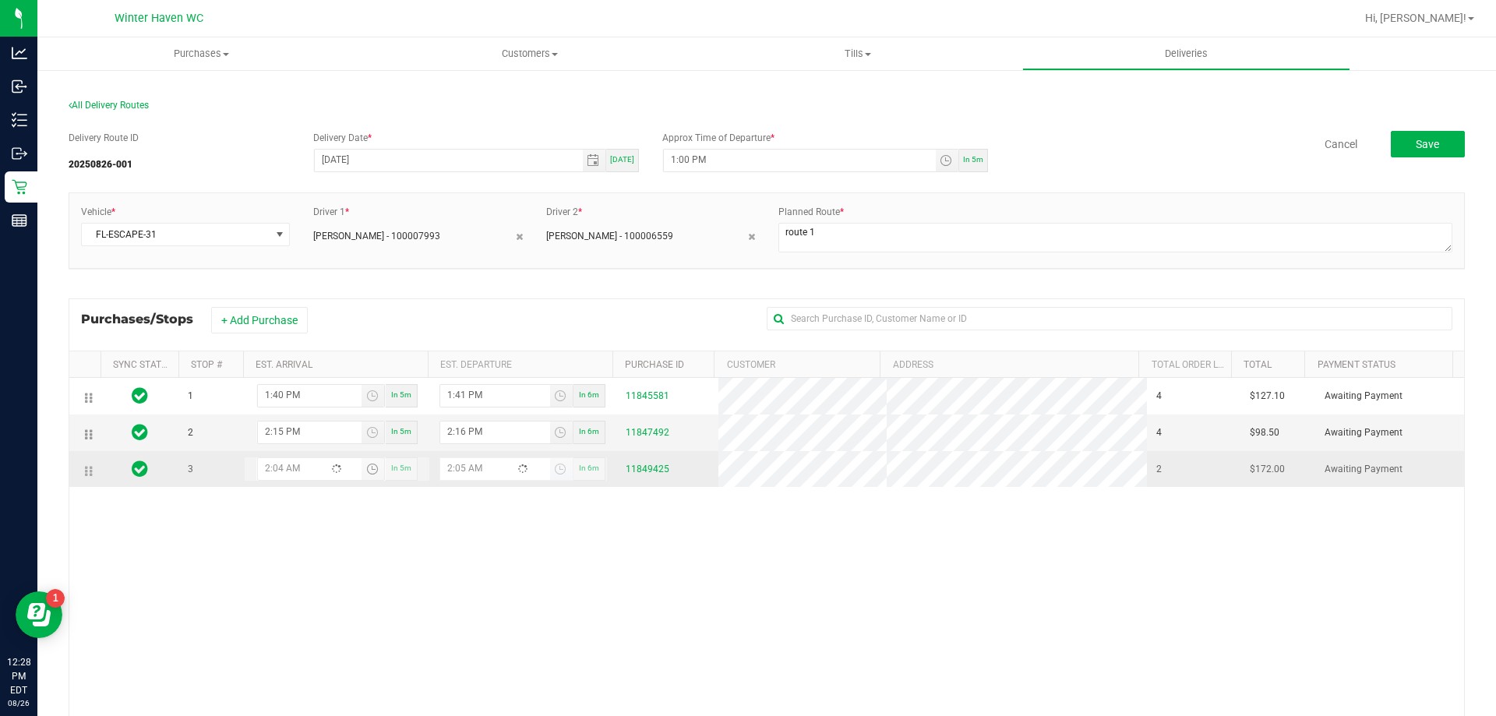
type input "2:46 AM"
type input "2:45 PM"
type input "2:46 PM"
click at [281, 472] on input "2:45 PM" at bounding box center [310, 467] width 104 height 19
type input "3:45 PM"
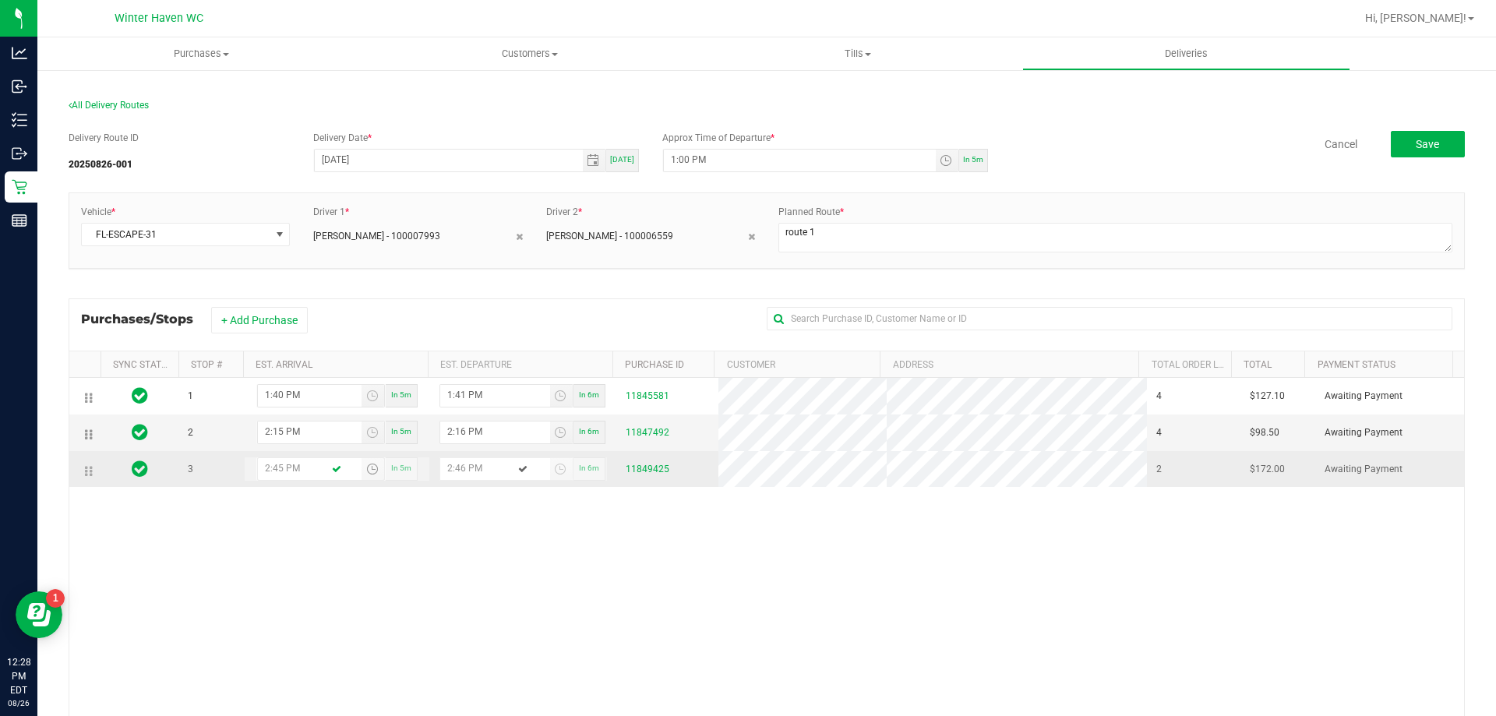
type input "3:46 PM"
type input "3:00 PM"
click at [460, 472] on input "3:46 PM" at bounding box center [495, 467] width 110 height 19
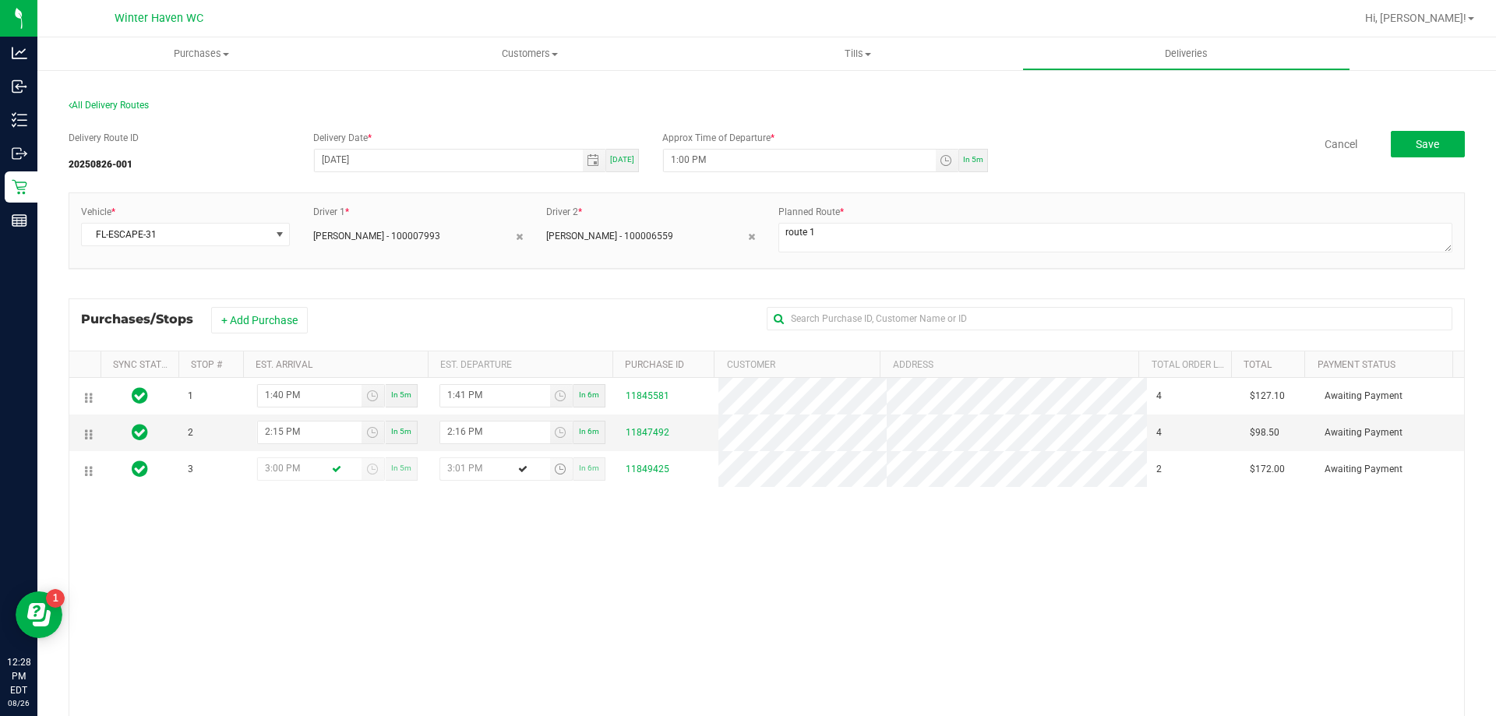
type input "3:01 PM"
click at [578, 514] on div "1 1:40 PM In 5m 1:41 PM In 6m 11845581 4 $127.10 Awaiting Payment 2 2:15 PM In …" at bounding box center [766, 603] width 1395 height 451
click at [1393, 141] on button "Save" at bounding box center [1428, 144] width 74 height 27
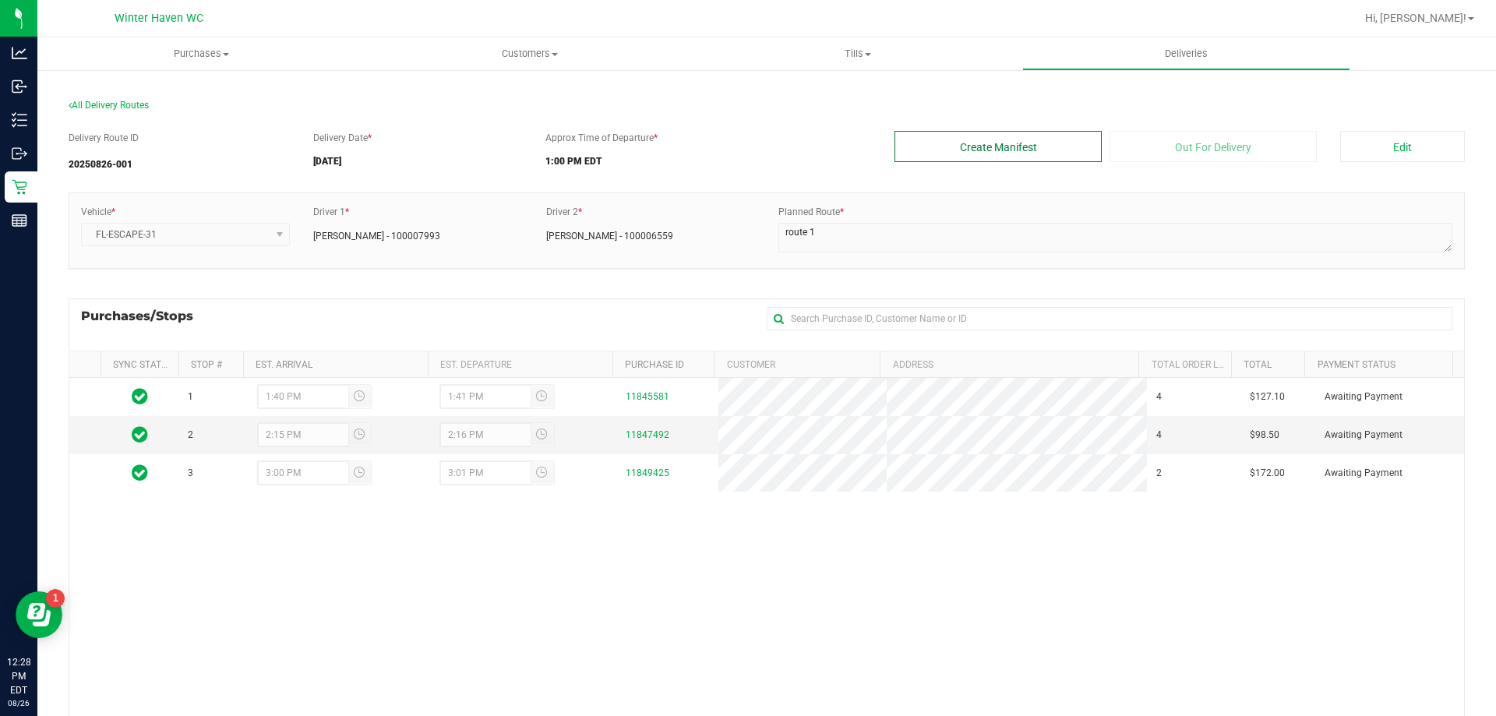
click at [1003, 147] on button "Create Manifest" at bounding box center [998, 146] width 207 height 31
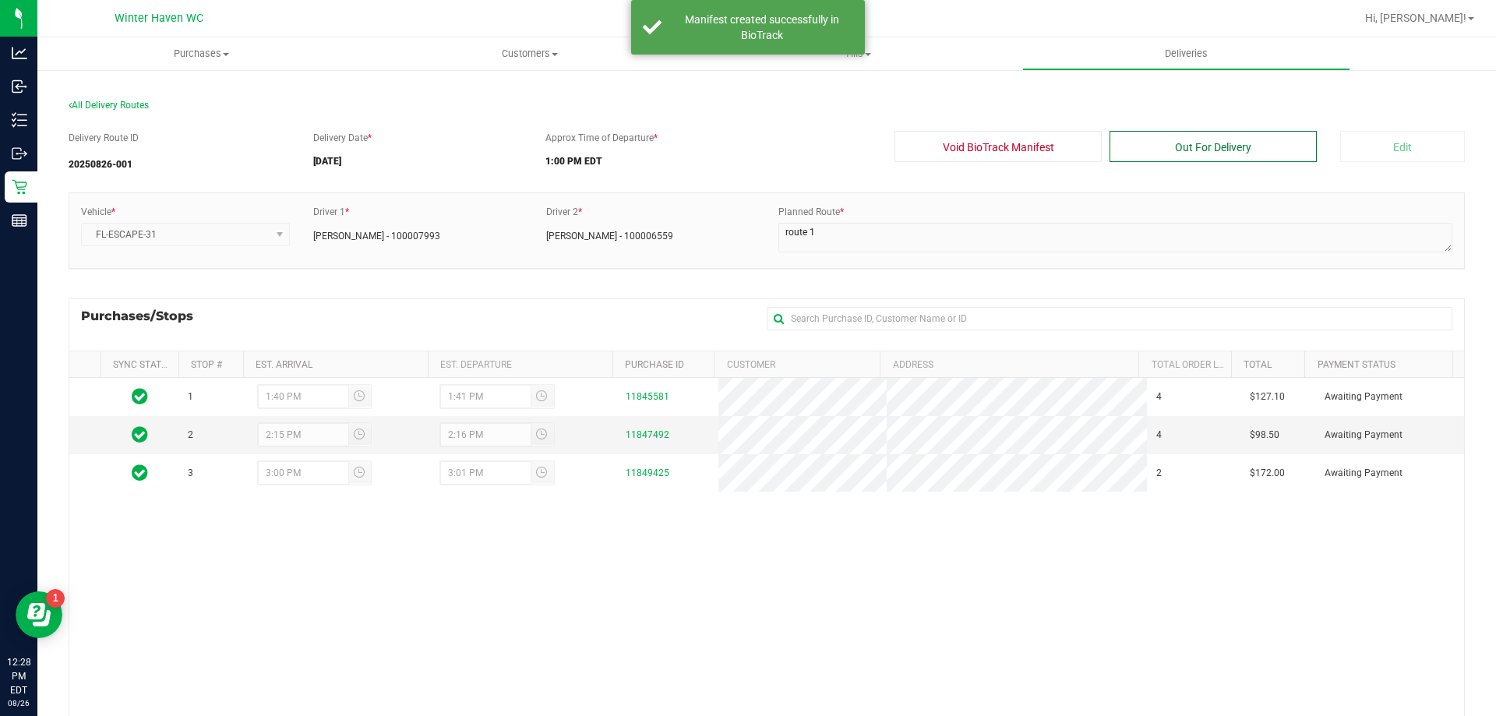
click at [1205, 150] on button "Out For Delivery" at bounding box center [1213, 146] width 207 height 31
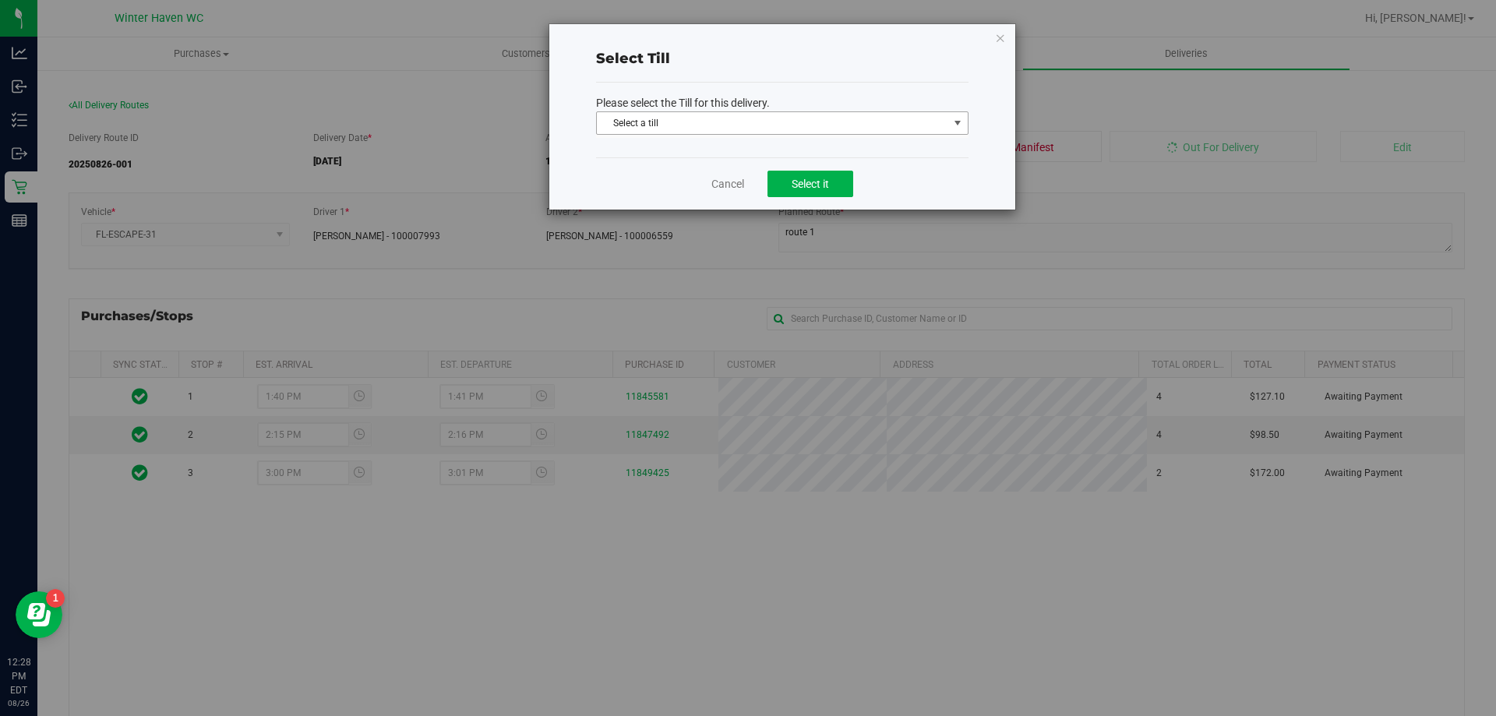
click at [783, 130] on span "Select a till" at bounding box center [773, 123] width 352 height 22
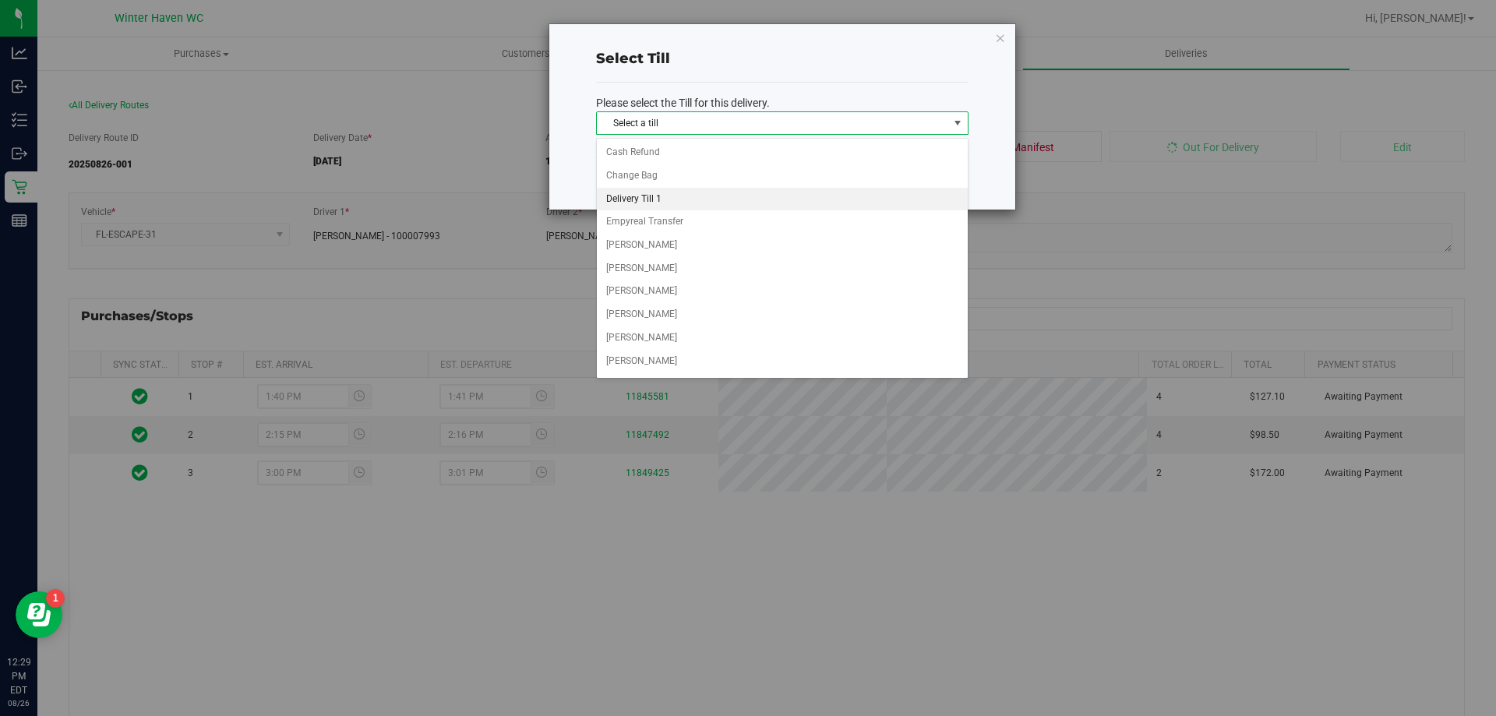
click at [683, 193] on li "Delivery Till 1" at bounding box center [782, 199] width 371 height 23
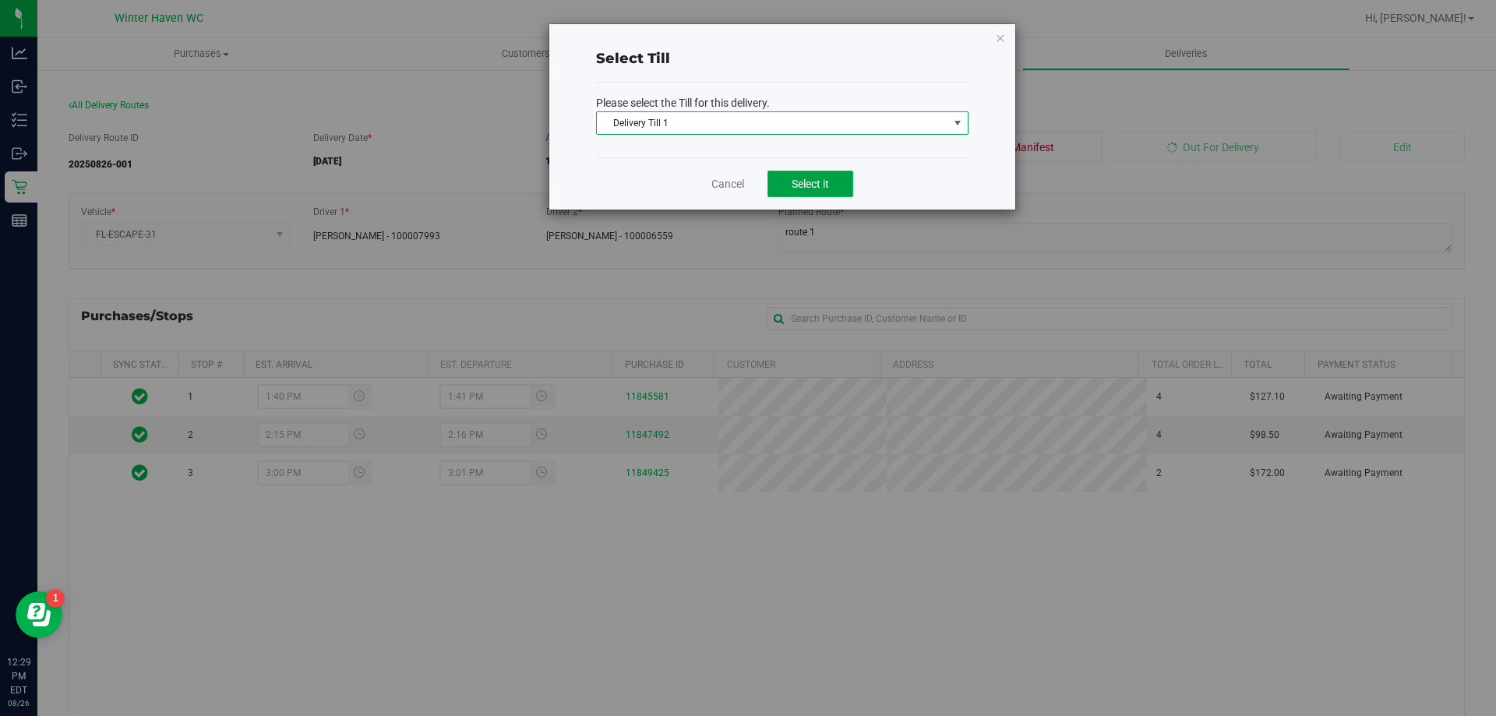
click at [799, 175] on button "Select it" at bounding box center [811, 184] width 86 height 27
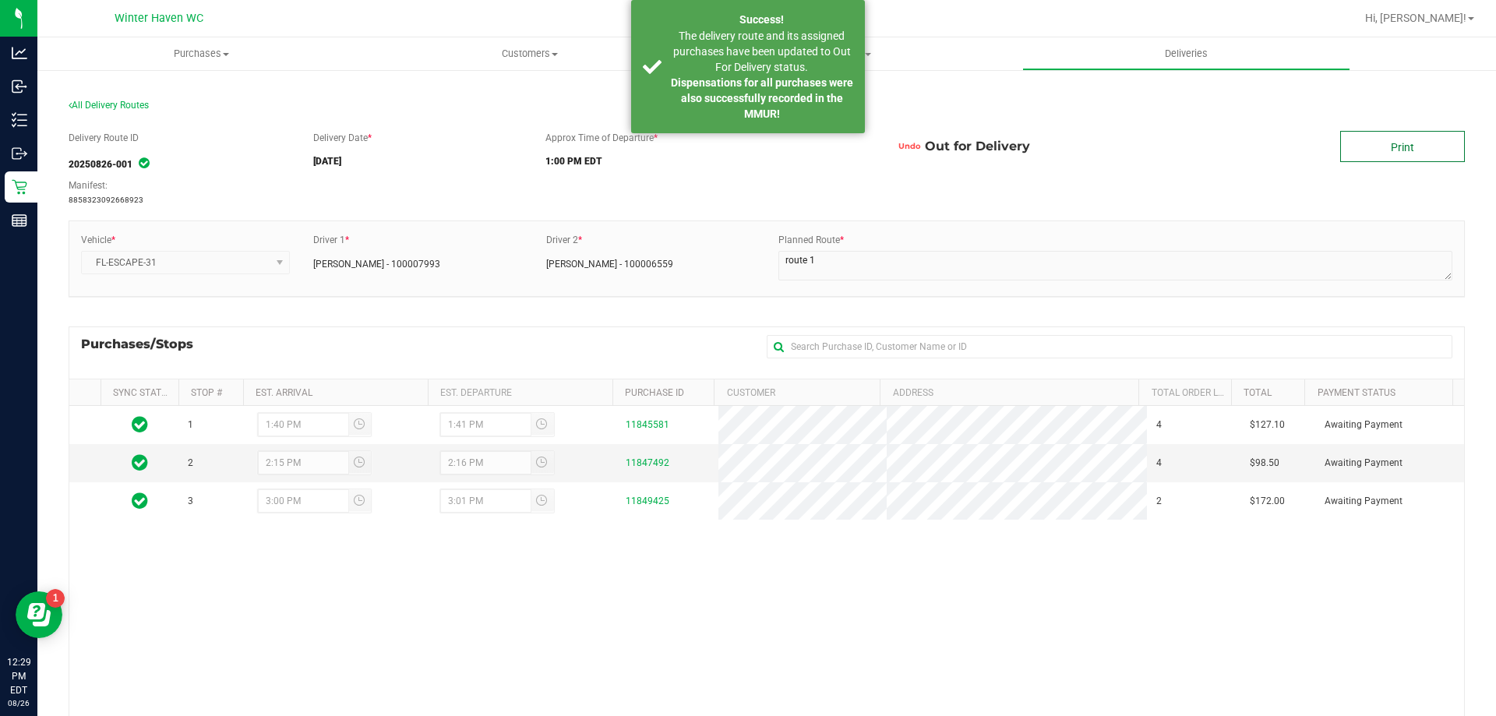
click at [1429, 156] on link "Print" at bounding box center [1403, 146] width 125 height 31
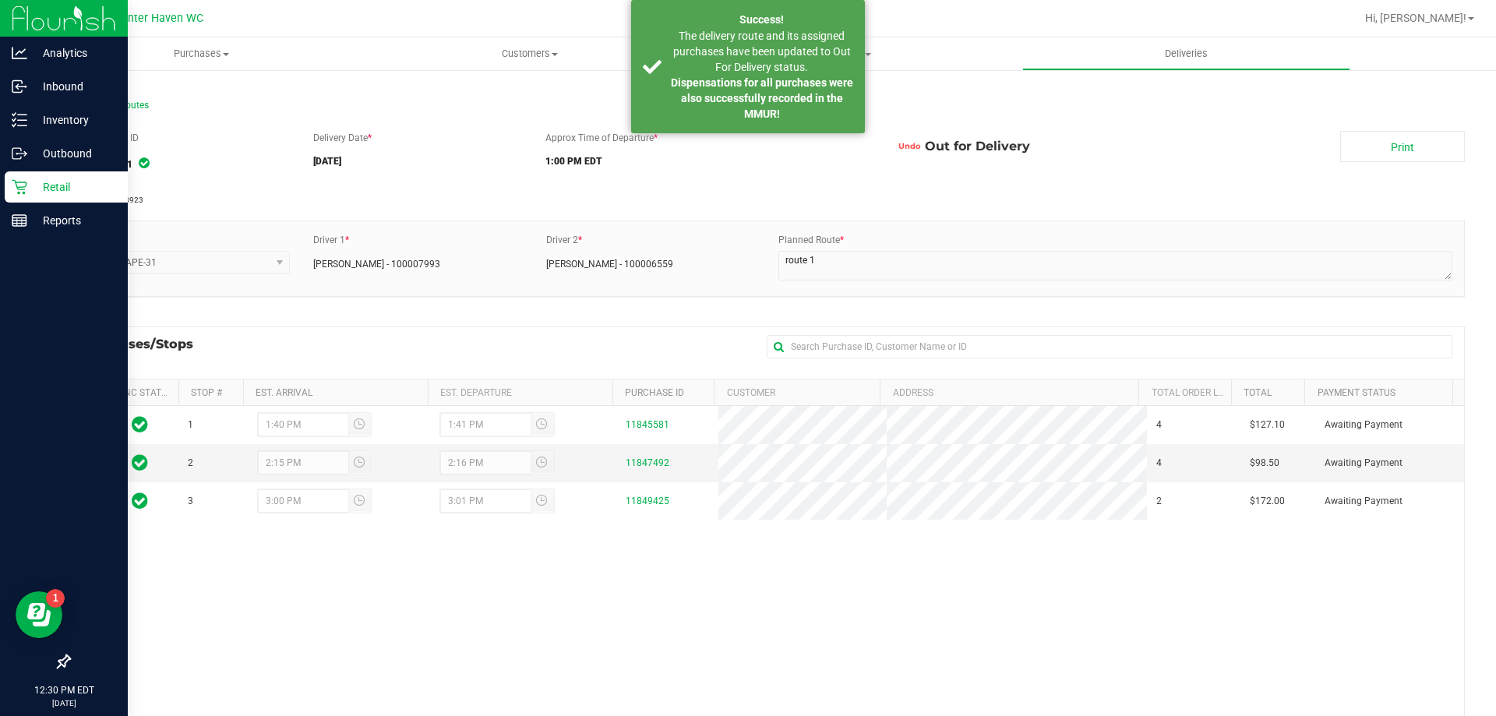
click at [28, 183] on p "Retail" at bounding box center [74, 187] width 94 height 19
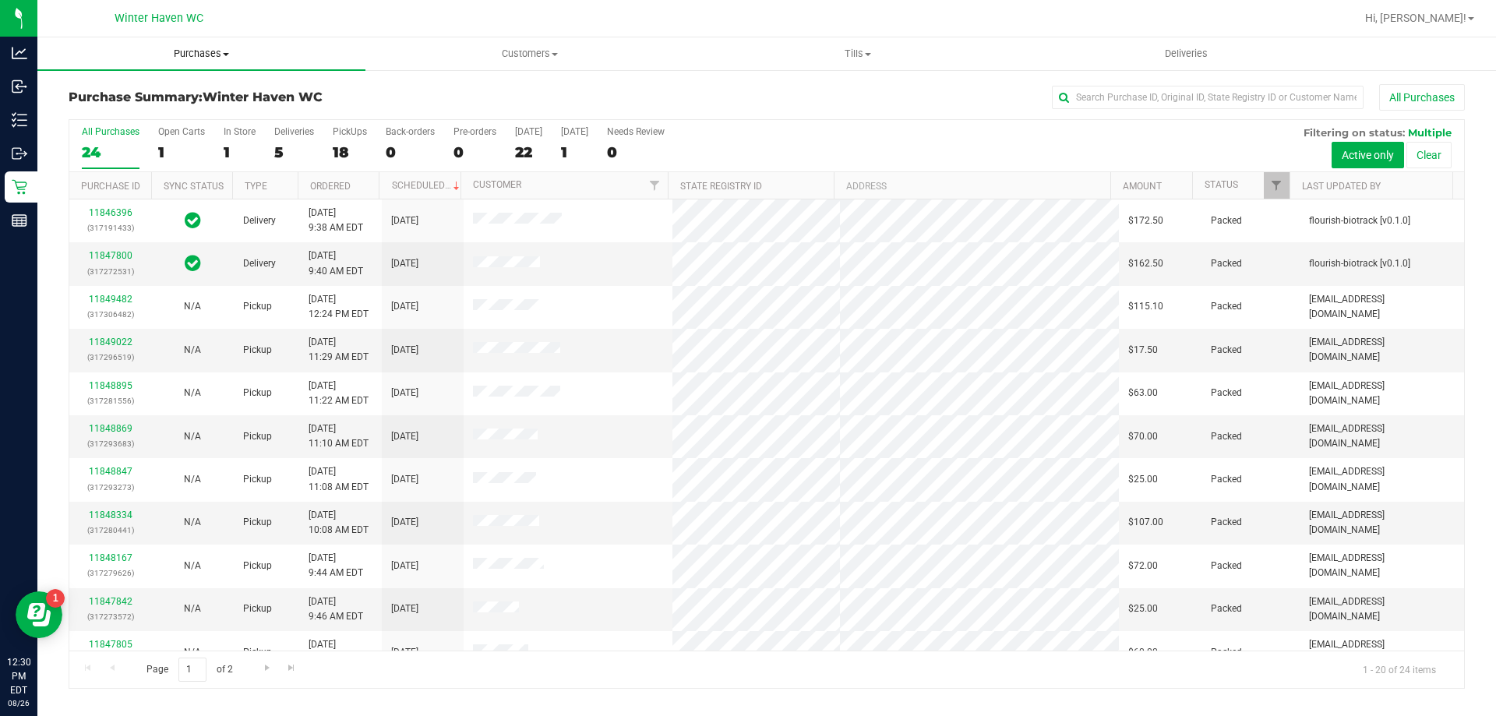
click at [221, 51] on span "Purchases" at bounding box center [201, 54] width 328 height 14
click at [327, 46] on uib-tab-heading "Purchases Summary of purchases Fulfillment All purchases" at bounding box center [201, 53] width 328 height 33
click at [292, 146] on div "5" at bounding box center [294, 152] width 40 height 18
click at [0, 0] on input "Deliveries 5" at bounding box center [0, 0] width 0 height 0
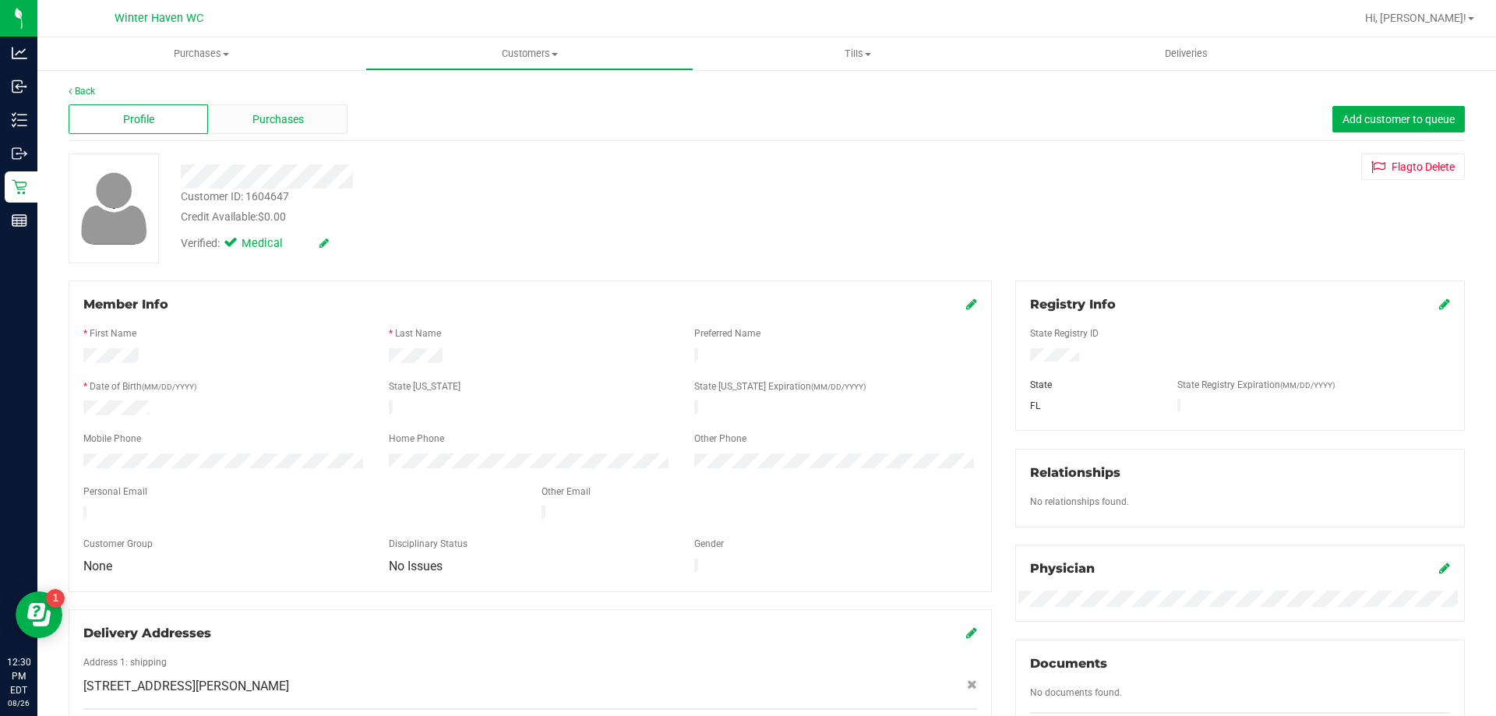
click at [277, 115] on span "Purchases" at bounding box center [278, 119] width 51 height 16
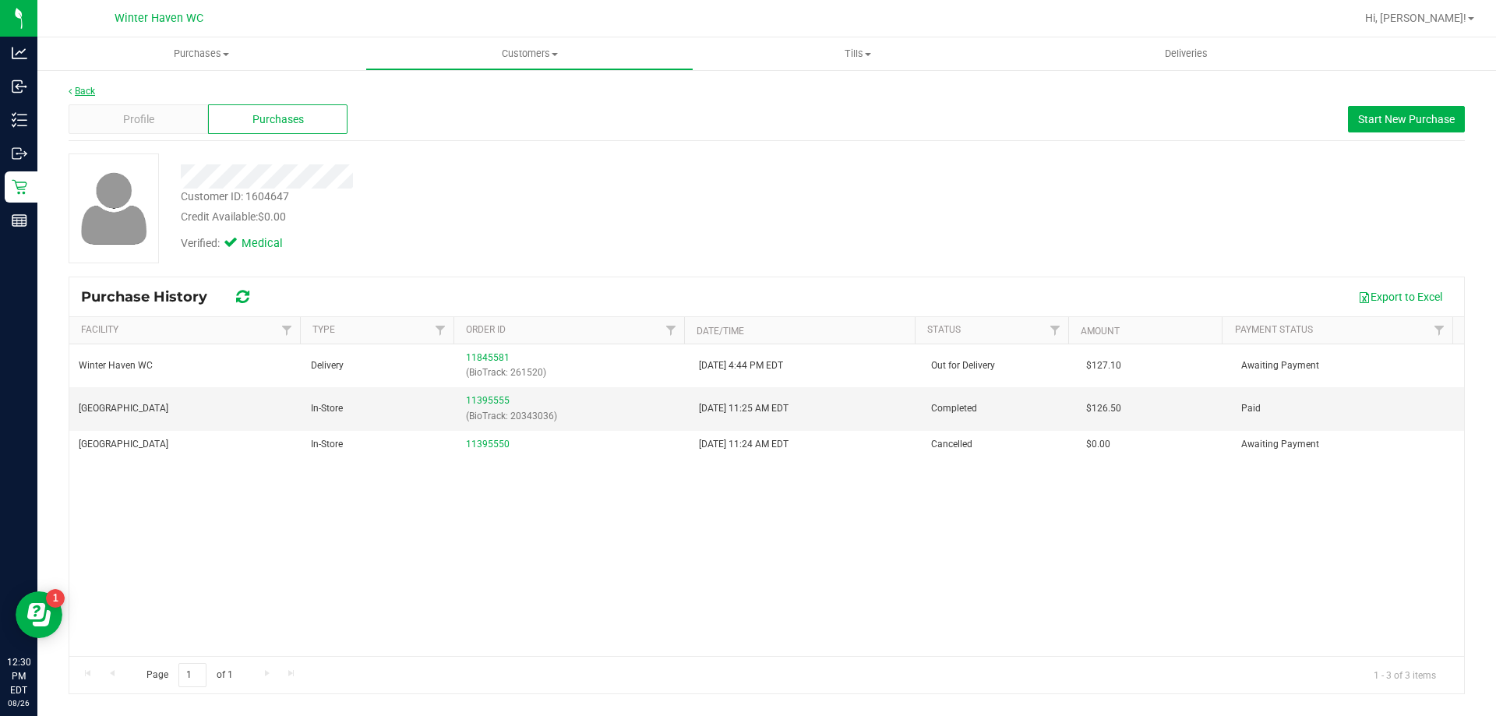
click at [85, 90] on link "Back" at bounding box center [82, 91] width 27 height 11
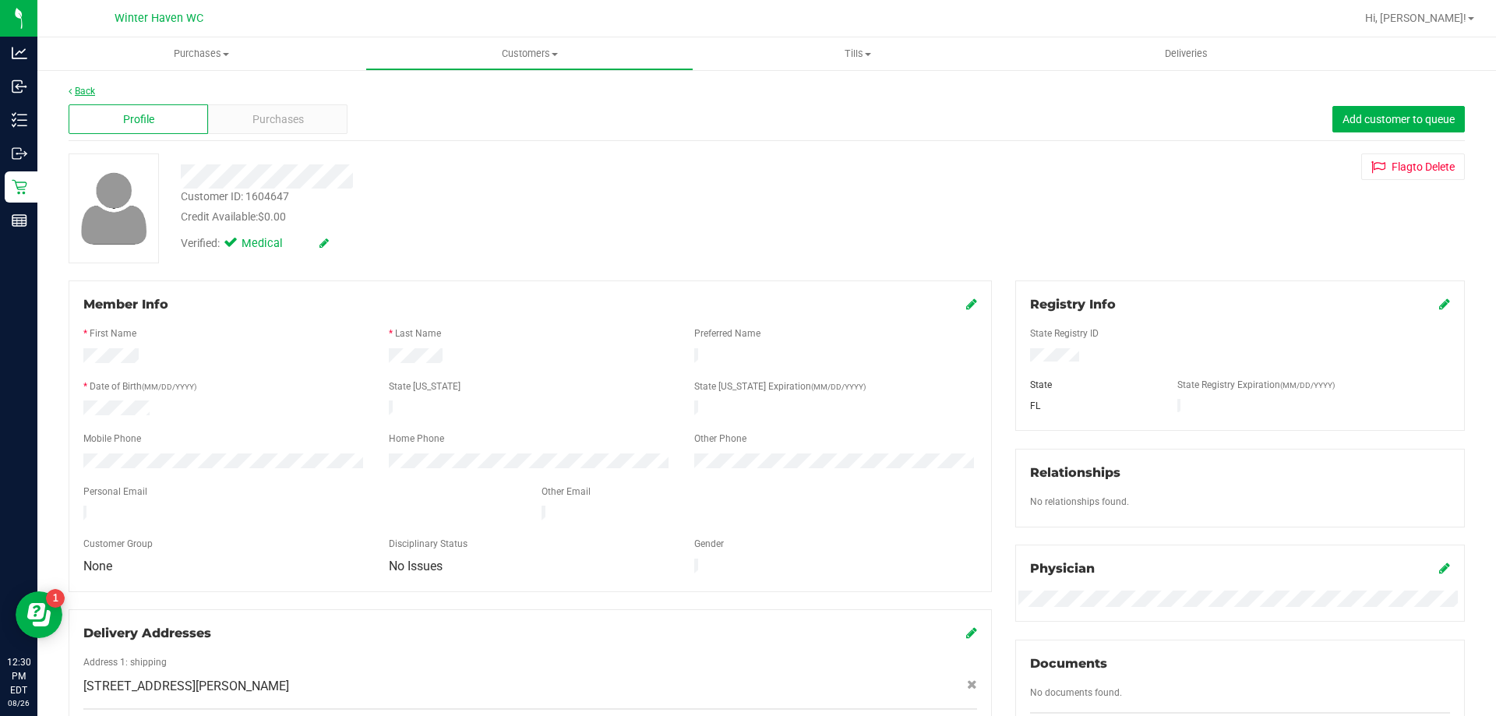
click at [81, 88] on link "Back" at bounding box center [82, 91] width 27 height 11
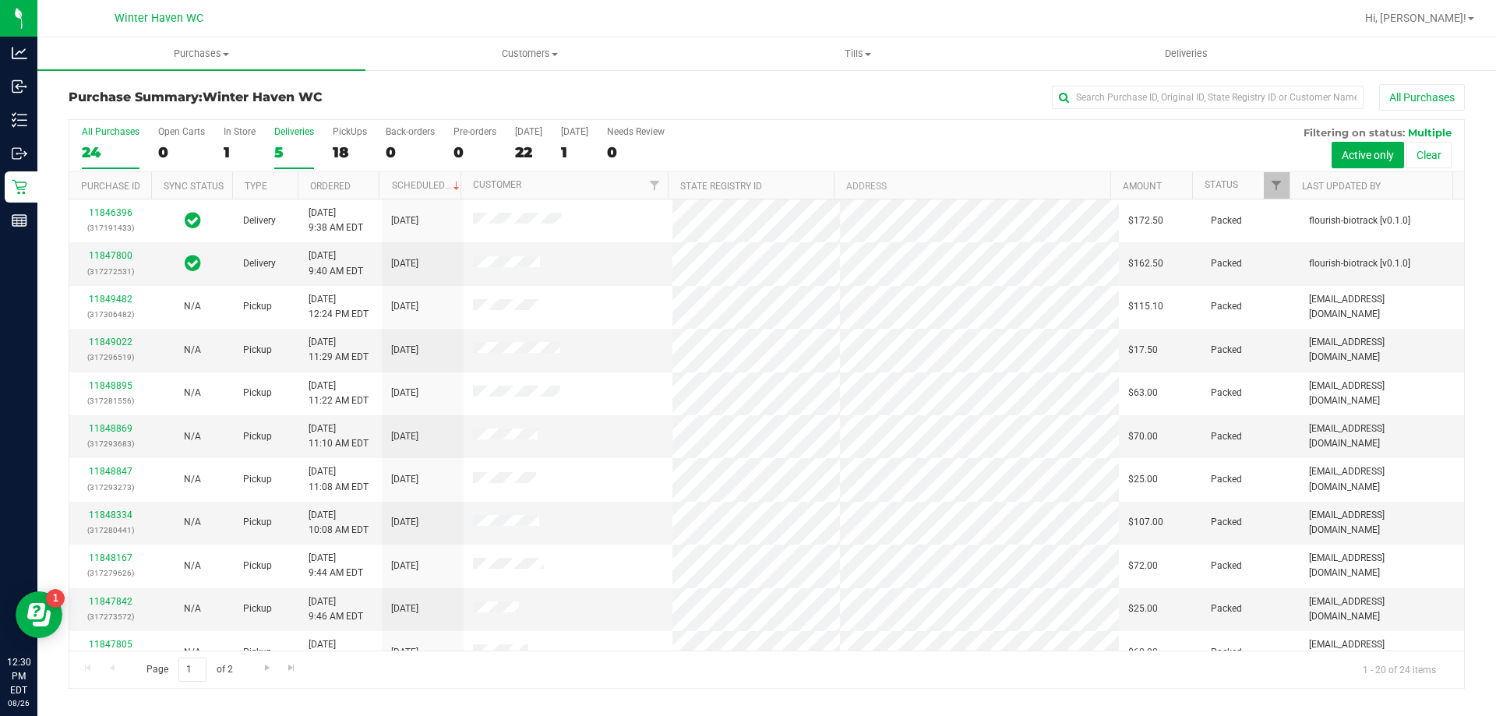
click at [274, 144] on div "5" at bounding box center [294, 152] width 40 height 18
click at [0, 0] on input "Deliveries 5" at bounding box center [0, 0] width 0 height 0
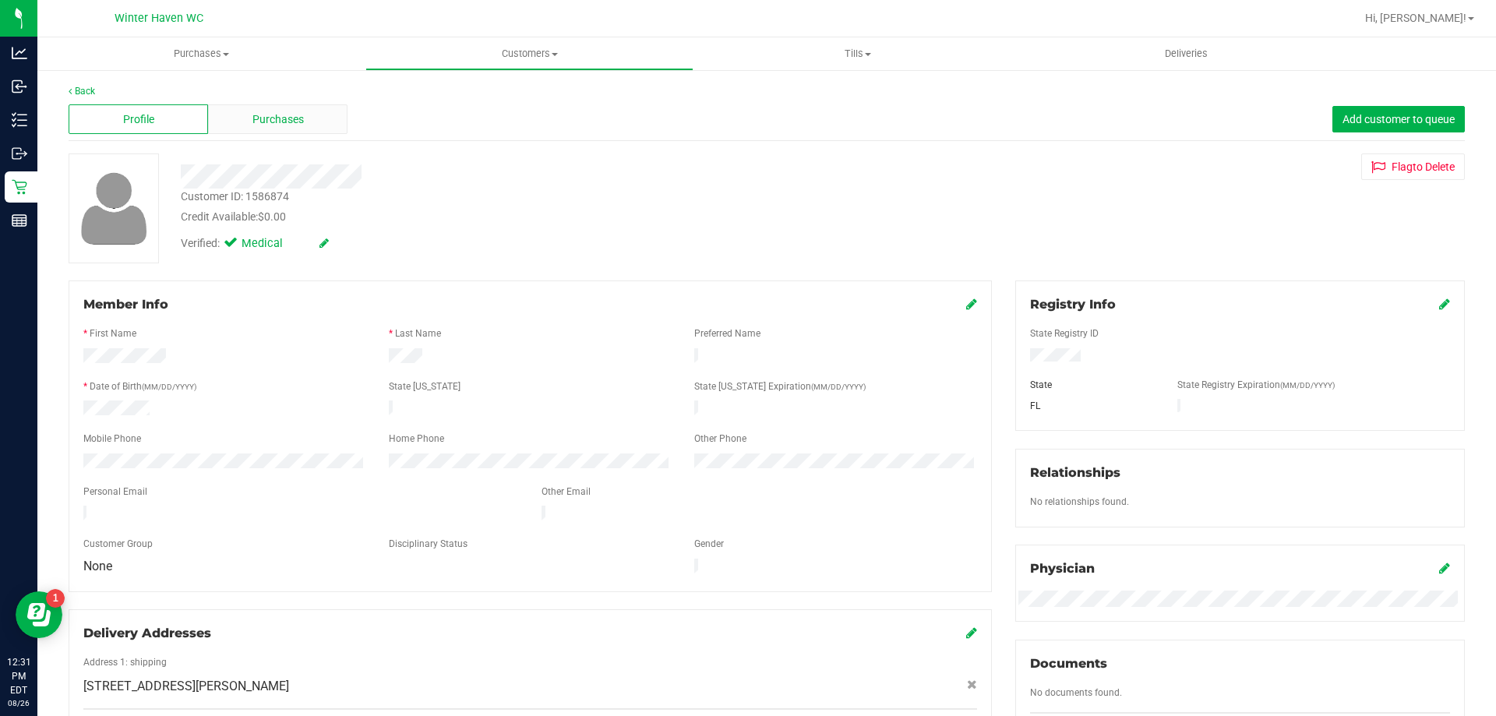
click at [246, 112] on div "Purchases" at bounding box center [278, 119] width 140 height 30
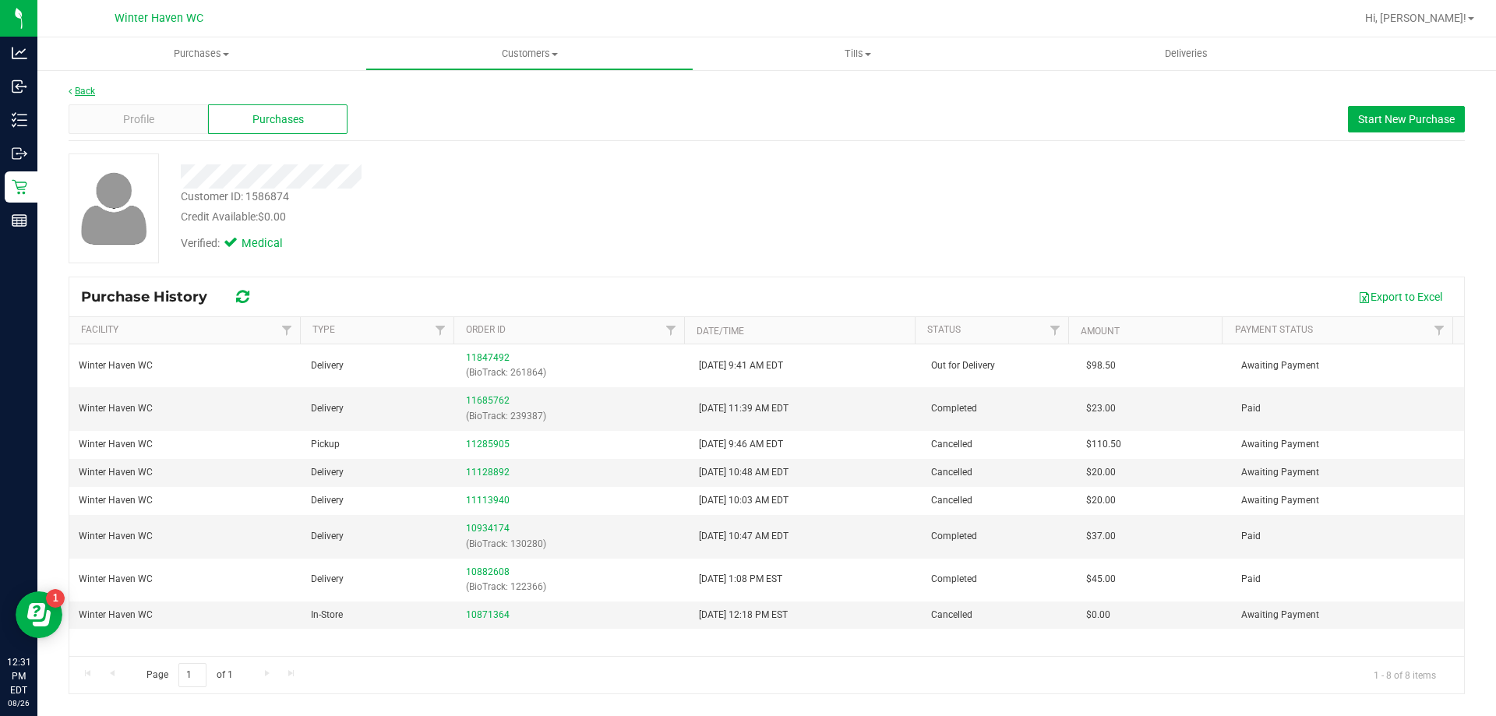
click at [78, 95] on link "Back" at bounding box center [82, 91] width 27 height 11
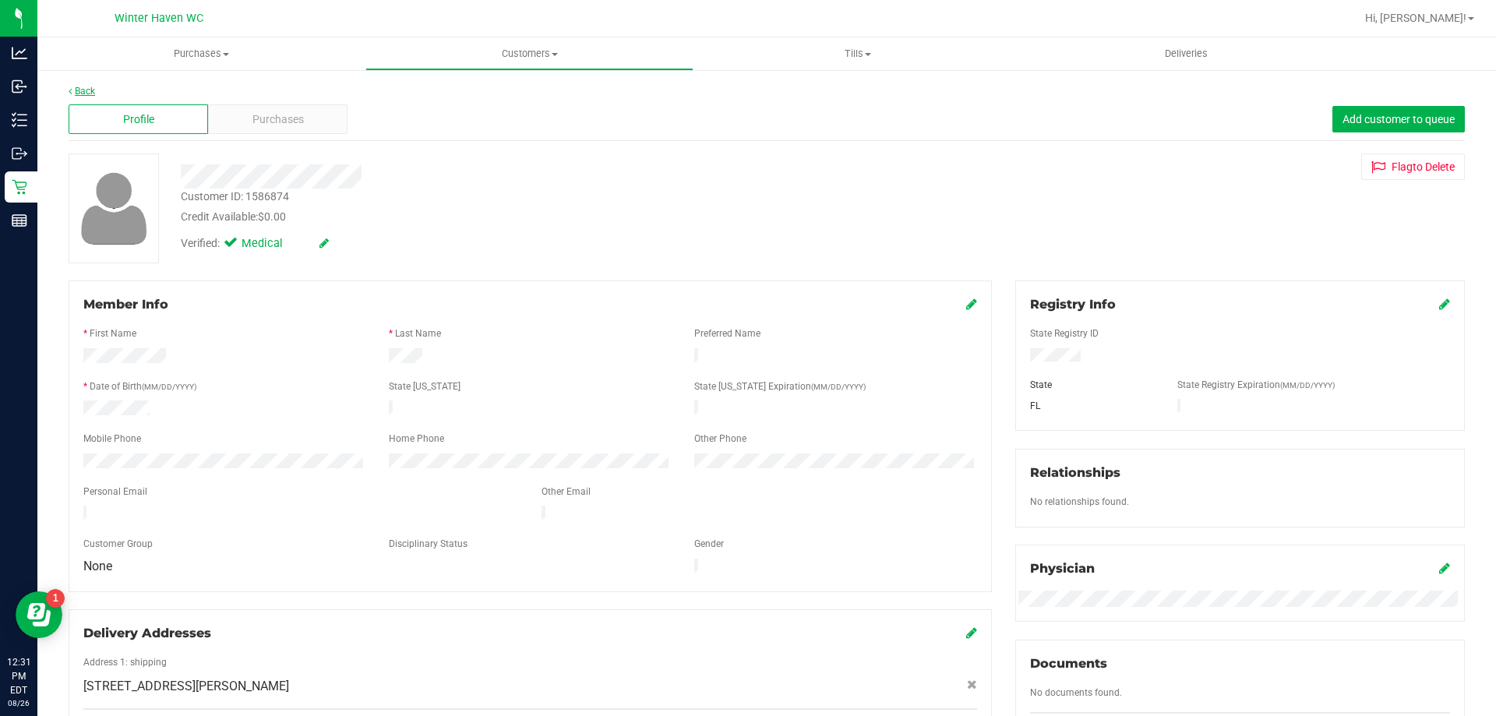
click at [84, 91] on link "Back" at bounding box center [82, 91] width 27 height 11
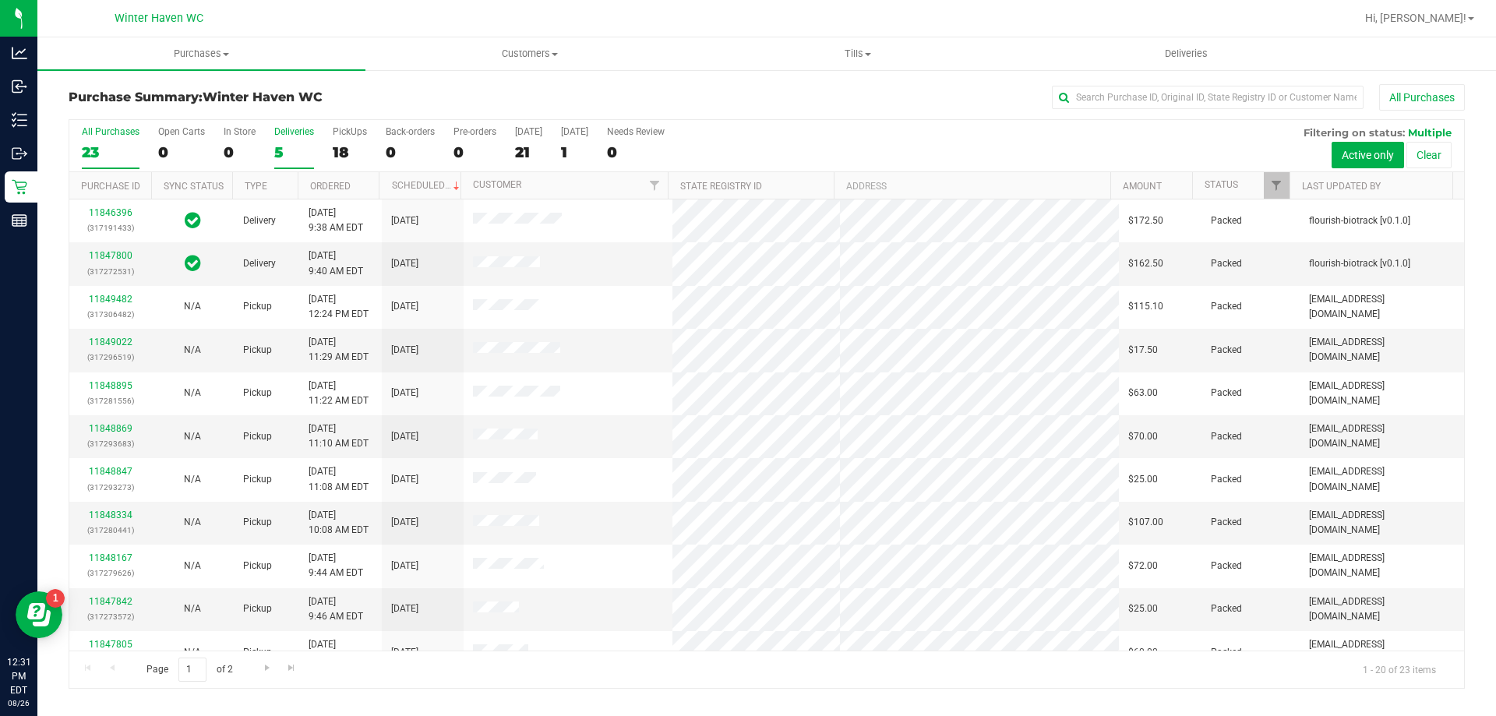
click at [281, 147] on div "5" at bounding box center [294, 152] width 40 height 18
click at [0, 0] on input "Deliveries 5" at bounding box center [0, 0] width 0 height 0
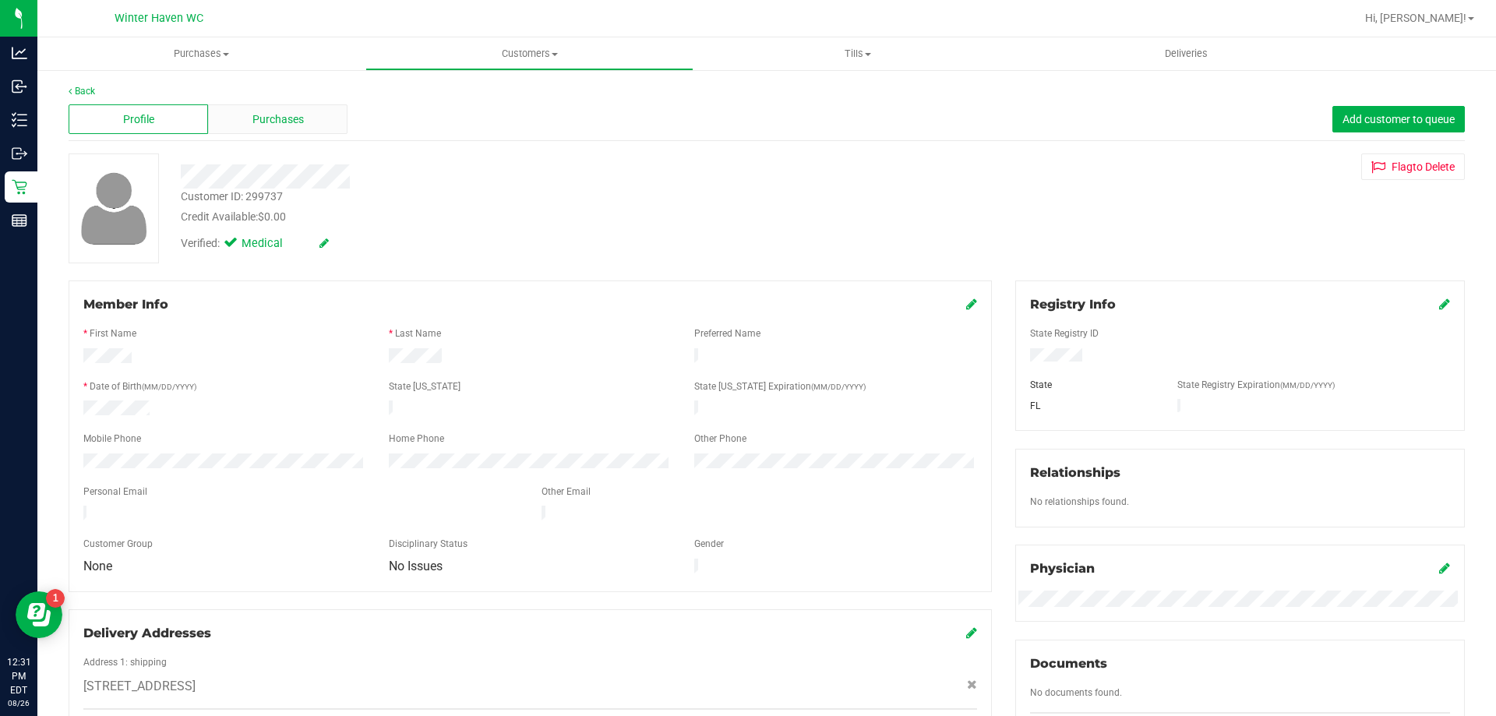
click at [267, 127] on span "Purchases" at bounding box center [278, 119] width 51 height 16
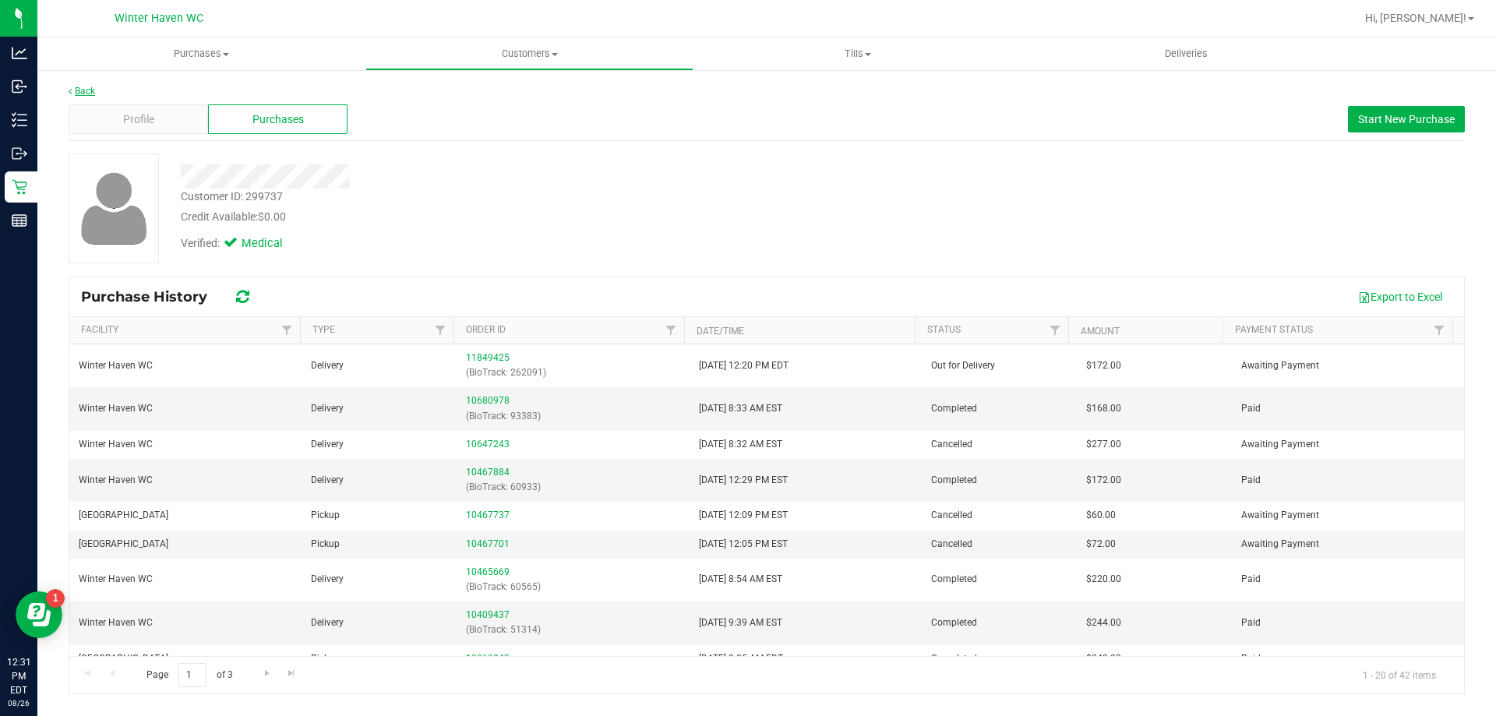
click at [82, 94] on link "Back" at bounding box center [82, 91] width 27 height 11
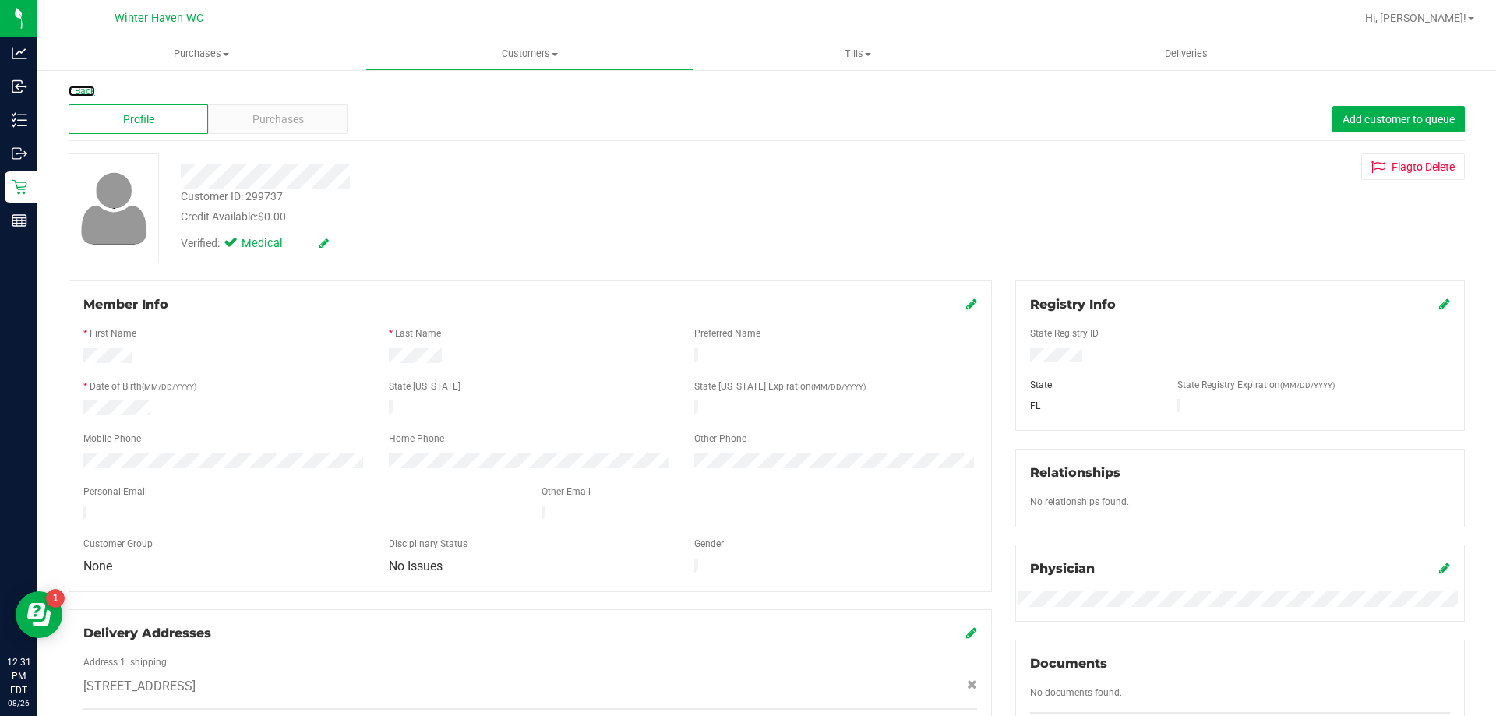
click at [82, 94] on link "Back" at bounding box center [82, 91] width 27 height 11
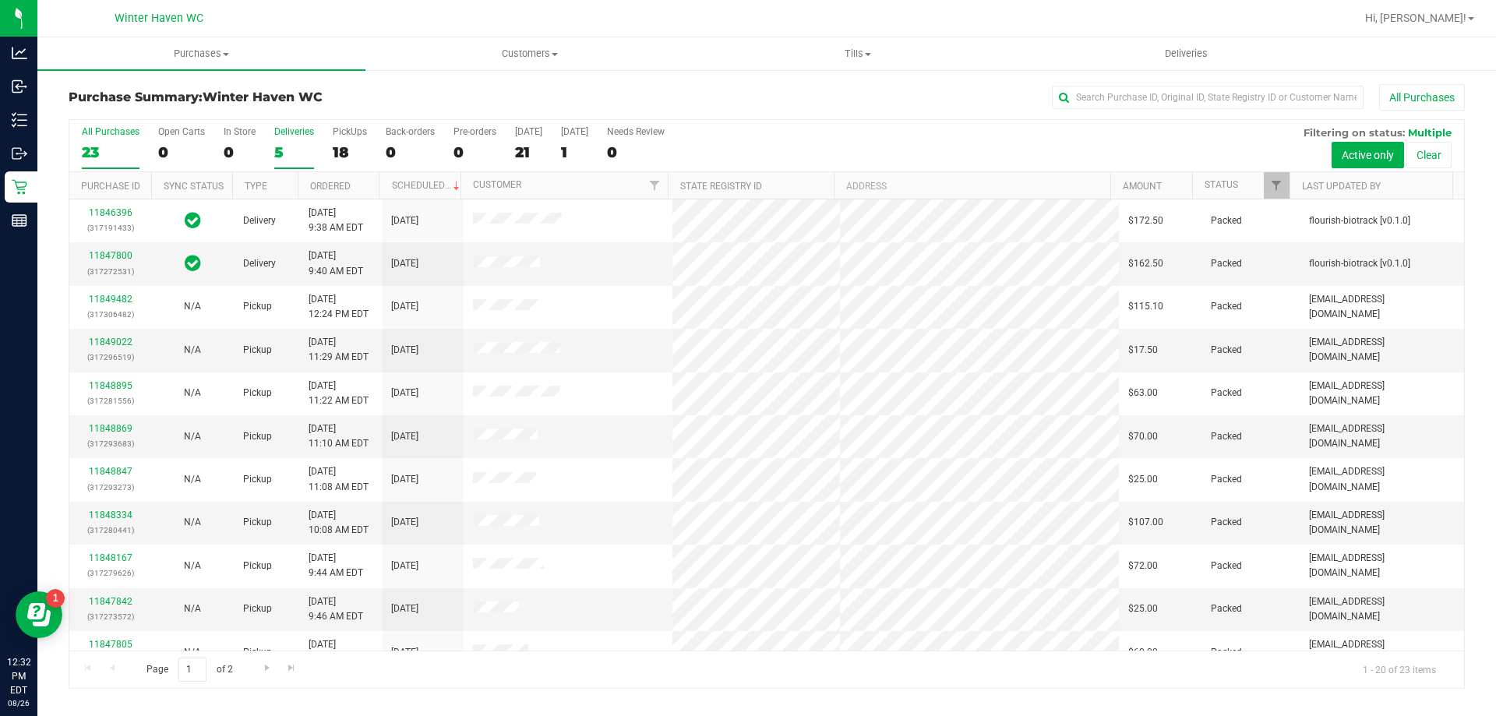
click at [298, 151] on div "5" at bounding box center [294, 152] width 40 height 18
click at [0, 0] on input "Deliveries 5" at bounding box center [0, 0] width 0 height 0
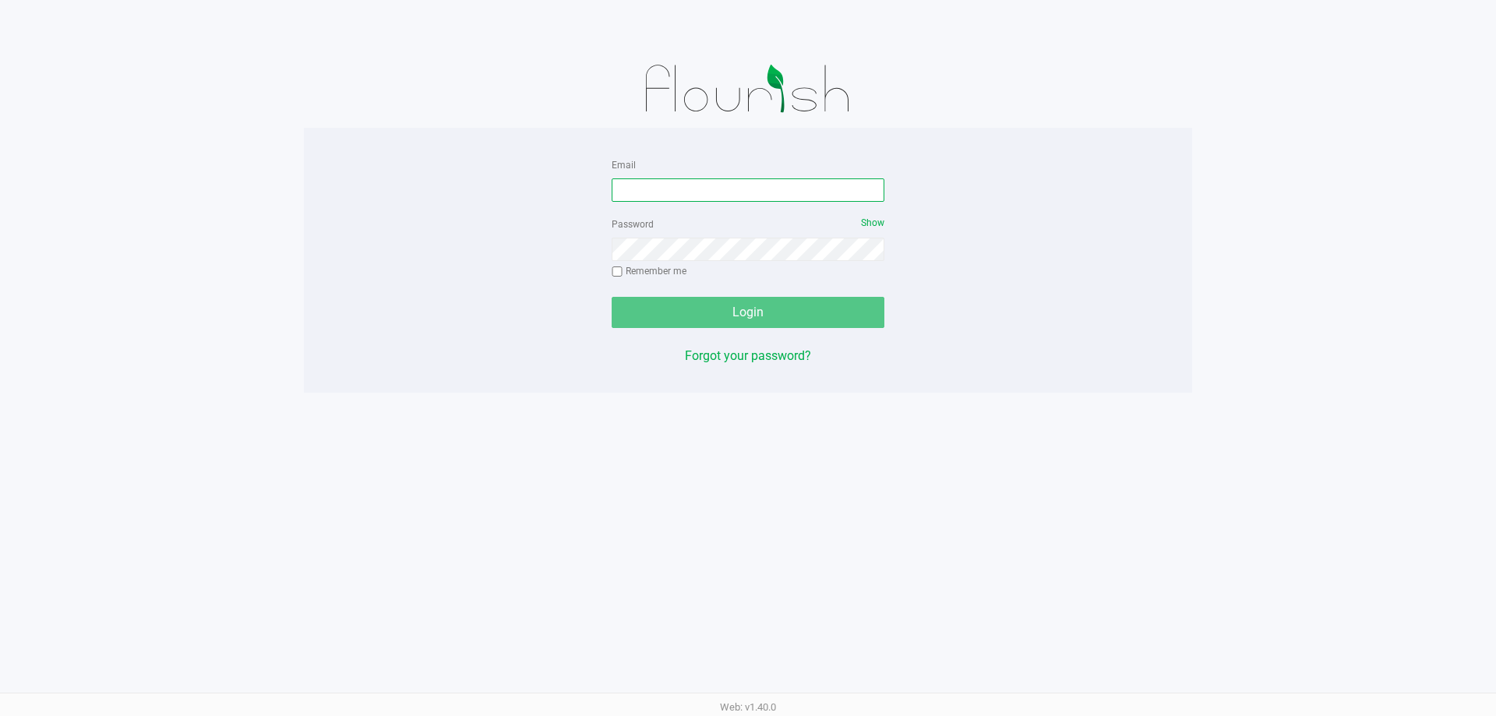
click at [689, 182] on input "Email" at bounding box center [748, 189] width 273 height 23
type input "[EMAIL_ADDRESS][DOMAIN_NAME]"
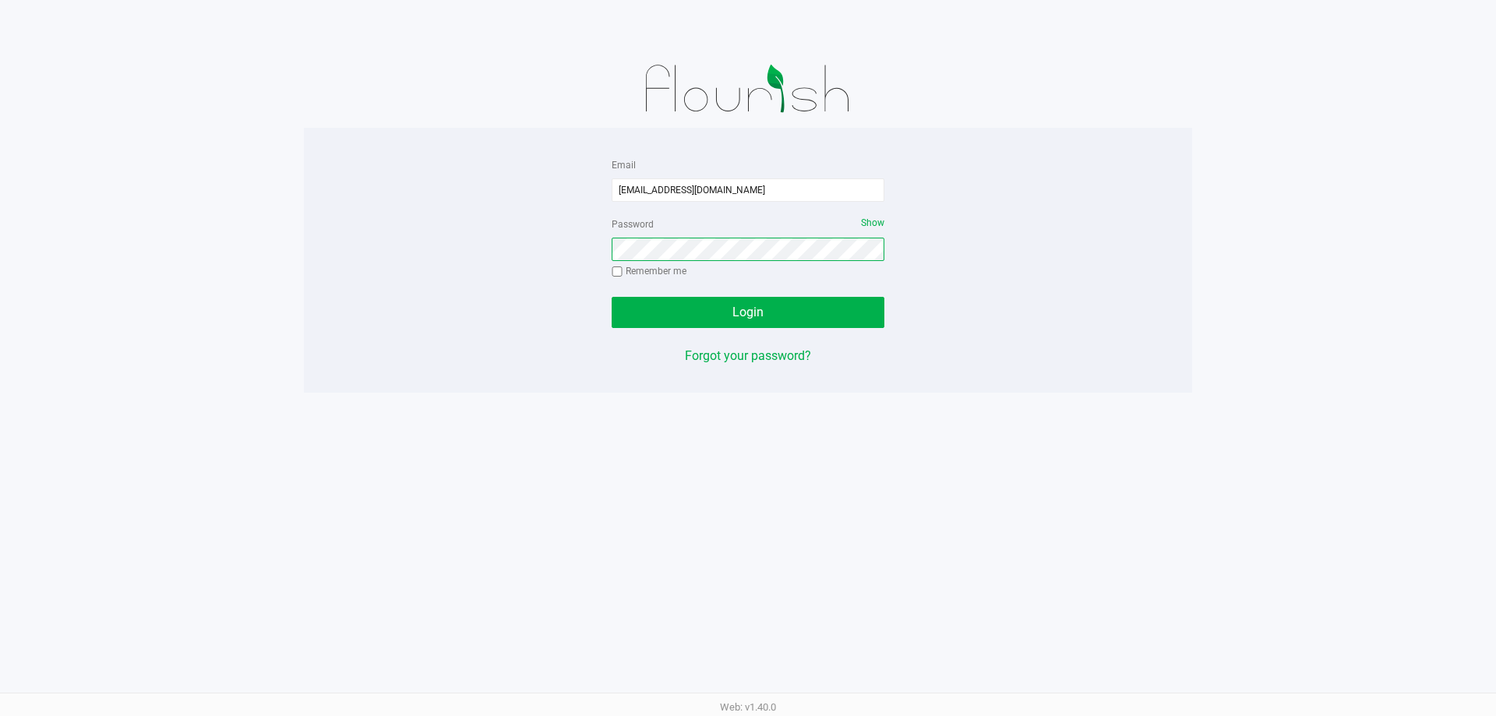
click at [612, 297] on button "Login" at bounding box center [748, 312] width 273 height 31
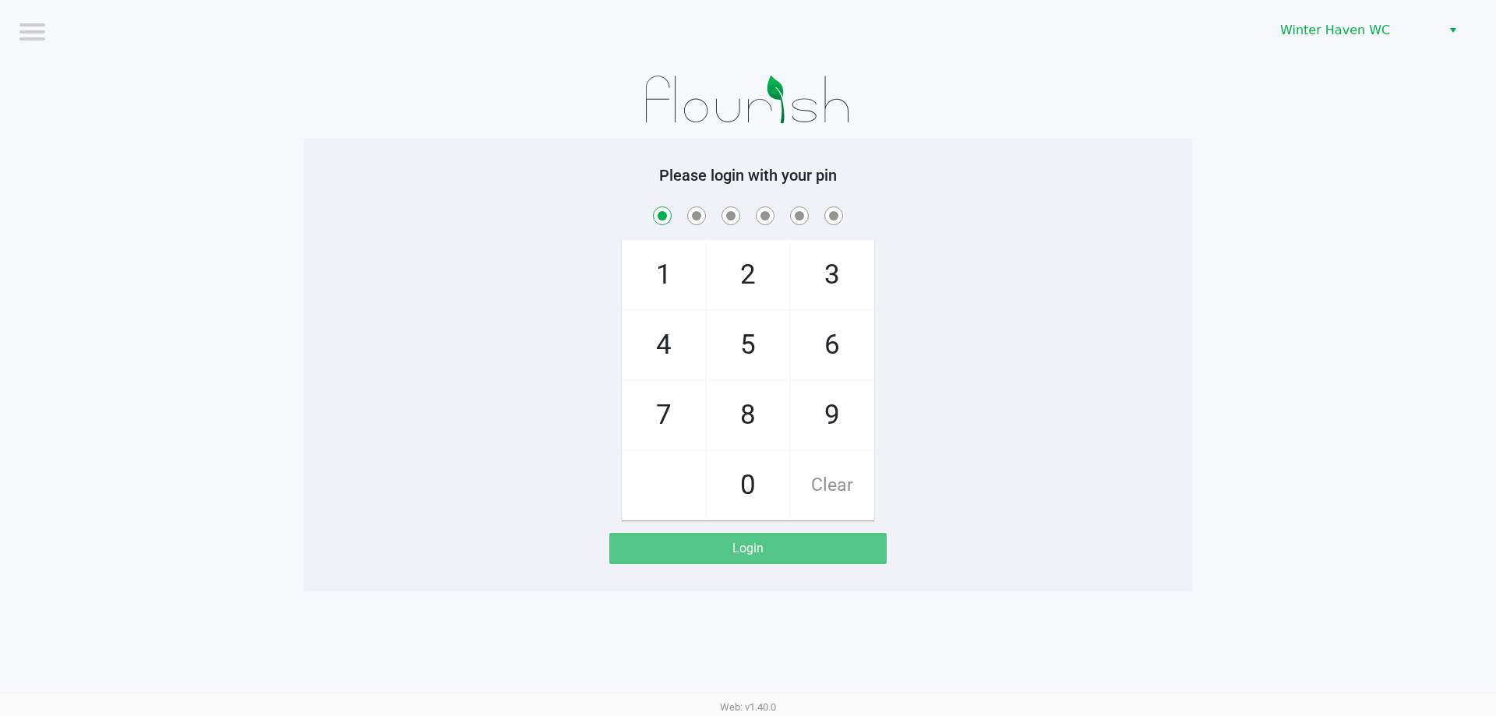
checkbox input "true"
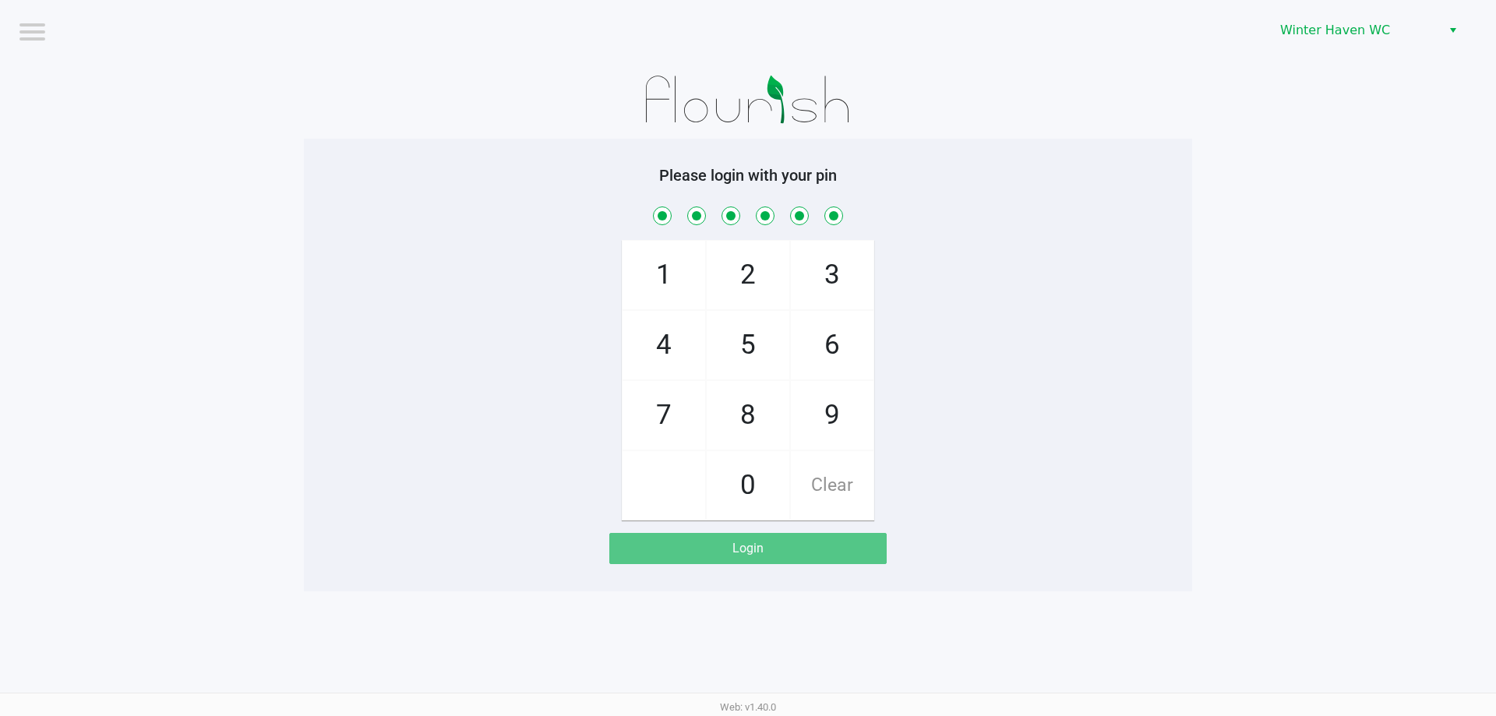
checkbox input "true"
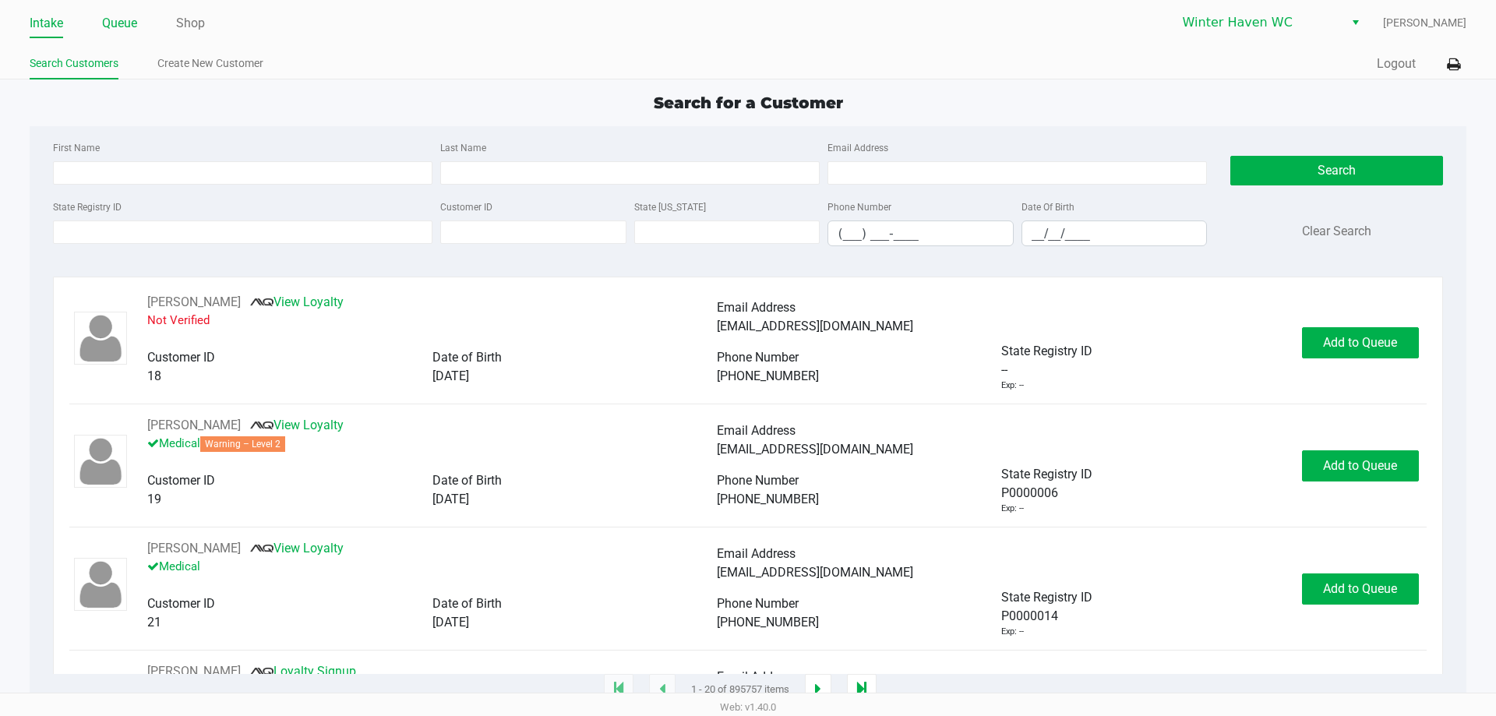
click at [136, 23] on link "Queue" at bounding box center [119, 23] width 35 height 22
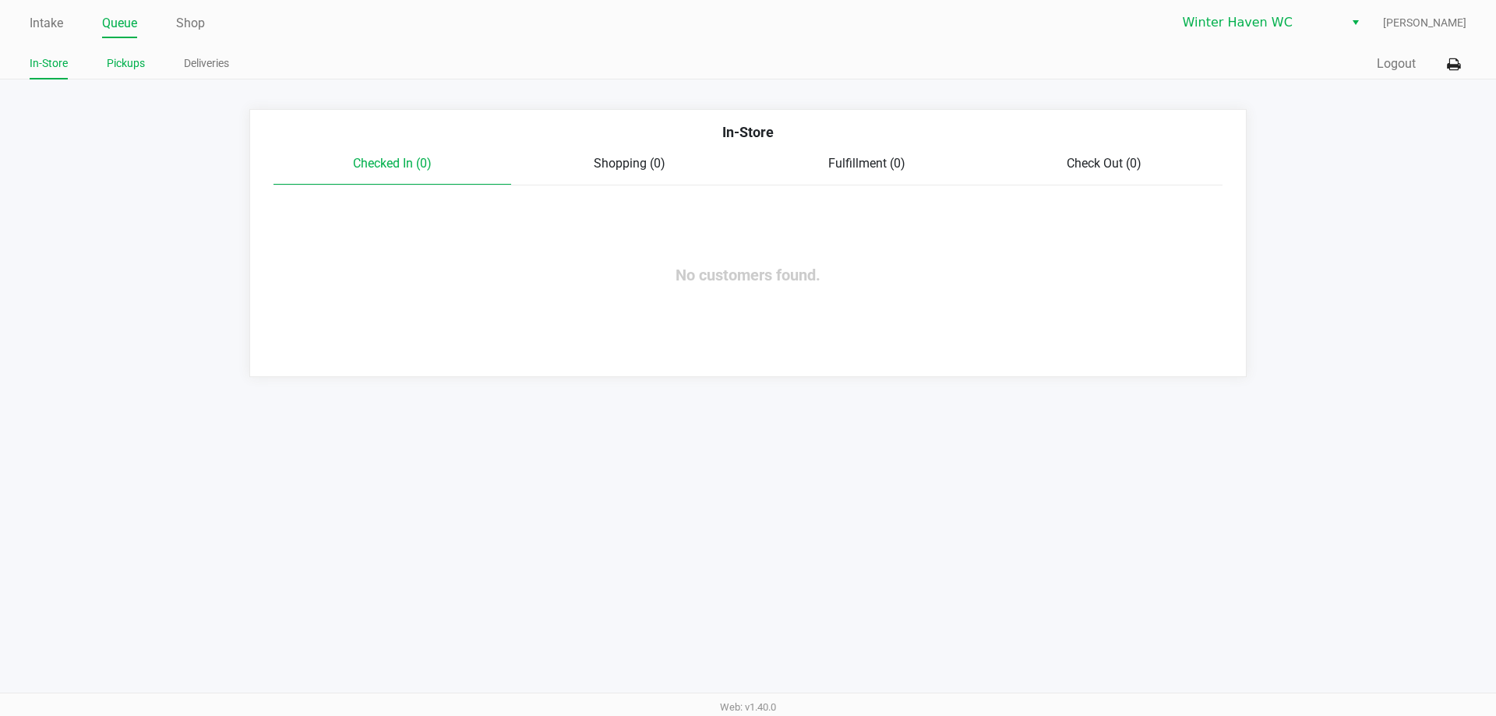
click at [124, 62] on link "Pickups" at bounding box center [126, 63] width 38 height 19
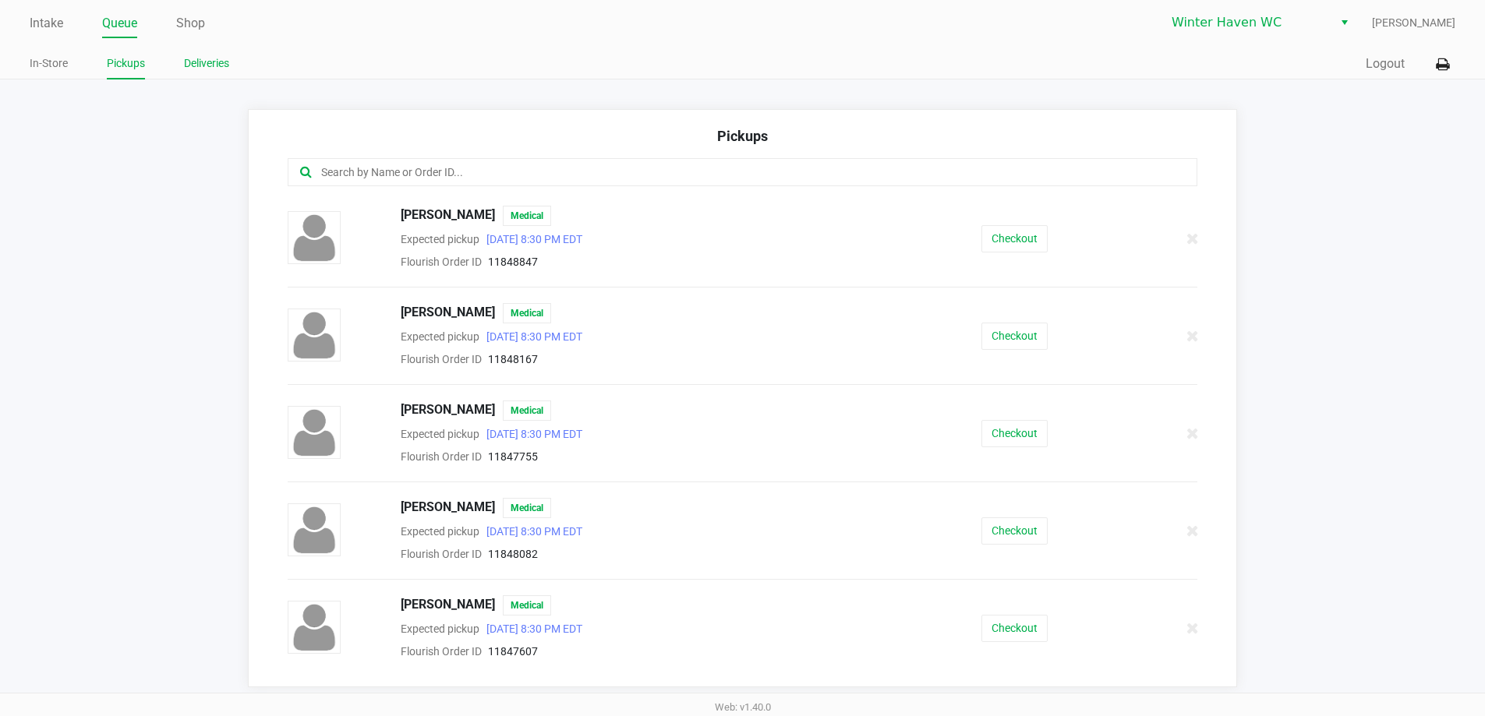
click at [228, 75] on li "Deliveries" at bounding box center [206, 65] width 45 height 27
click at [220, 62] on link "Deliveries" at bounding box center [206, 63] width 45 height 19
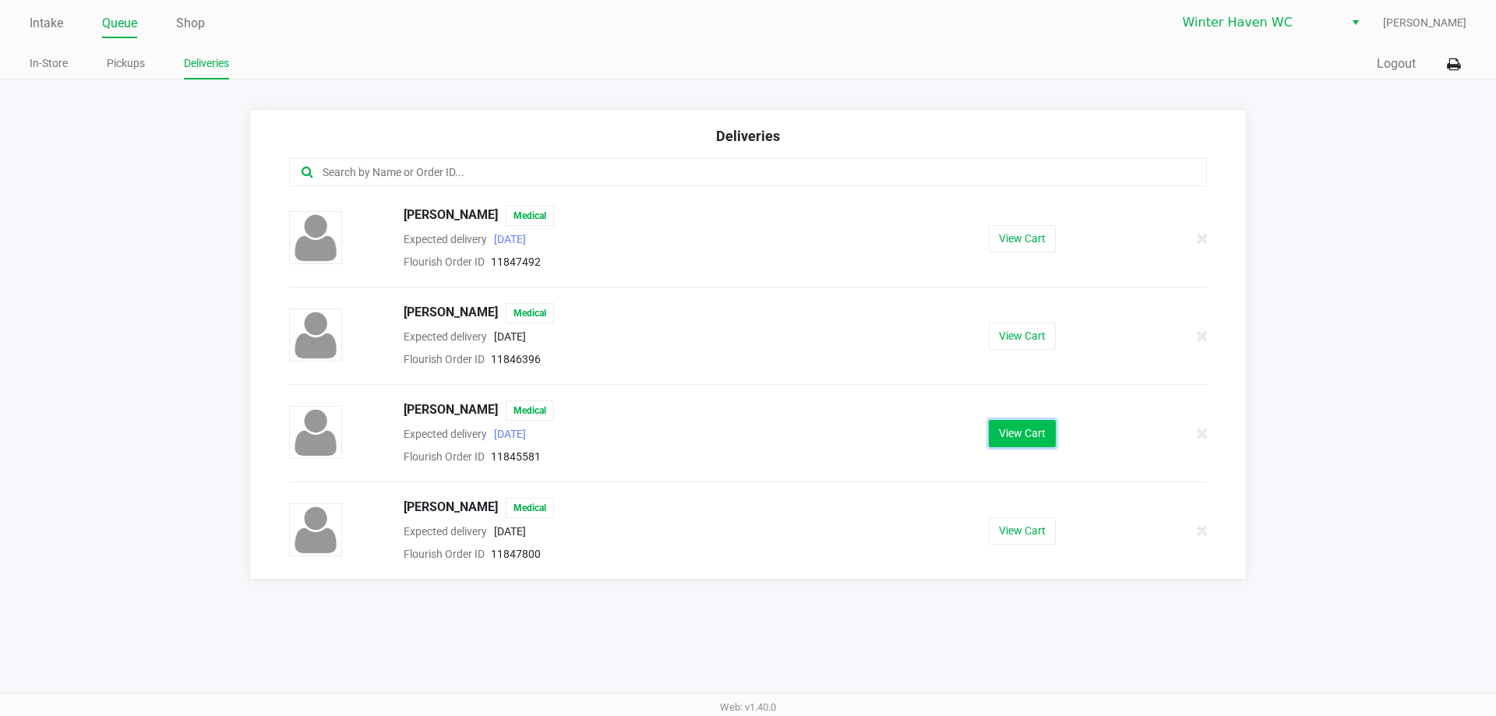
click at [1009, 433] on button "View Cart" at bounding box center [1022, 433] width 67 height 27
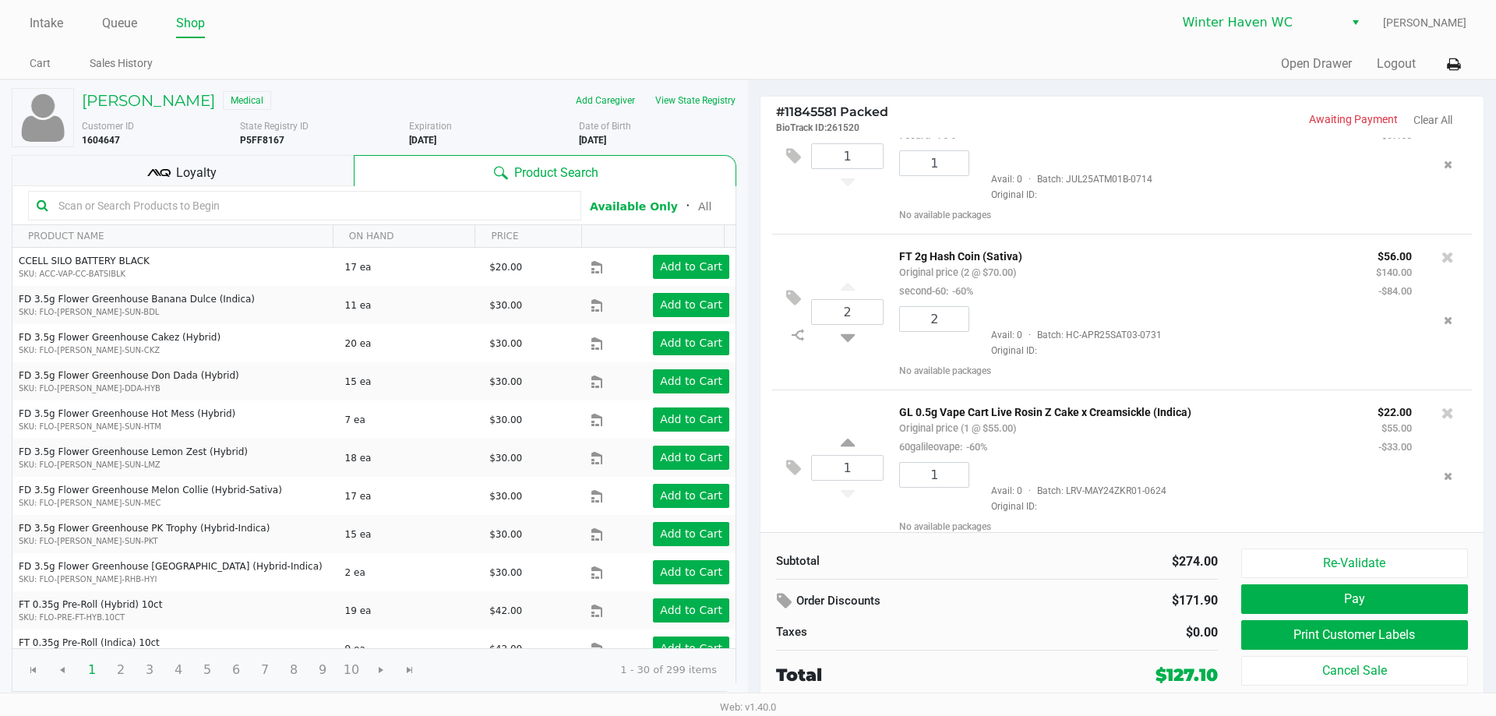
scroll to position [156, 0]
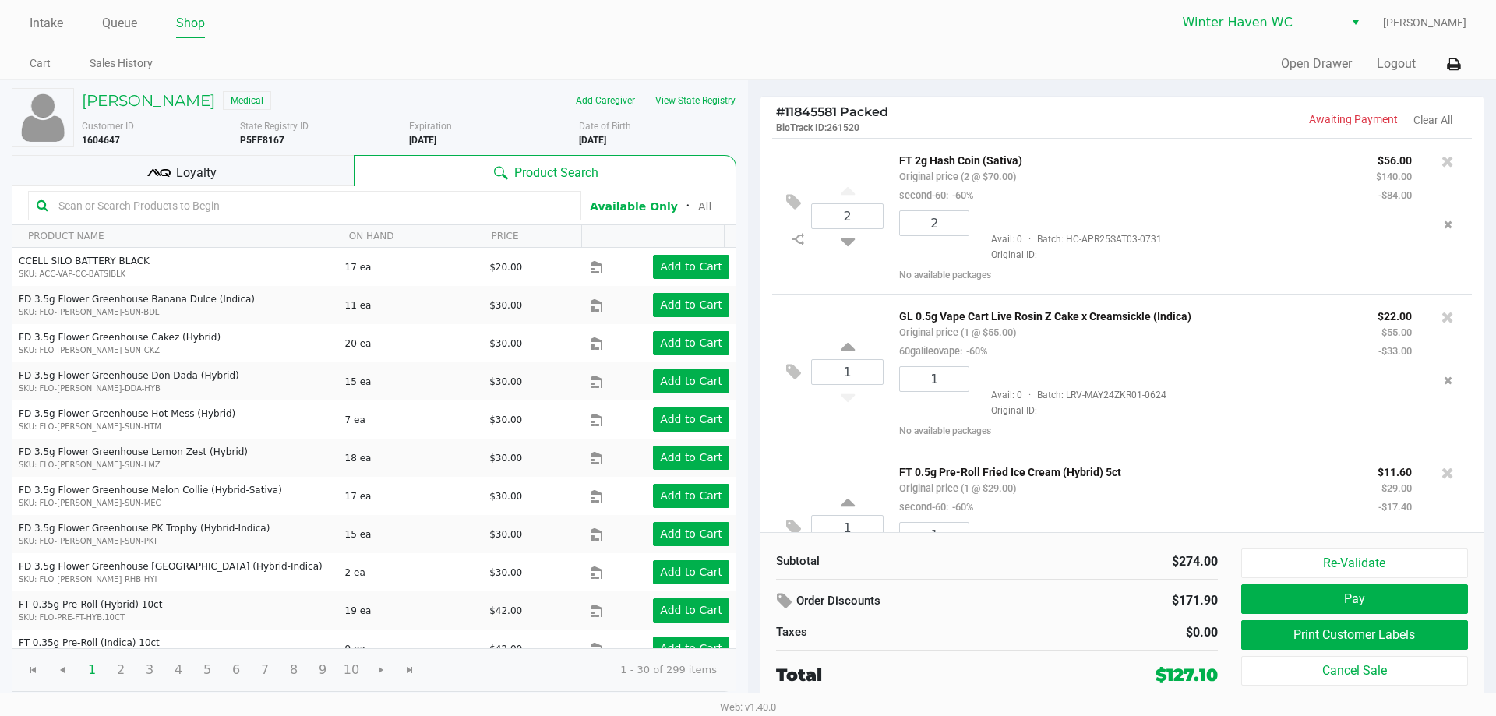
click at [212, 171] on span "Loyalty" at bounding box center [196, 173] width 41 height 19
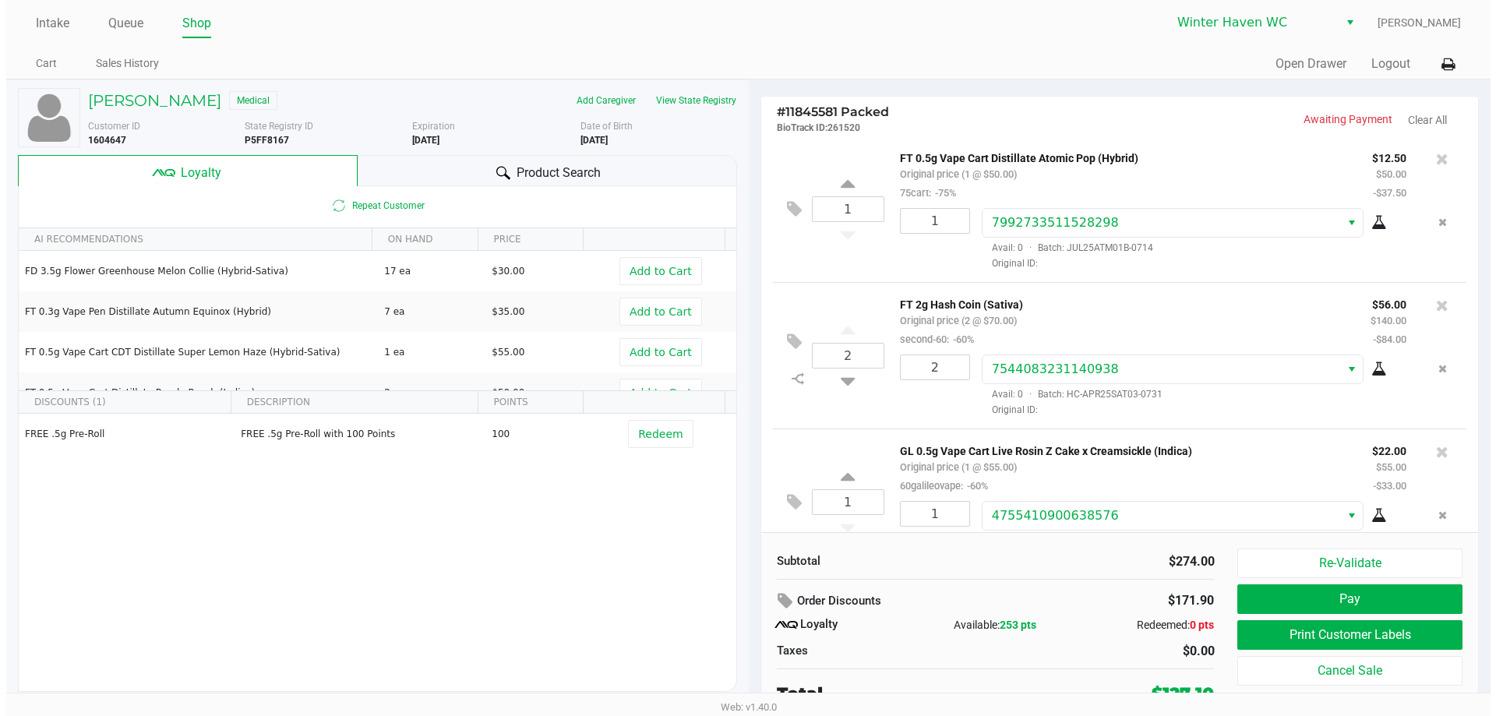
scroll to position [0, 0]
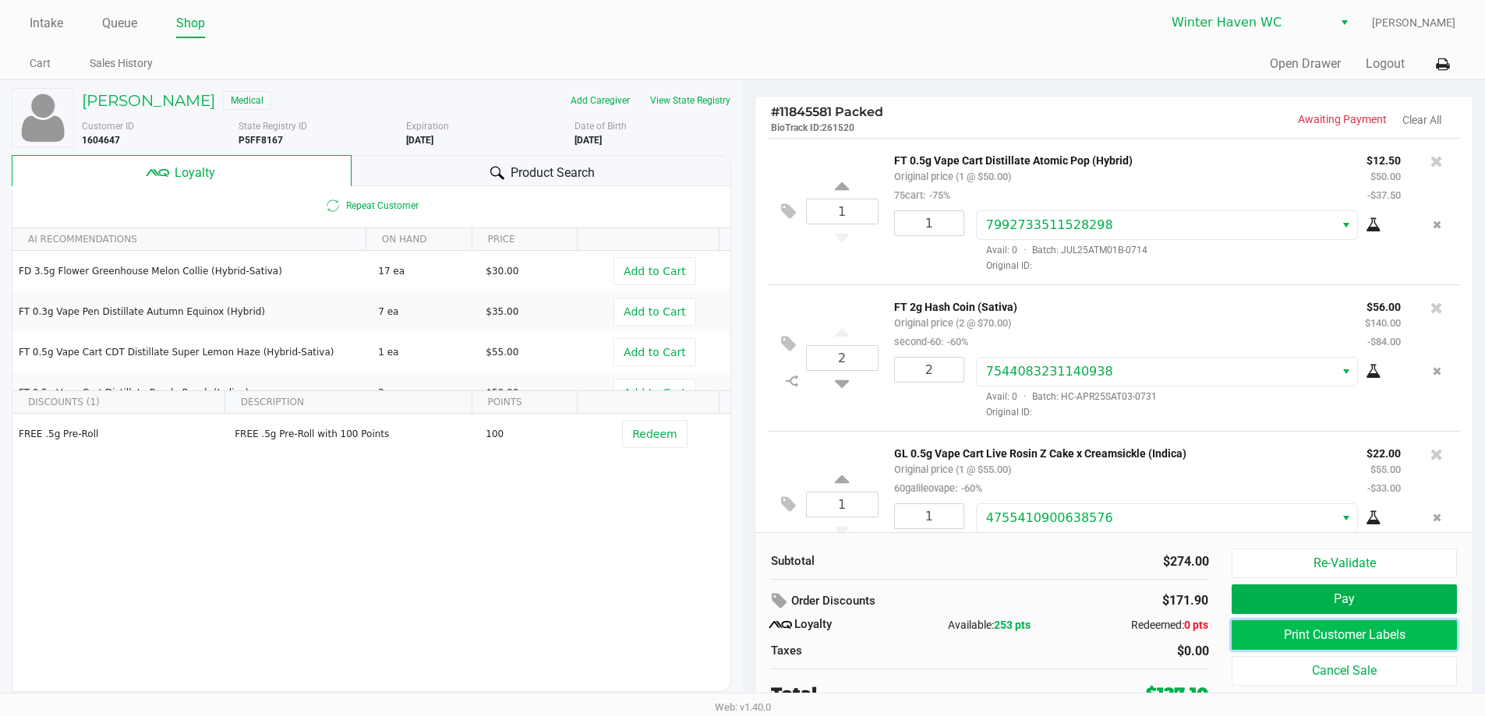
click at [1274, 633] on button "Print Customer Labels" at bounding box center [1343, 635] width 224 height 30
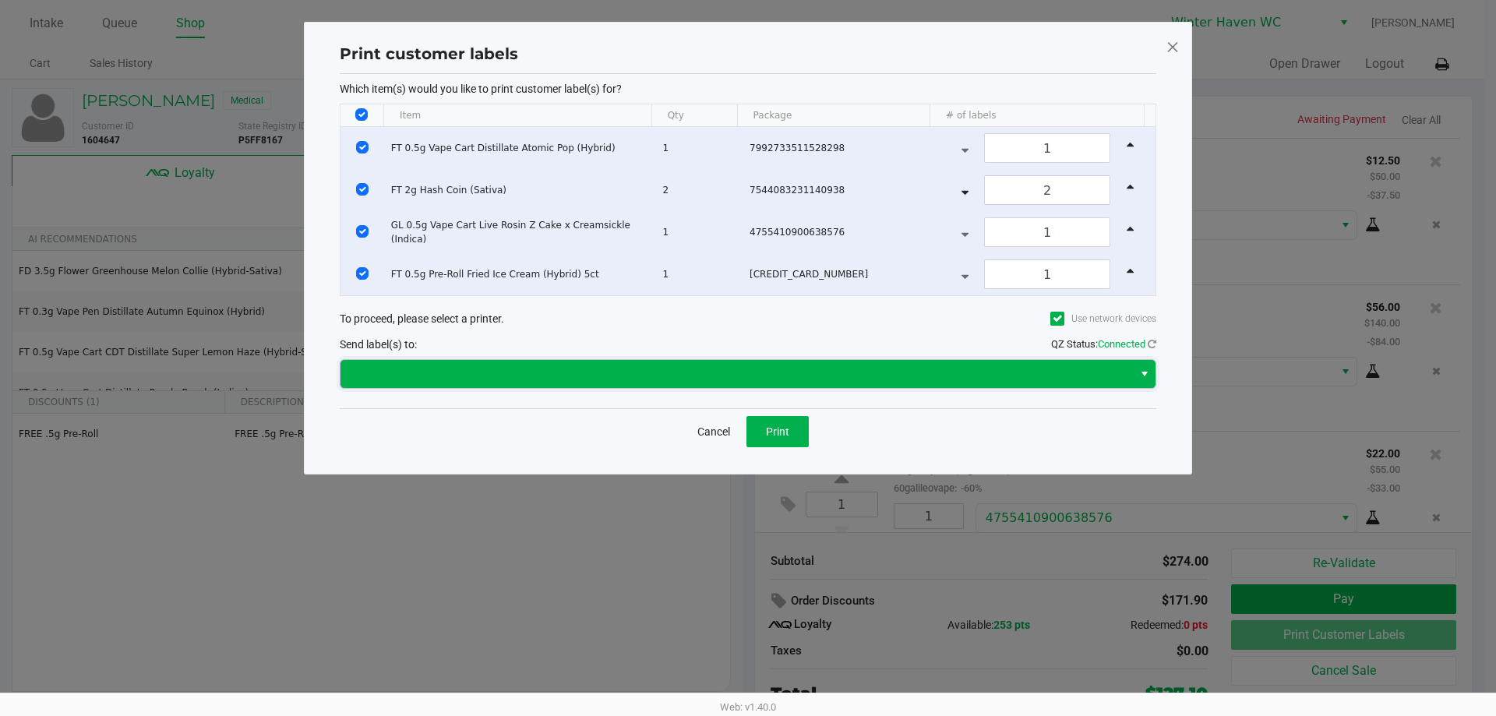
click at [610, 360] on span at bounding box center [737, 374] width 793 height 28
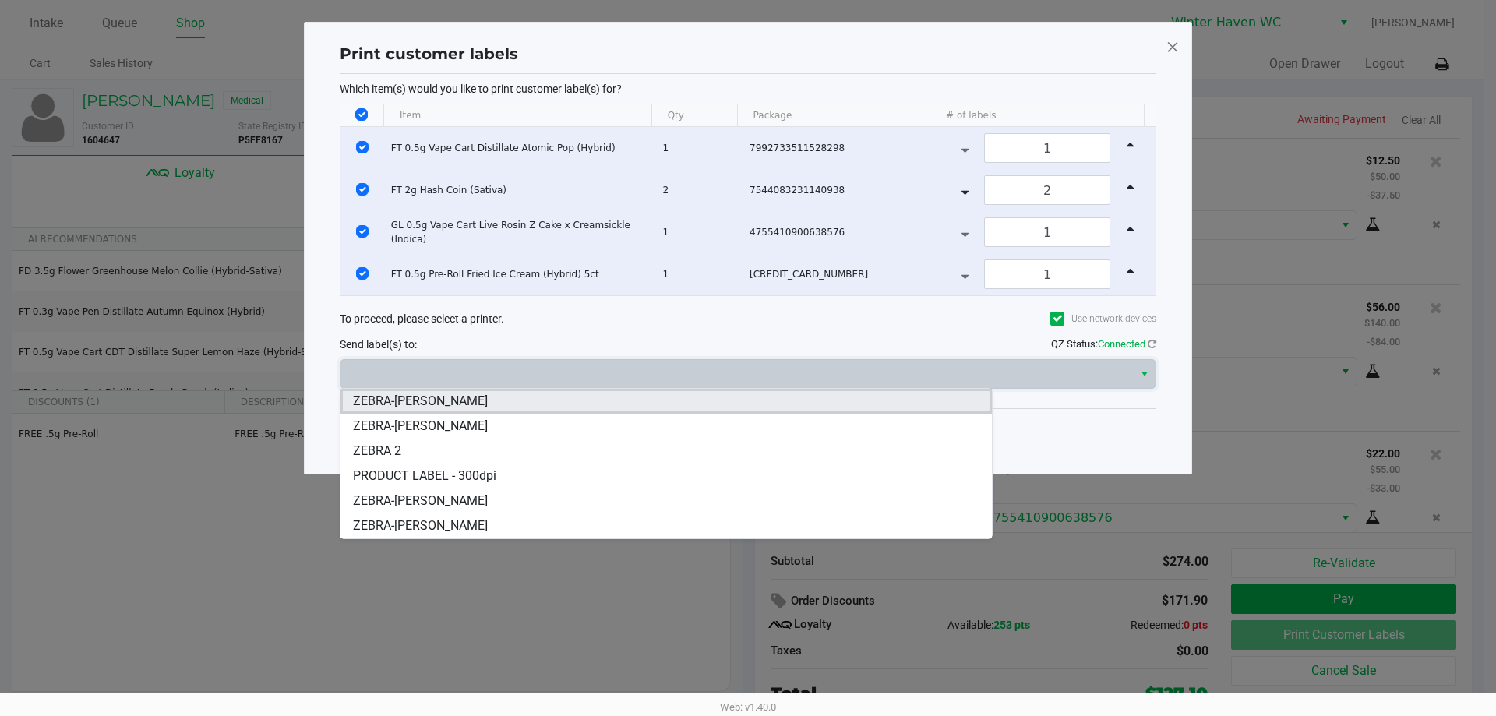
click at [521, 403] on li "ZEBRA-[PERSON_NAME]" at bounding box center [667, 401] width 652 height 25
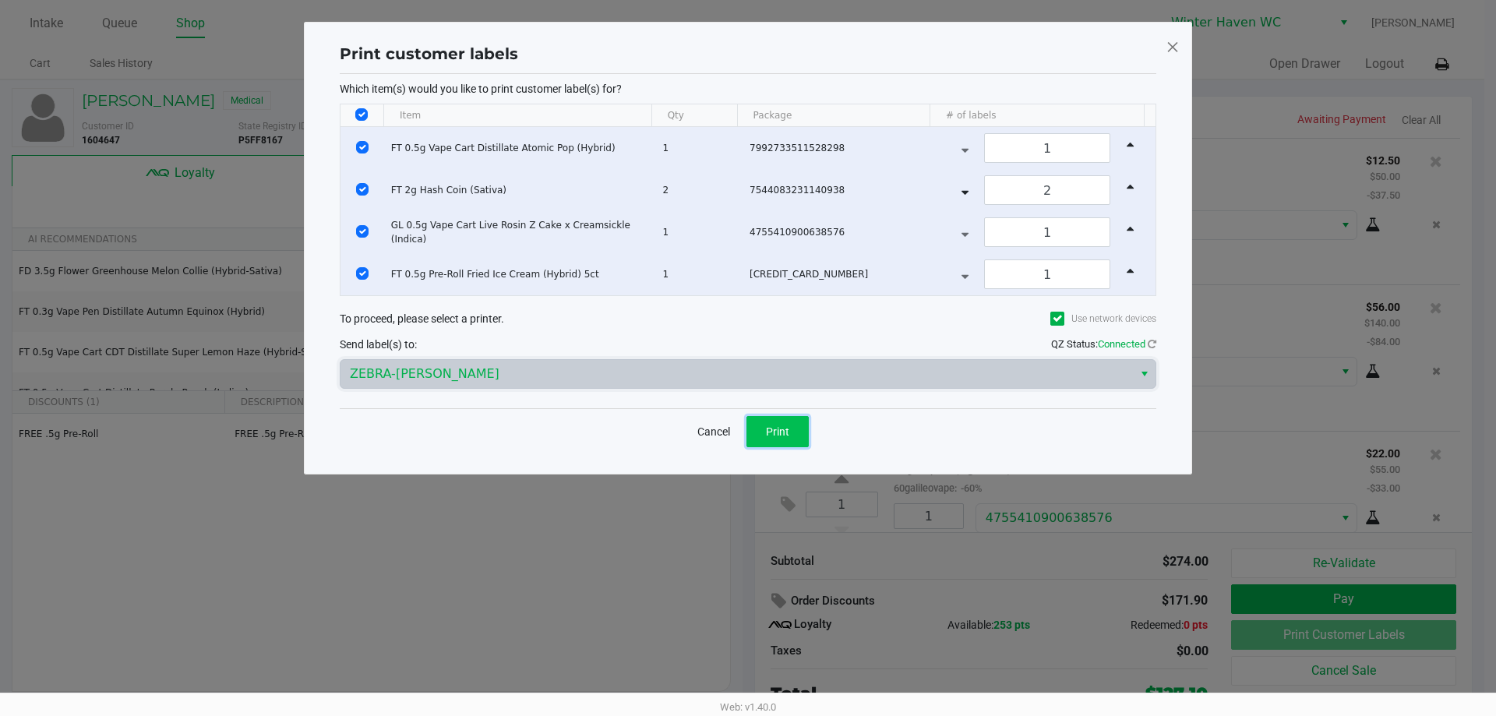
click at [775, 434] on span "Print" at bounding box center [777, 432] width 23 height 12
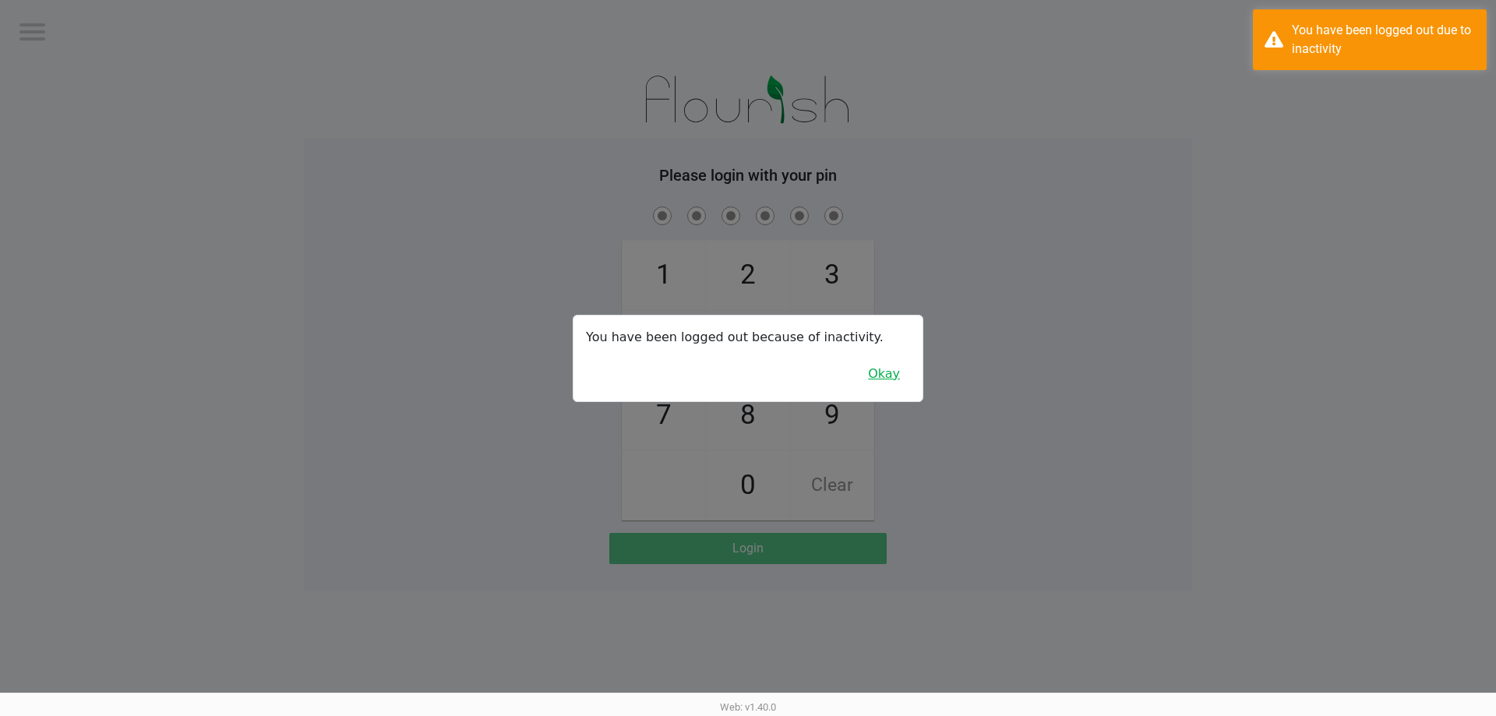
click at [886, 376] on button "Okay" at bounding box center [884, 374] width 52 height 30
